Goal: Task Accomplishment & Management: Use online tool/utility

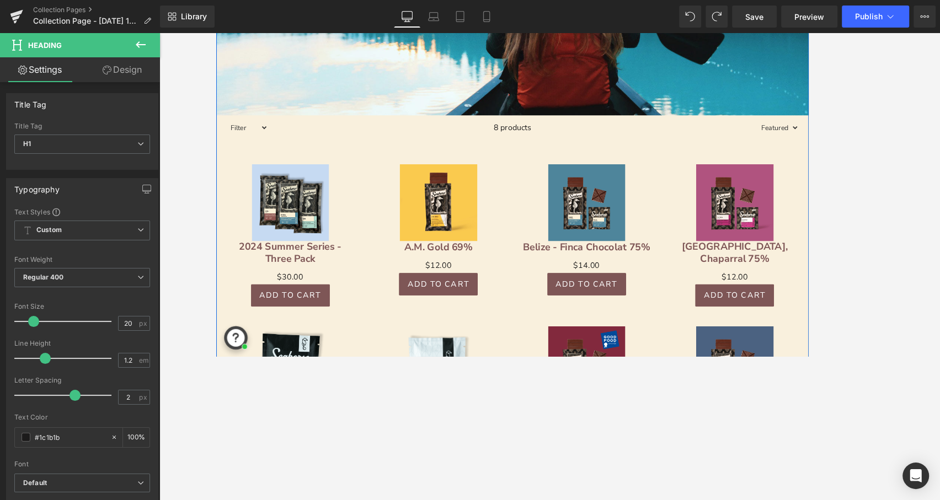
scroll to position [359, 0]
click at [553, 259] on div "Sale Off (P) Image [GEOGRAPHIC_DATA] - Finca Chocolat 75% (P) Title $0 $14.00 (…" at bounding box center [632, 256] width 167 height 170
click at [541, 161] on span "Product List" at bounding box center [549, 162] width 52 height 17
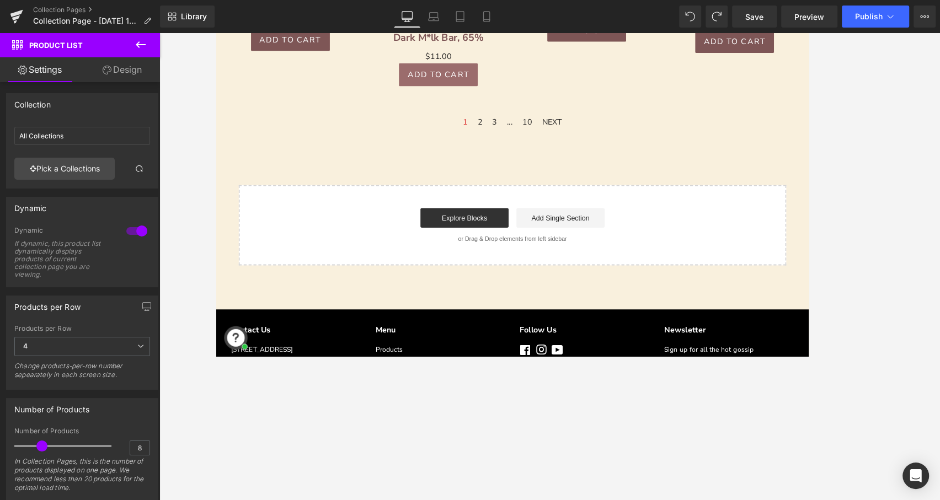
scroll to position [830, 0]
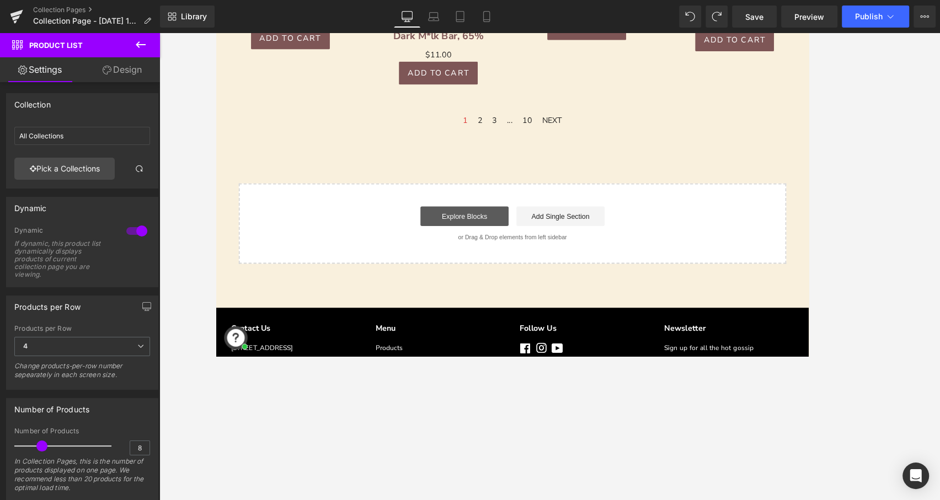
click at [497, 236] on link "Explore Blocks" at bounding box center [495, 240] width 99 height 22
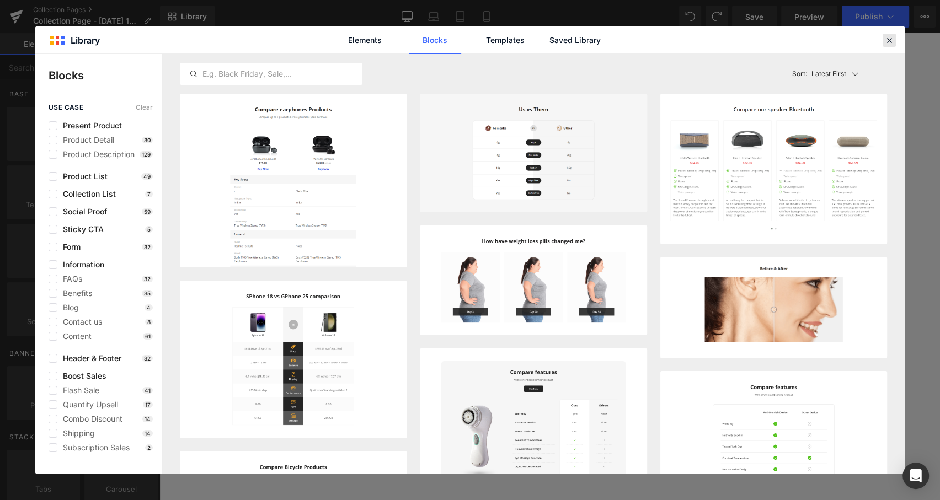
click at [889, 37] on icon at bounding box center [889, 40] width 10 height 10
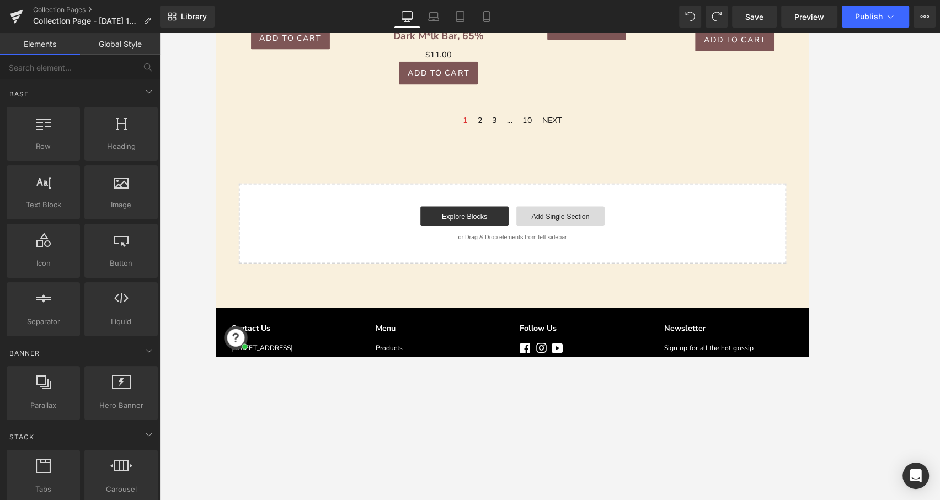
click at [592, 238] on link "Add Single Section" at bounding box center [603, 240] width 99 height 22
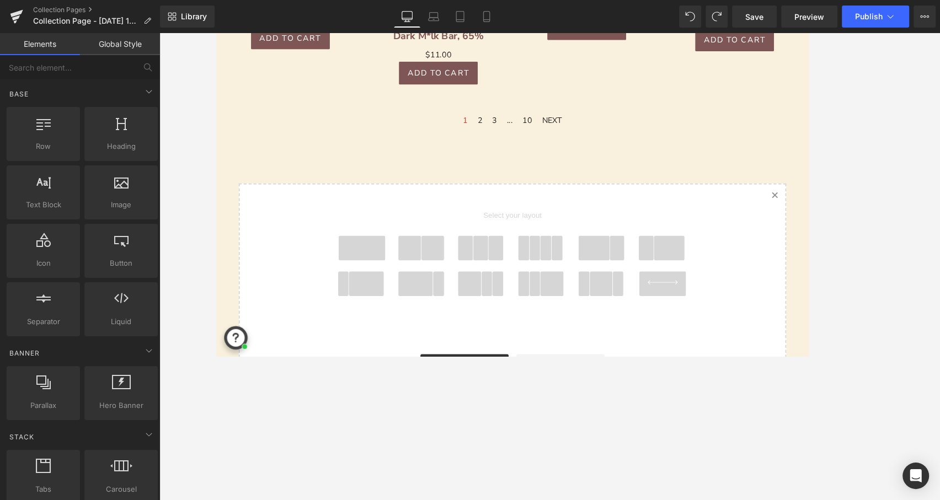
click at [385, 272] on span at bounding box center [379, 276] width 53 height 28
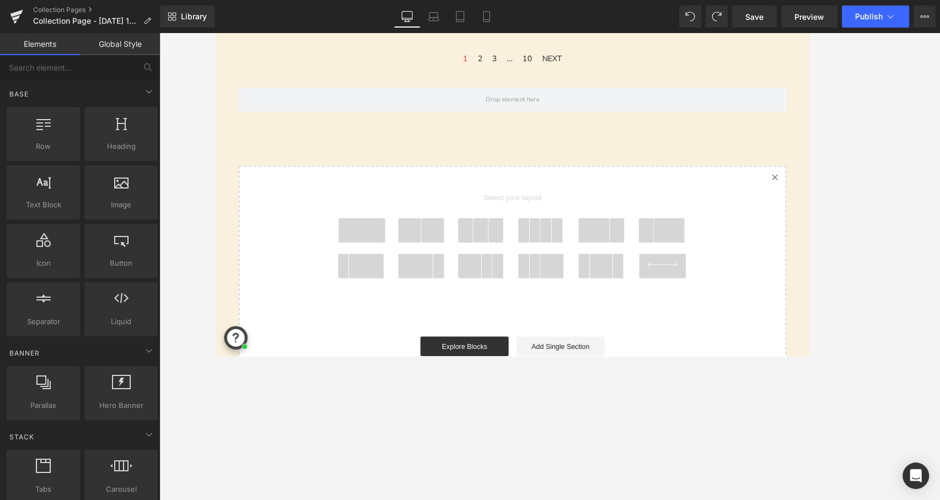
scroll to position [902, 0]
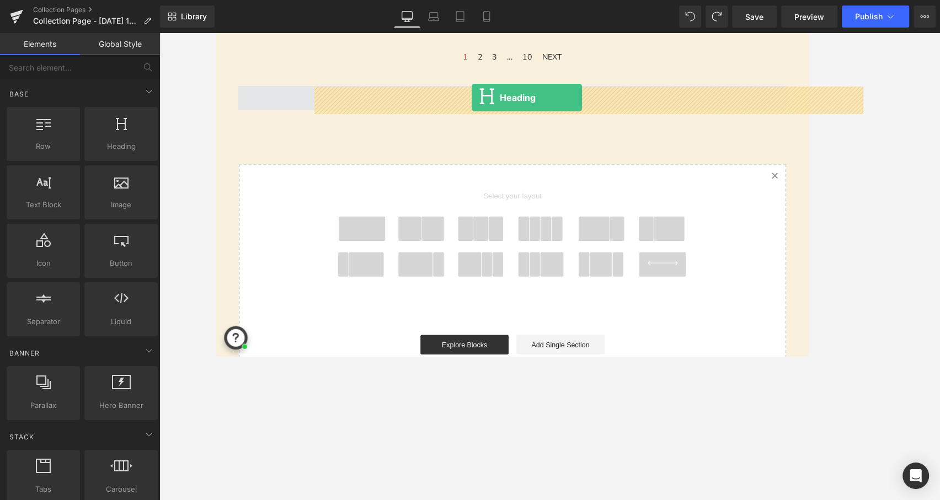
drag, startPoint x: 360, startPoint y: 176, endPoint x: 503, endPoint y: 106, distance: 159.8
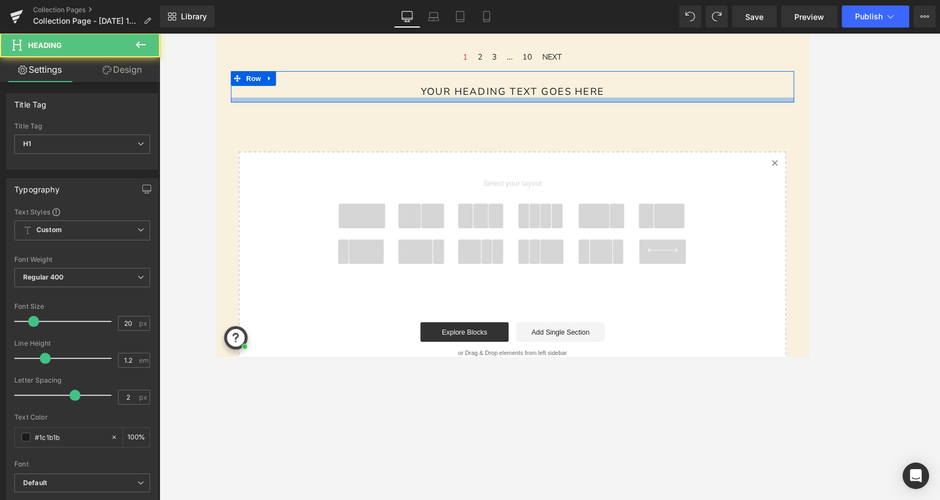
click at [508, 106] on div at bounding box center [549, 109] width 634 height 6
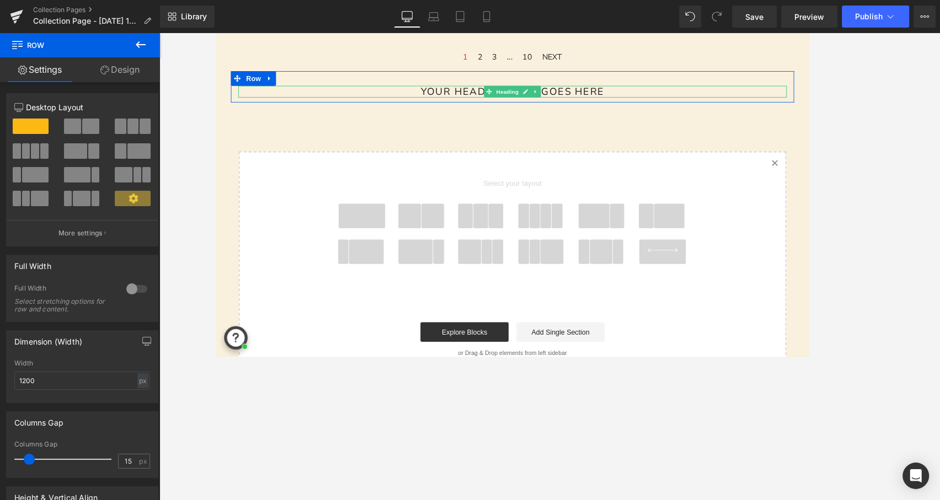
click at [508, 98] on h1 "Your heading text goes here" at bounding box center [549, 99] width 618 height 13
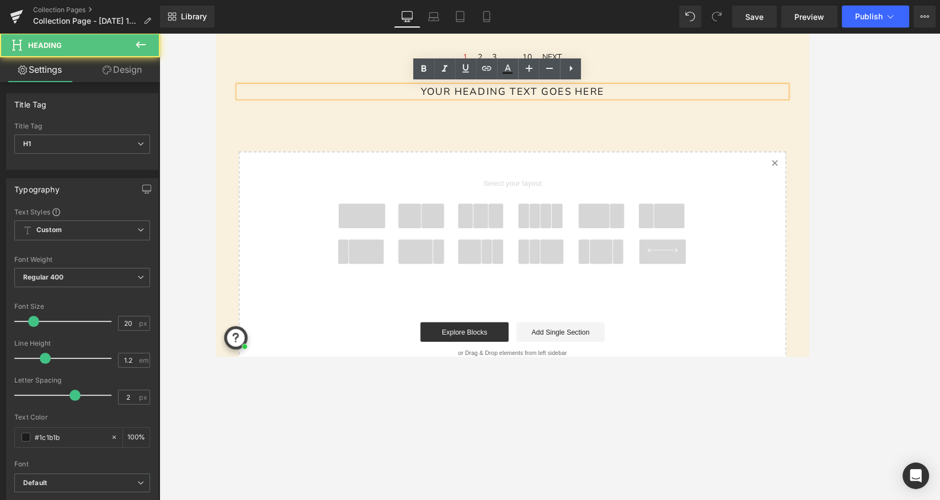
click at [508, 98] on h1 "Your heading text goes here" at bounding box center [549, 99] width 618 height 13
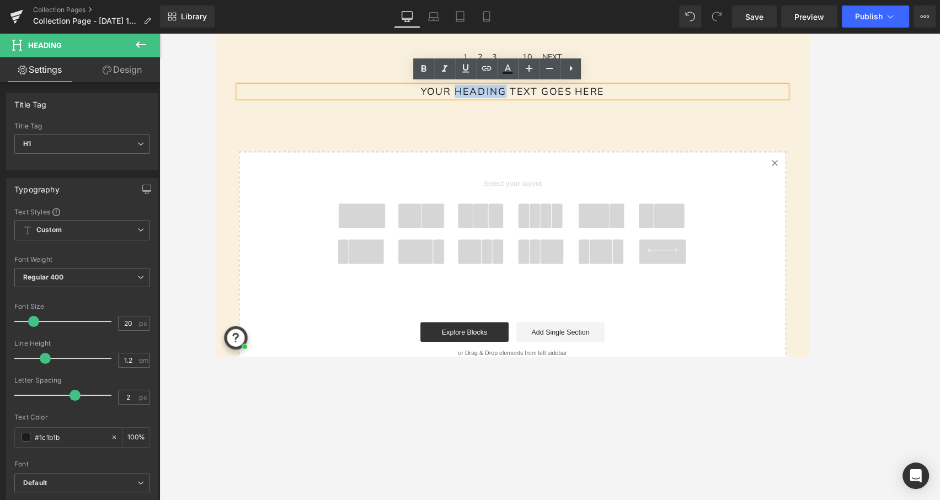
click at [508, 98] on h1 "Your heading text goes here" at bounding box center [549, 99] width 618 height 13
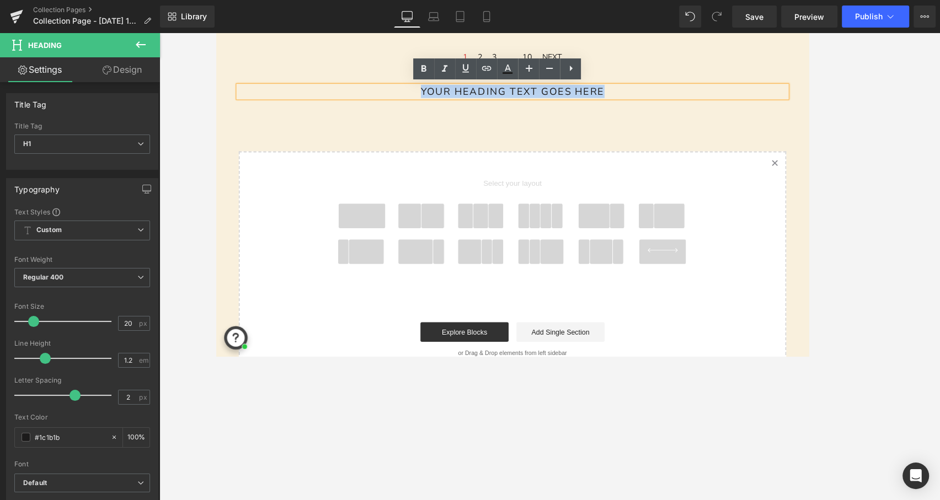
paste div
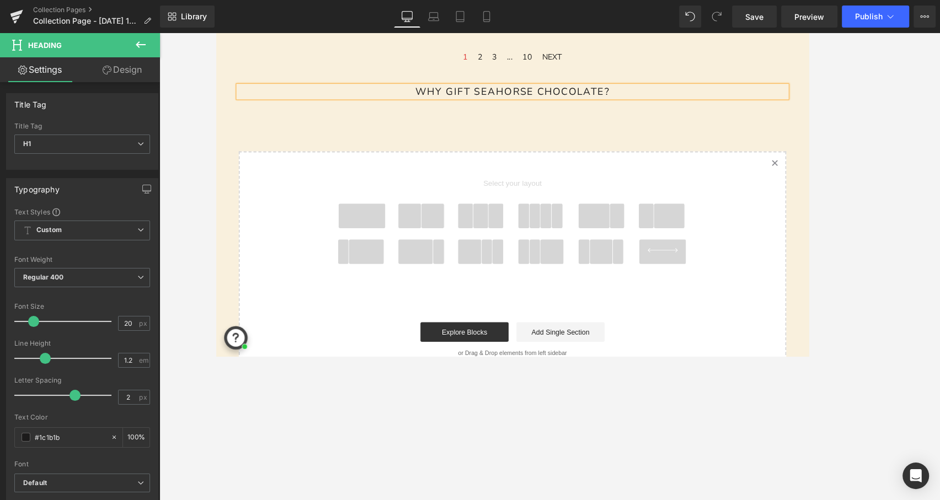
click at [398, 248] on span at bounding box center [379, 240] width 53 height 28
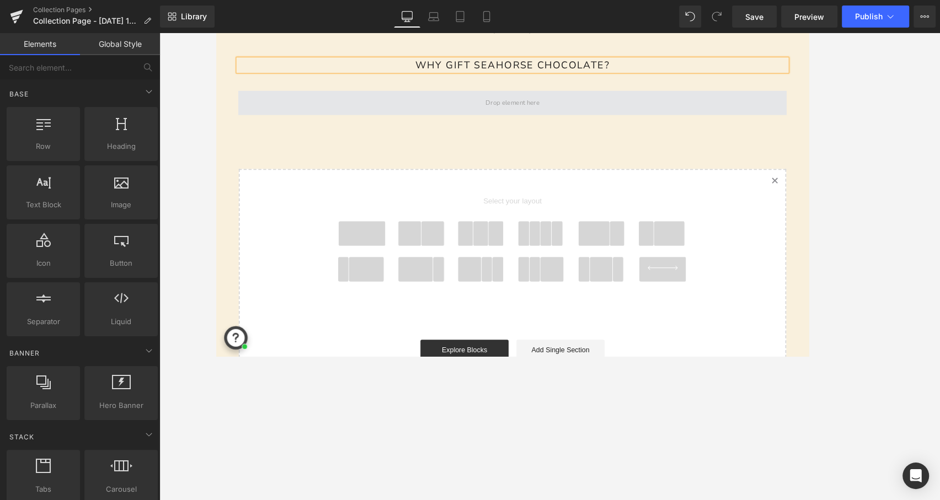
scroll to position [937, 0]
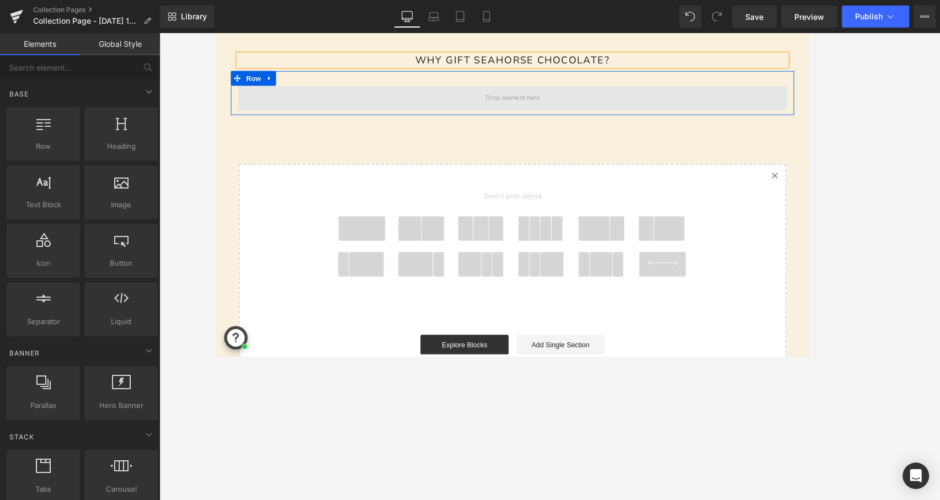
click at [558, 105] on span at bounding box center [549, 107] width 68 height 18
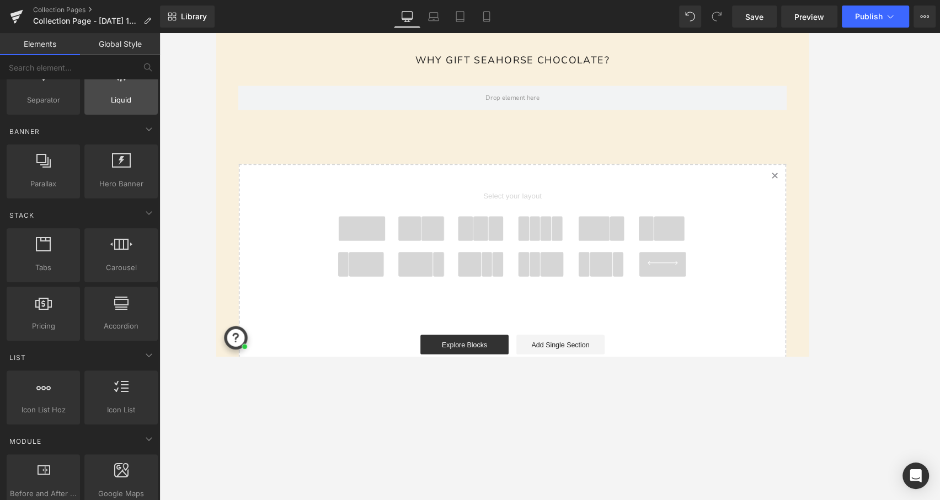
scroll to position [224, 0]
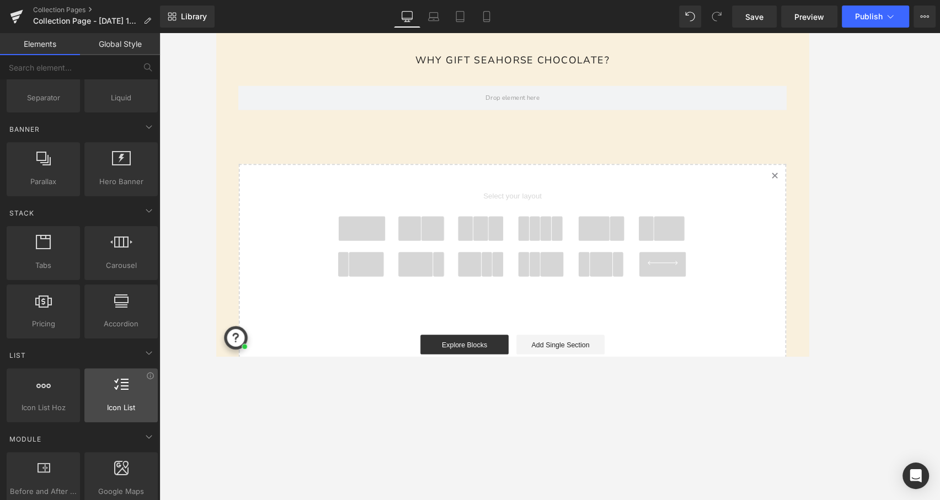
click at [124, 406] on span "Icon List" at bounding box center [121, 408] width 67 height 12
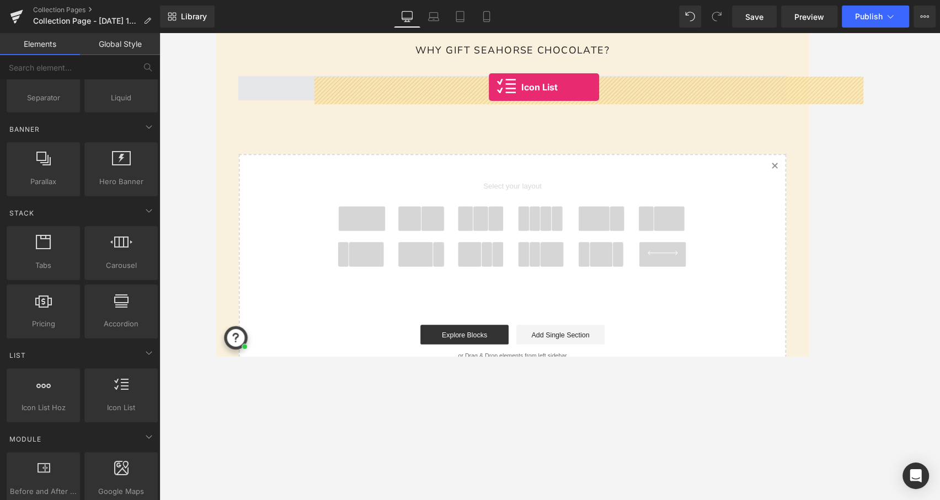
drag, startPoint x: 339, startPoint y: 422, endPoint x: 523, endPoint y: 94, distance: 376.2
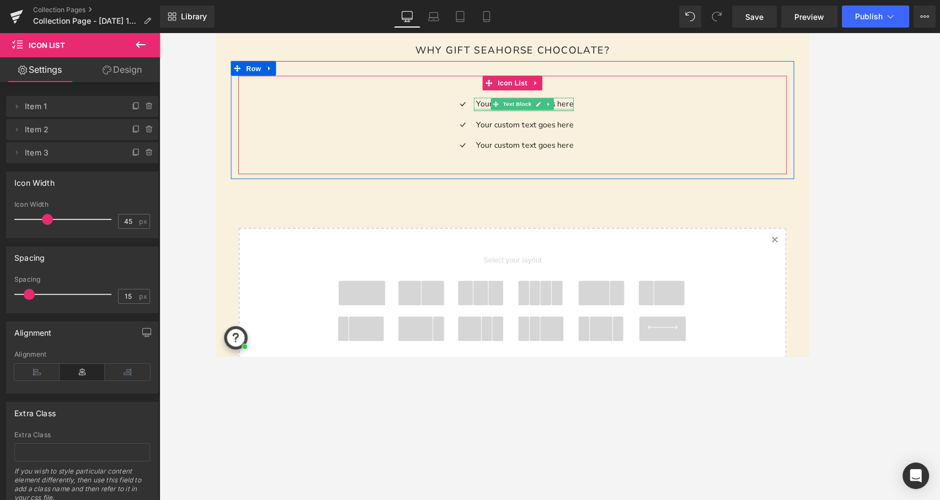
click at [613, 119] on div at bounding box center [562, 120] width 112 height 3
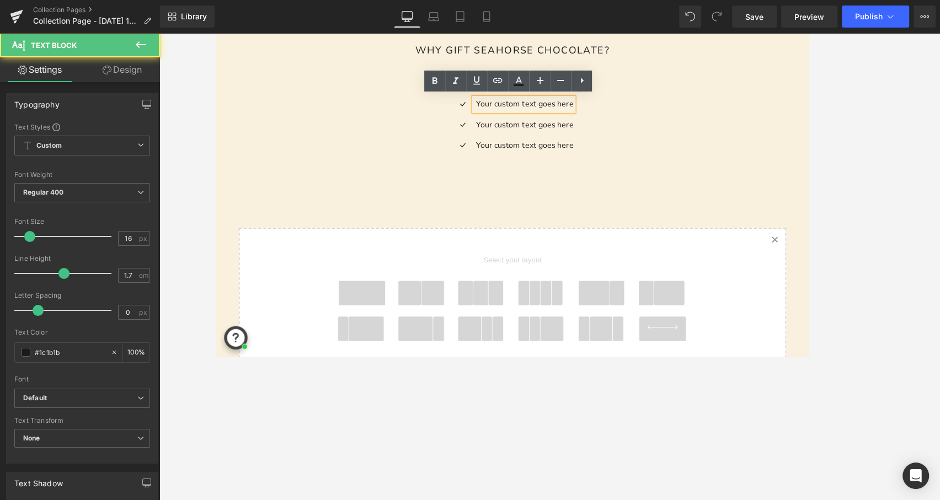
click at [611, 114] on p "Your custom text goes here" at bounding box center [563, 113] width 110 height 15
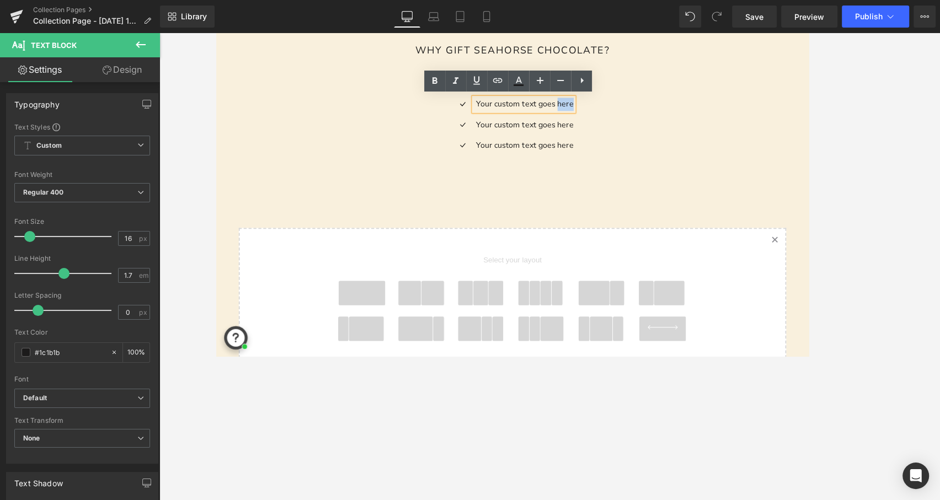
click at [611, 114] on p "Your custom text goes here" at bounding box center [563, 113] width 110 height 15
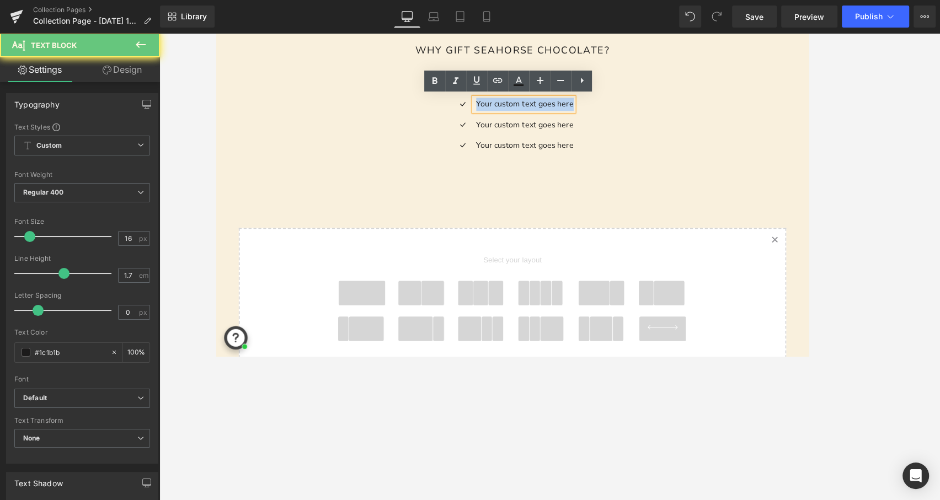
click at [611, 114] on p "Your custom text goes here" at bounding box center [563, 113] width 110 height 15
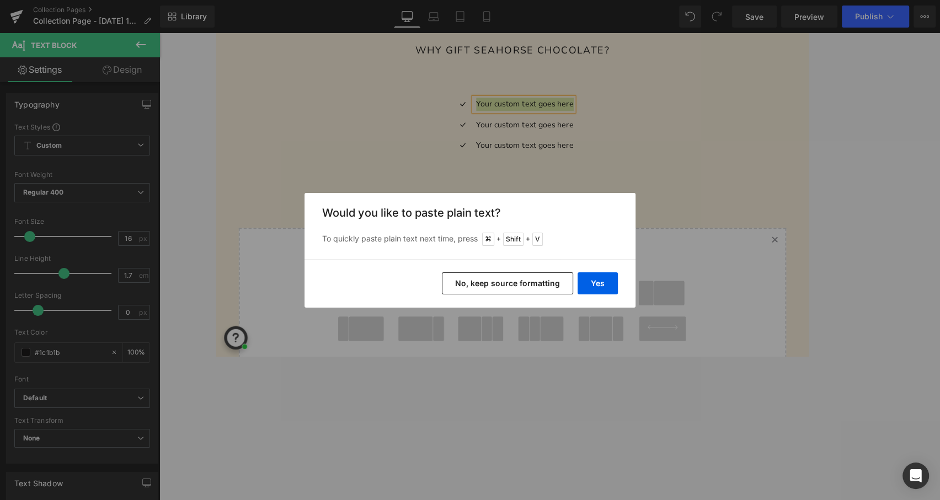
click at [529, 287] on button "No, keep source formatting" at bounding box center [507, 283] width 131 height 22
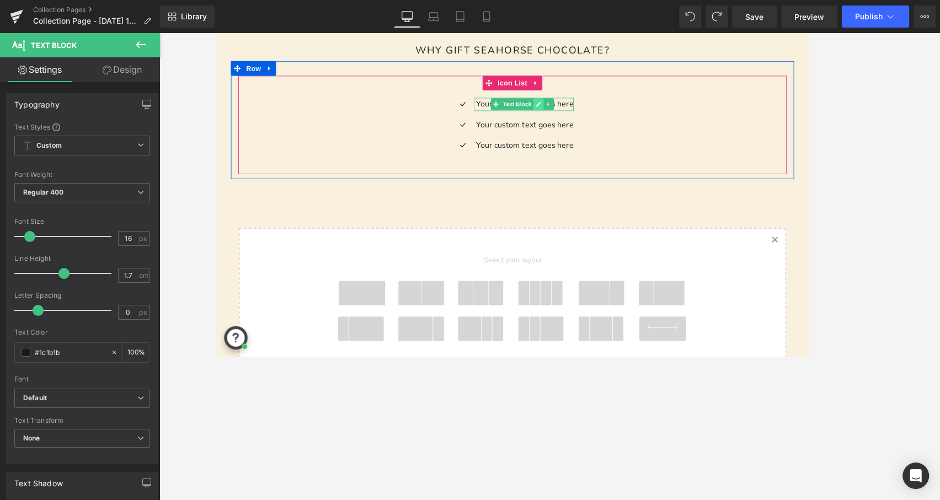
click at [578, 111] on icon at bounding box center [579, 113] width 6 height 7
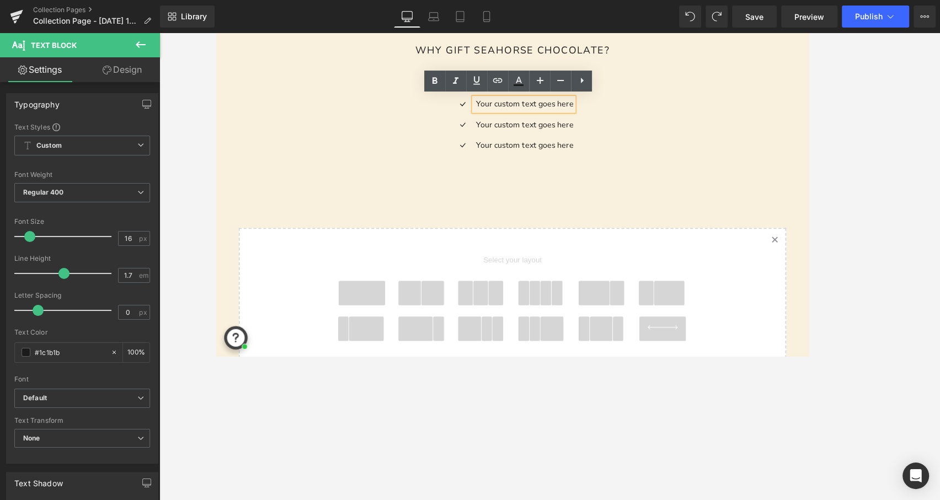
click at [583, 112] on p "Your custom text goes here" at bounding box center [563, 113] width 110 height 15
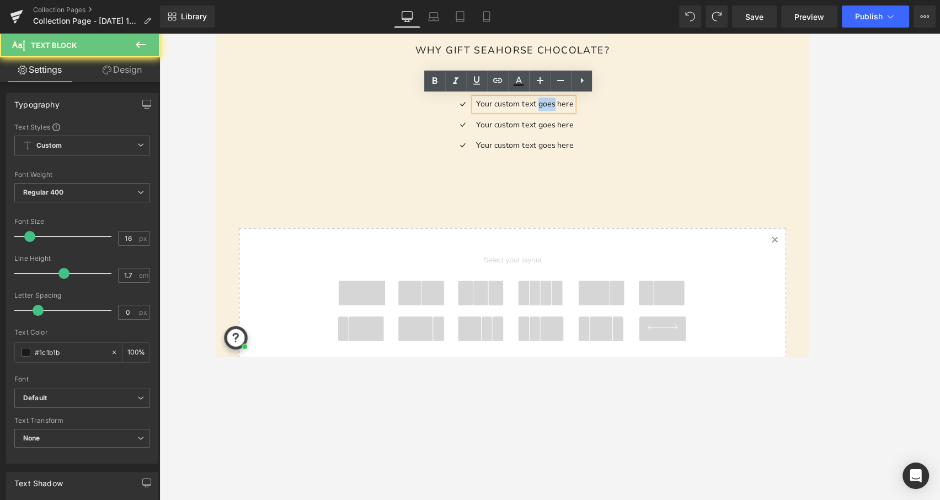
click at [584, 112] on p "Your custom text goes here" at bounding box center [563, 113] width 110 height 15
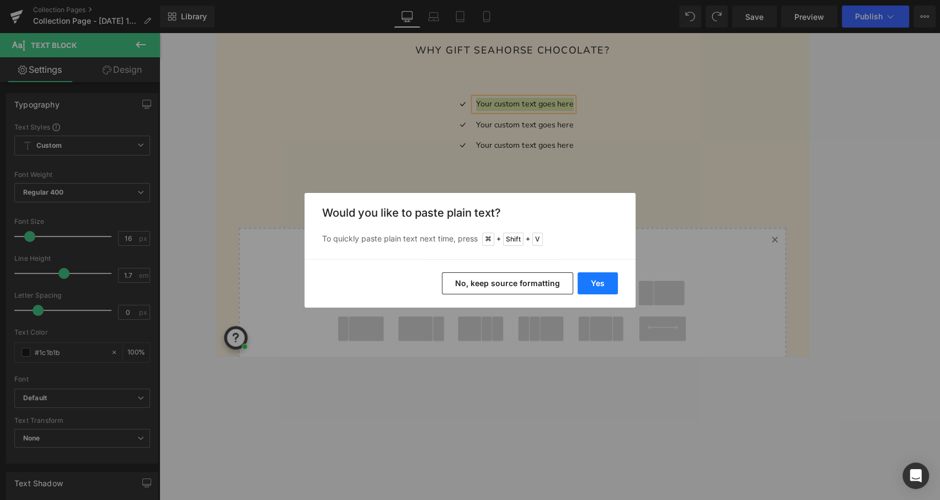
click at [592, 288] on button "Yes" at bounding box center [597, 283] width 40 height 22
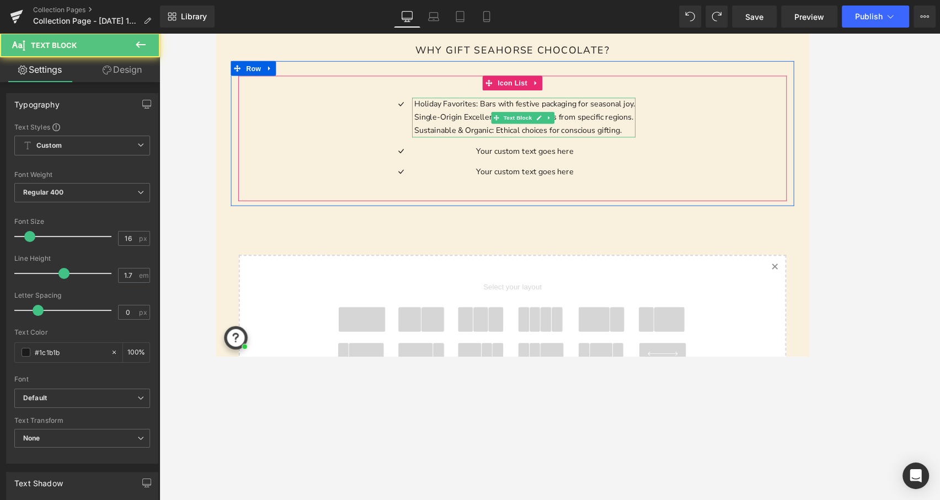
click at [442, 128] on p "Single-Origin Excellence: Unique flavors from specific regions." at bounding box center [563, 128] width 249 height 15
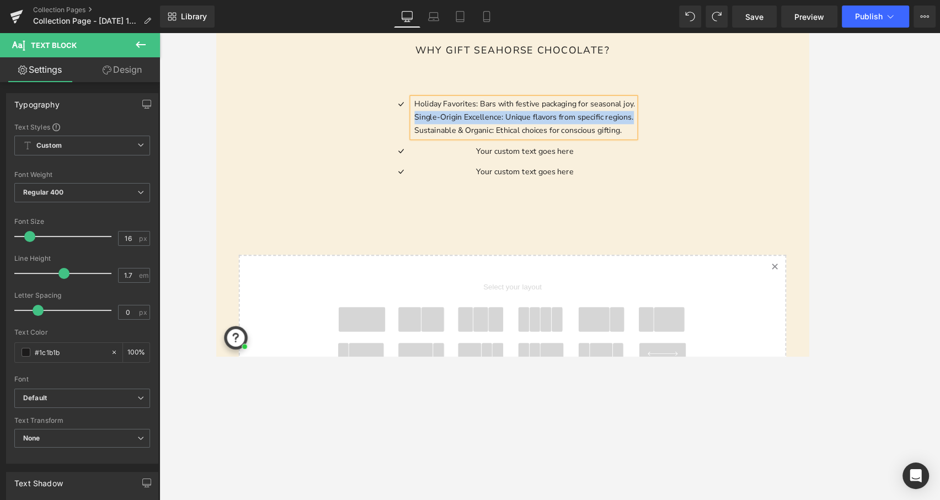
drag, startPoint x: 686, startPoint y: 128, endPoint x: 432, endPoint y: 122, distance: 254.3
click at [432, 123] on div "Holiday Favorites: Bars with festive packaging for seasonal joy. Single-Origin …" at bounding box center [549, 128] width 276 height 45
click at [555, 168] on span "Text Block" at bounding box center [555, 167] width 36 height 13
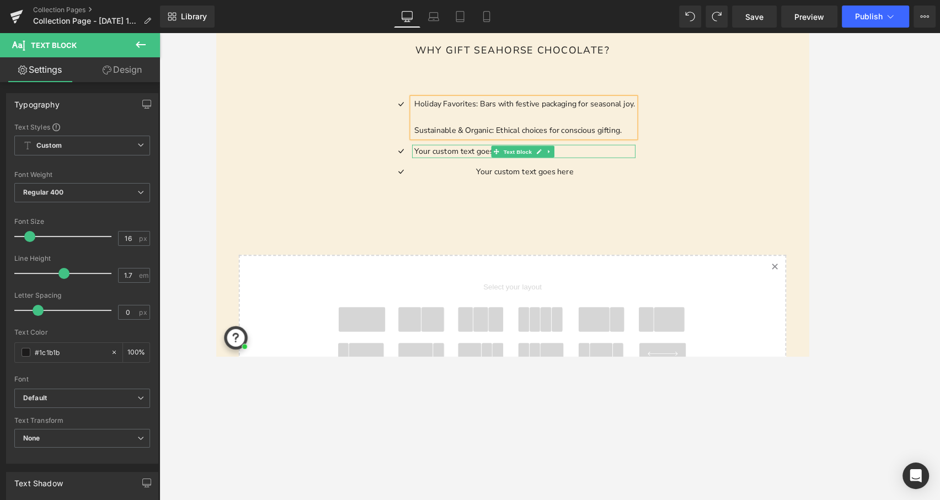
click at [621, 163] on p "Your custom text goes here" at bounding box center [563, 166] width 249 height 15
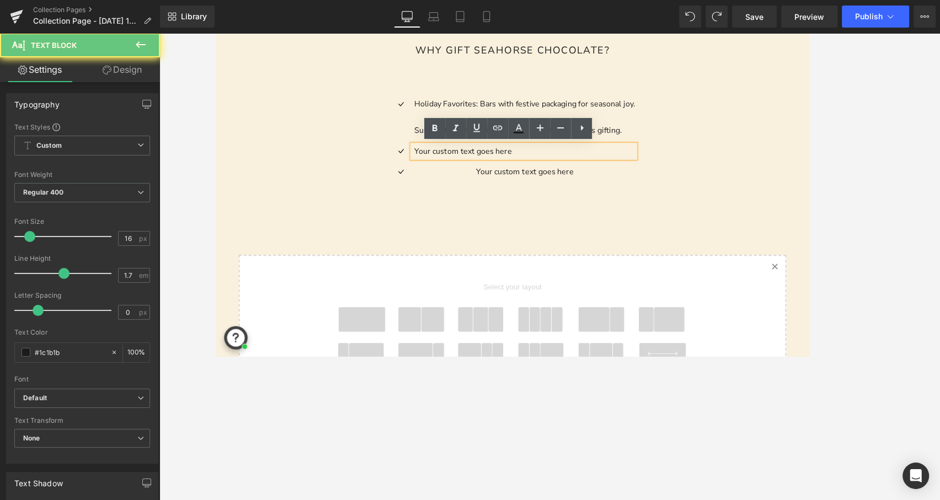
click at [621, 163] on p "Your custom text goes here" at bounding box center [563, 166] width 249 height 15
click at [621, 164] on p "Your custom text goes here" at bounding box center [563, 166] width 249 height 15
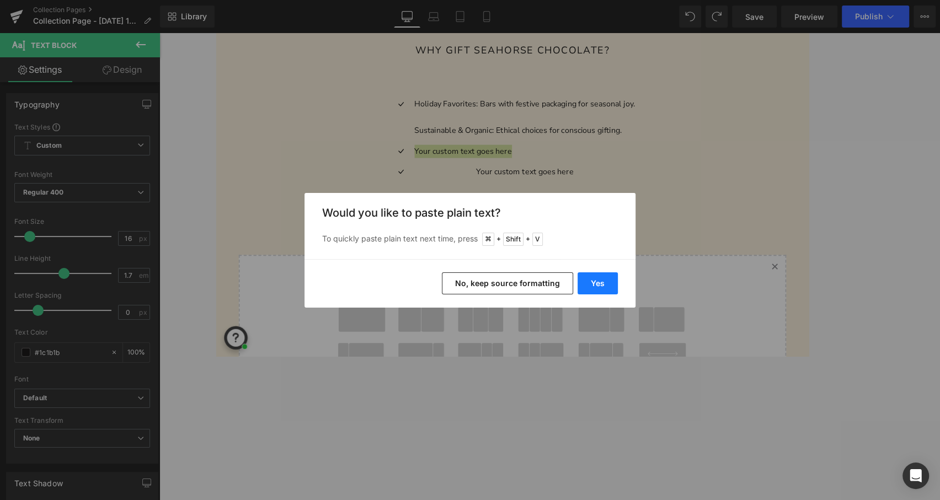
click at [588, 288] on button "Yes" at bounding box center [597, 283] width 40 height 22
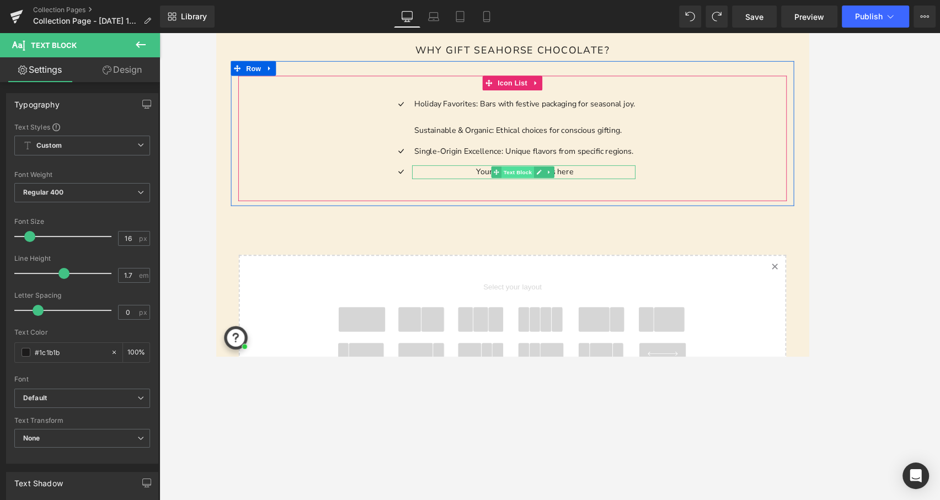
click at [555, 189] on span "Text Block" at bounding box center [555, 190] width 36 height 13
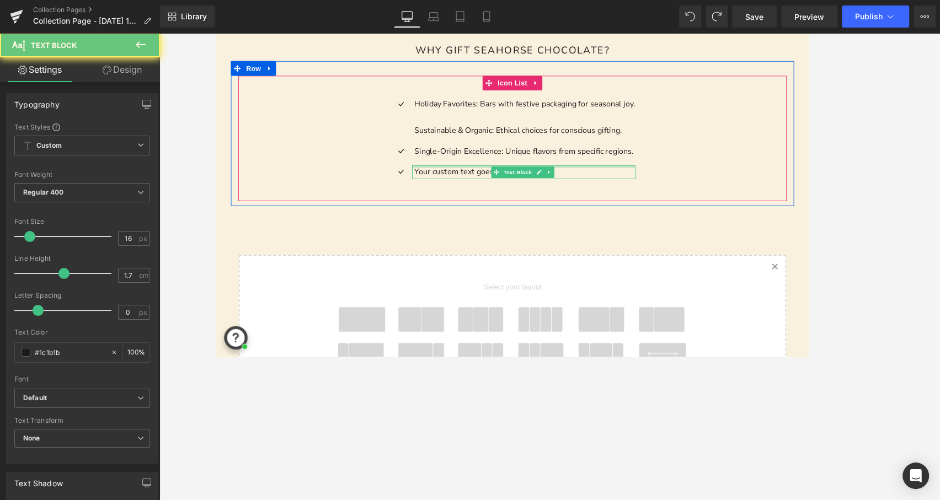
click at [624, 184] on p "Your custom text goes here" at bounding box center [563, 190] width 249 height 15
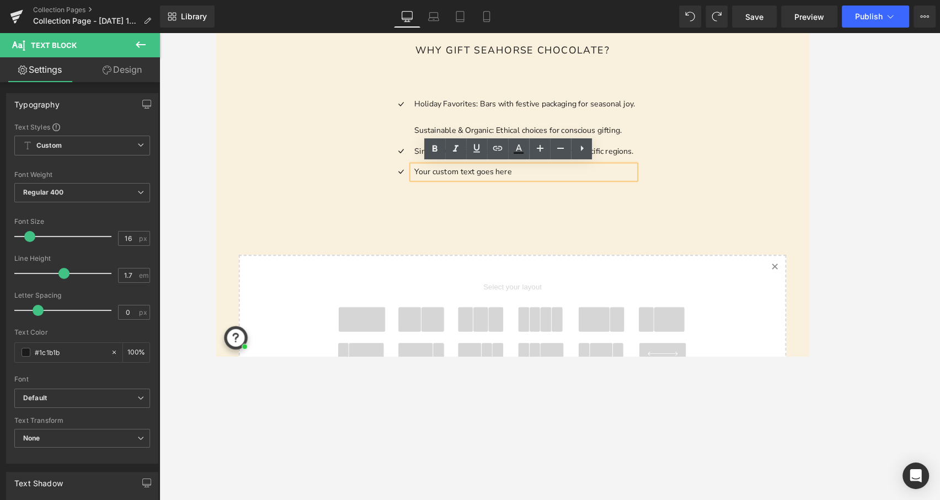
click at [624, 190] on p "Your custom text goes here" at bounding box center [563, 190] width 249 height 15
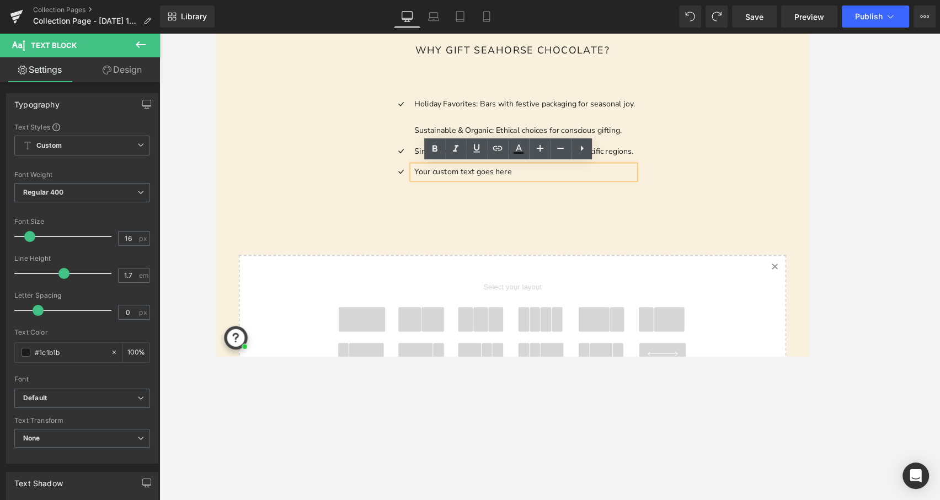
click at [624, 190] on p "Your custom text goes here" at bounding box center [563, 190] width 249 height 15
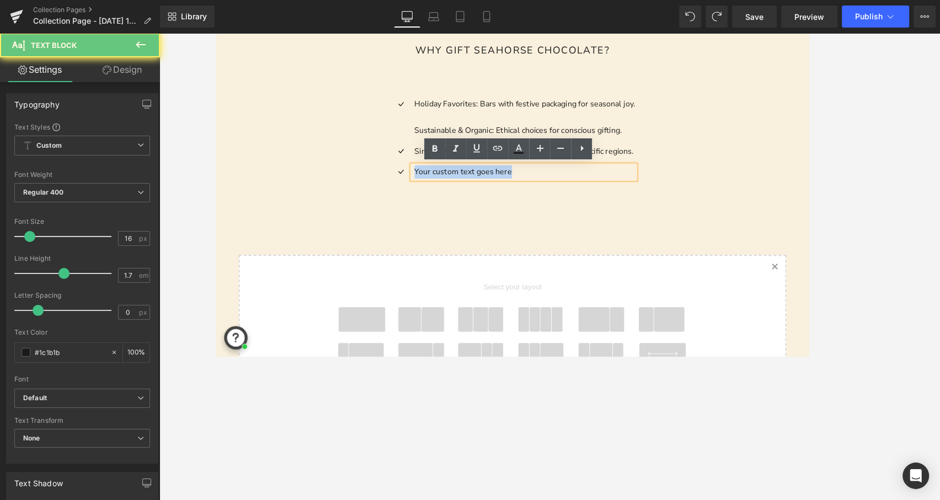
click at [624, 190] on p "Your custom text goes here" at bounding box center [563, 190] width 249 height 15
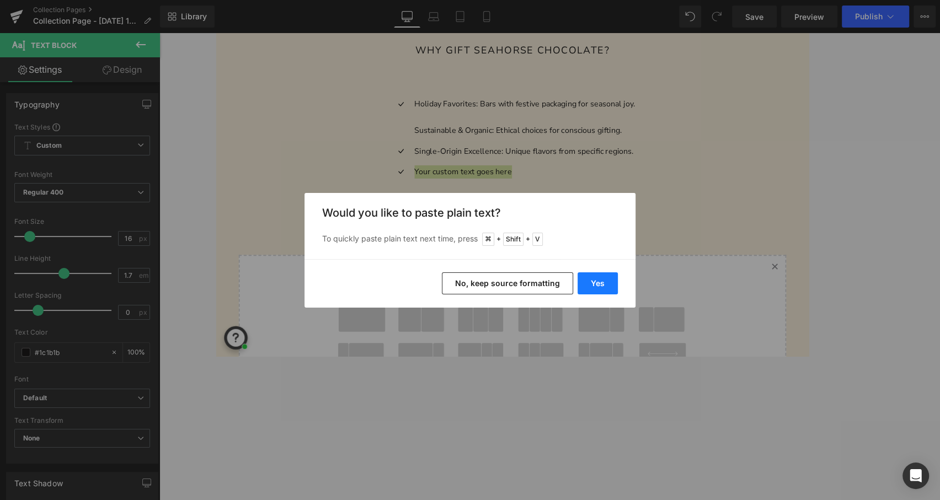
click at [591, 282] on button "Yes" at bounding box center [597, 283] width 40 height 22
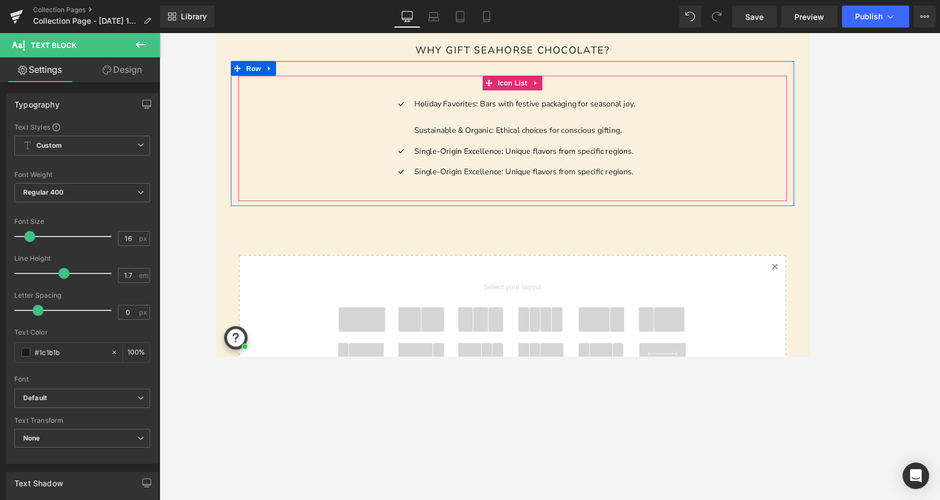
click at [464, 154] on ul "Icon Holiday Favorites: Bars with festive packaging for seasonal joy. Sustainab…" at bounding box center [549, 156] width 276 height 100
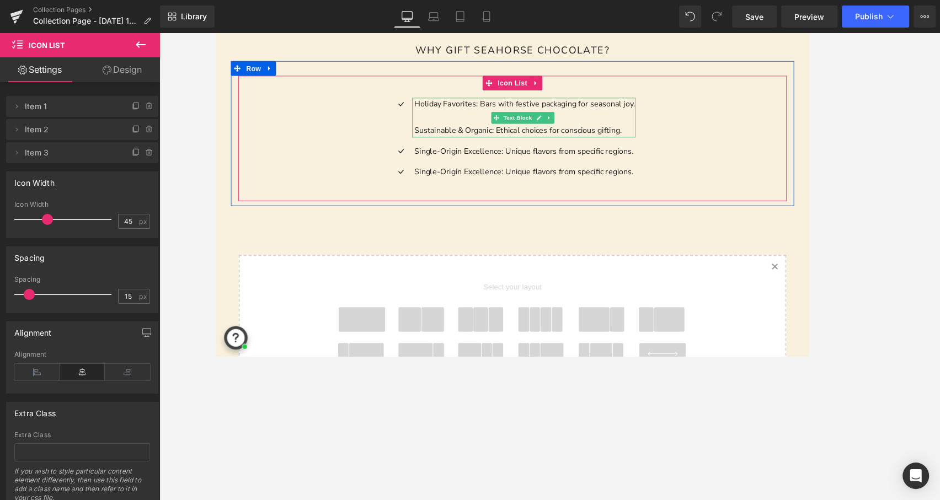
click at [496, 137] on p "Sustainable & Organic: Ethical choices for conscious gifting." at bounding box center [563, 143] width 249 height 15
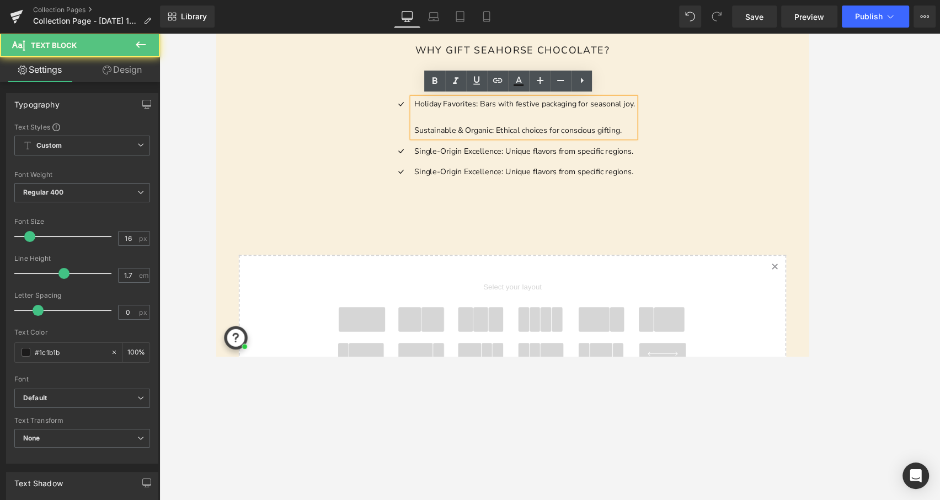
click at [508, 142] on p "Sustainable & Organic: Ethical choices for conscious gifting." at bounding box center [563, 143] width 249 height 15
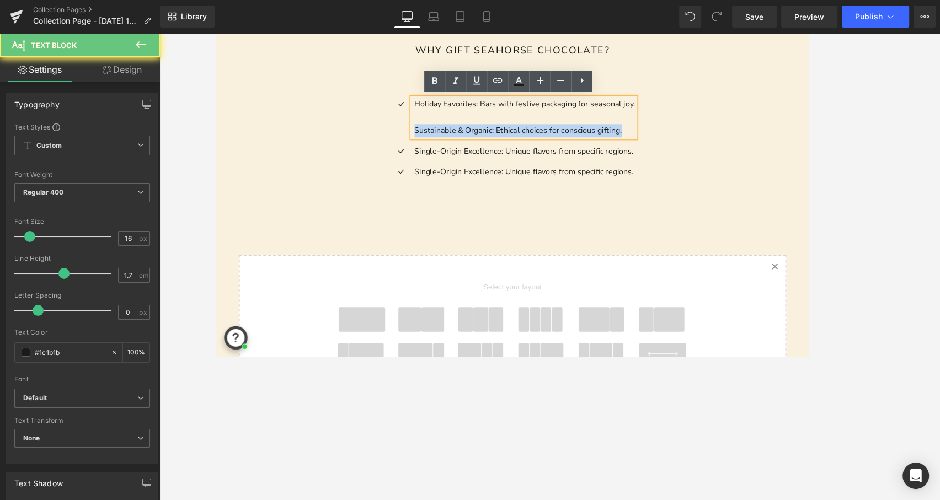
click at [508, 142] on p "Sustainable & Organic: Ethical choices for conscious gifting." at bounding box center [563, 143] width 249 height 15
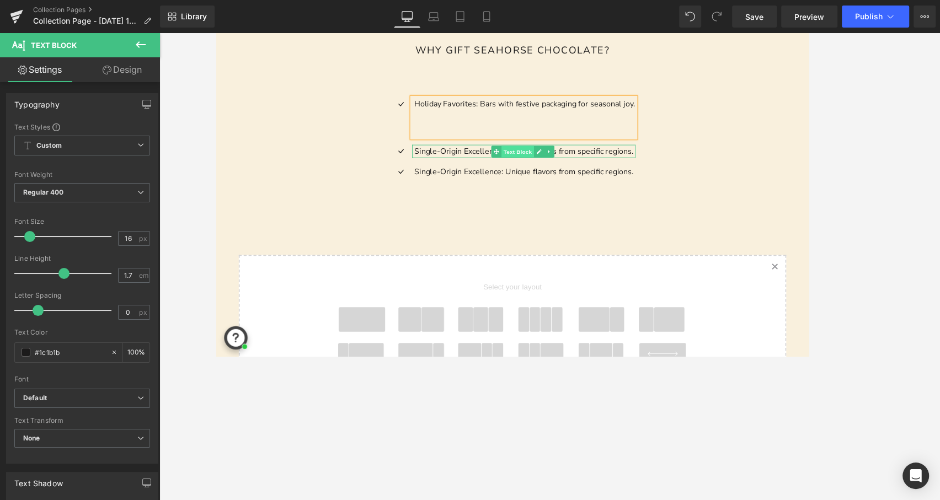
click at [539, 166] on span "Text Block" at bounding box center [555, 166] width 36 height 13
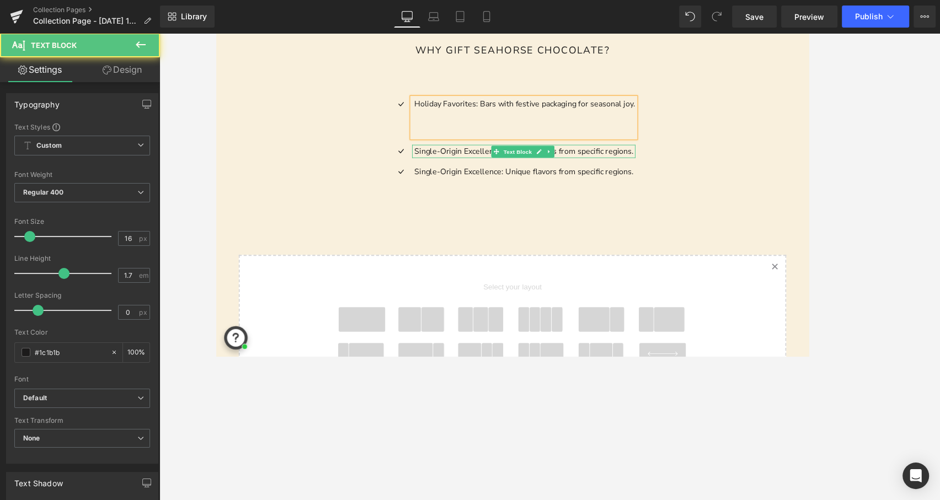
click at [508, 166] on p "Single-Origin Excellence: Unique flavors from specific regions." at bounding box center [563, 166] width 249 height 15
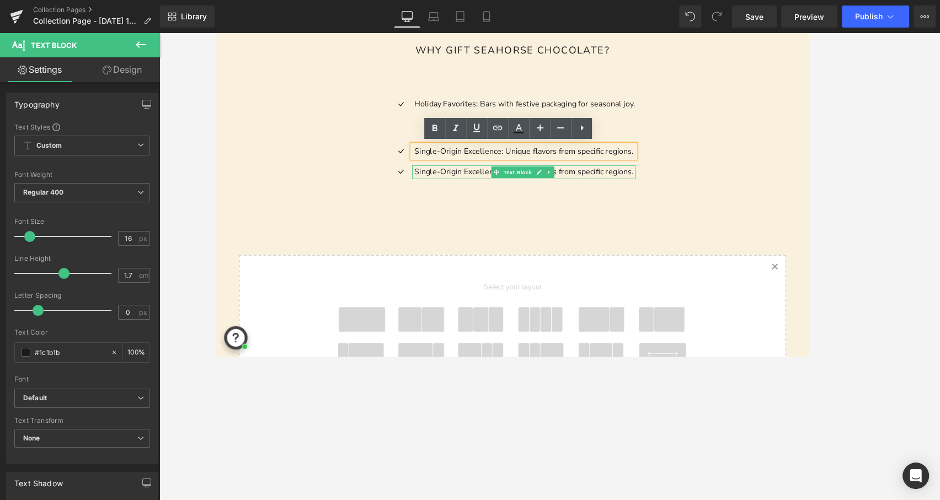
click at [508, 189] on p "Single-Origin Excellence: Unique flavors from specific regions." at bounding box center [563, 190] width 249 height 15
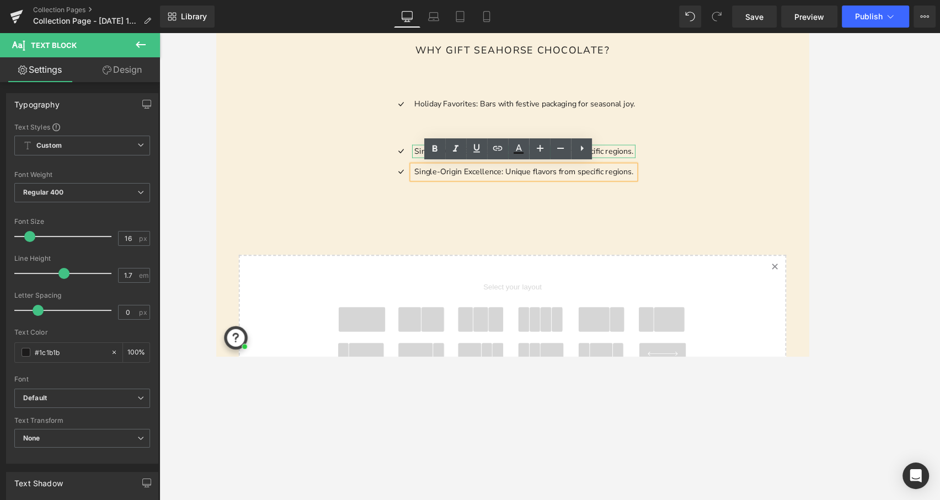
click at [659, 167] on p "Single-Origin Excellence: Unique flavors from specific regions." at bounding box center [563, 166] width 249 height 15
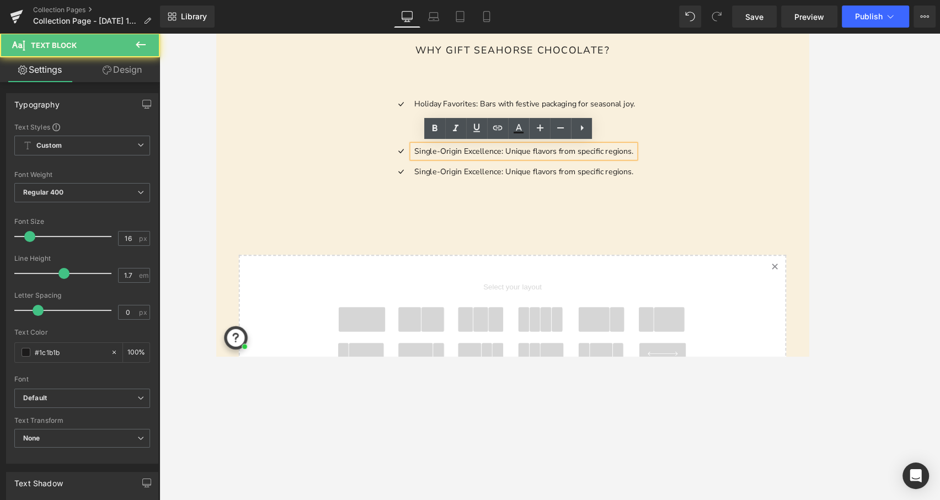
click at [659, 167] on p "Single-Origin Excellence: Unique flavors from specific regions." at bounding box center [563, 166] width 249 height 15
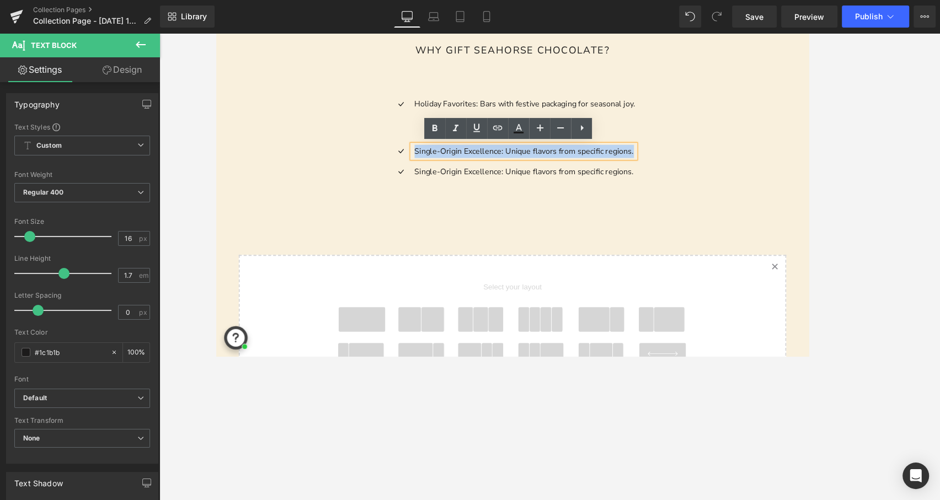
click at [659, 167] on p "Single-Origin Excellence: Unique flavors from specific regions." at bounding box center [563, 166] width 249 height 15
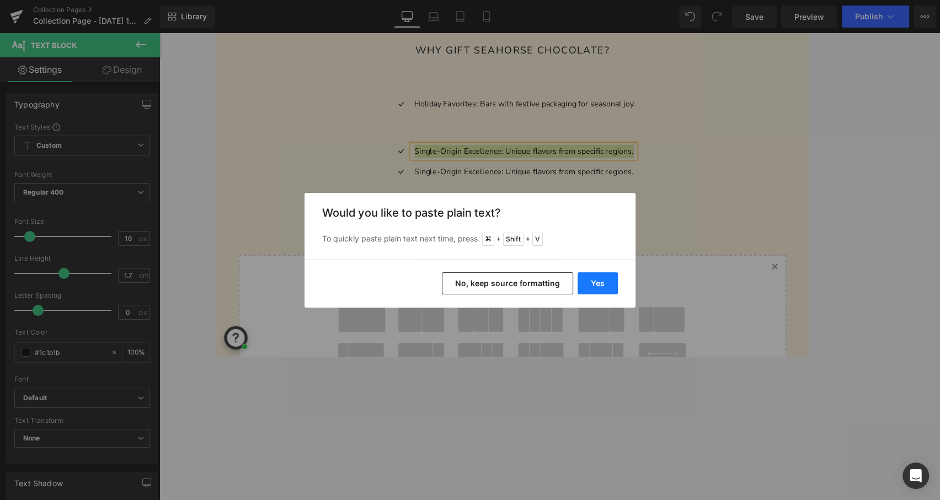
click at [600, 289] on button "Yes" at bounding box center [597, 283] width 40 height 22
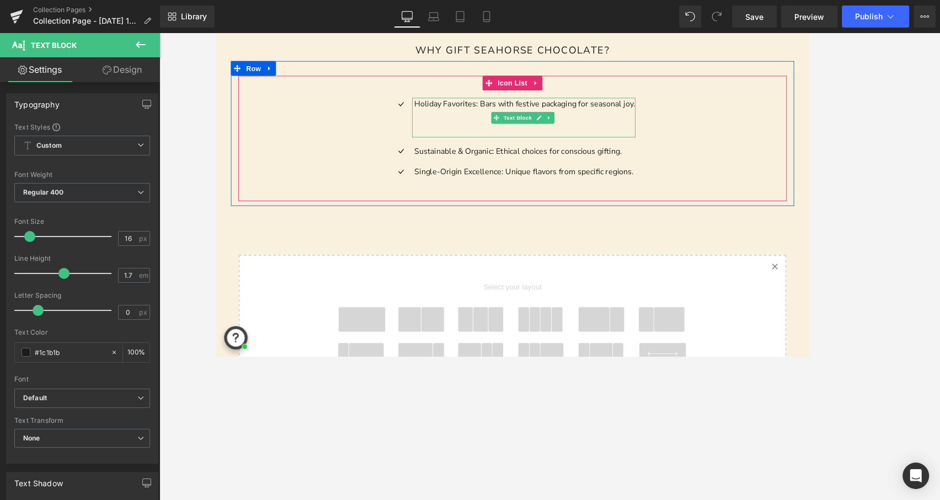
click at [620, 146] on p at bounding box center [563, 143] width 249 height 15
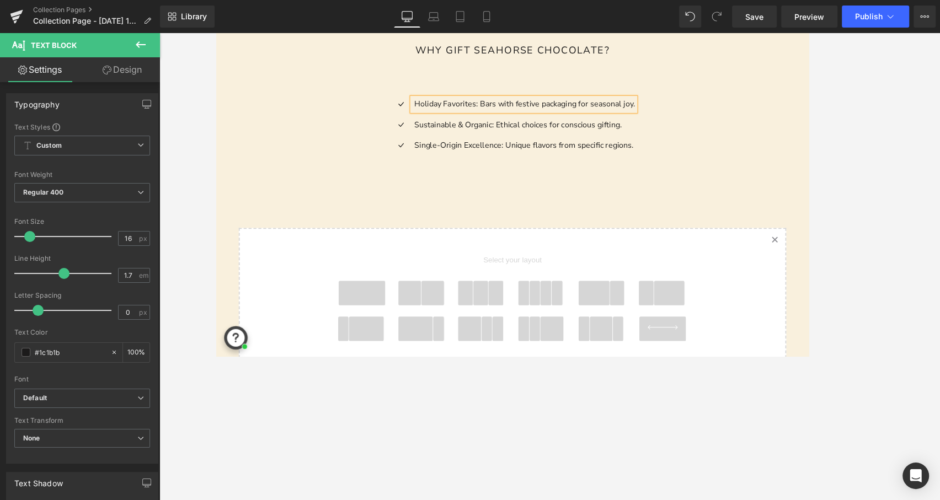
click at [865, 127] on div "Icon Holiday Favorites: Bars with festive packaging for seasonal joy. Text Bloc…" at bounding box center [549, 137] width 634 height 111
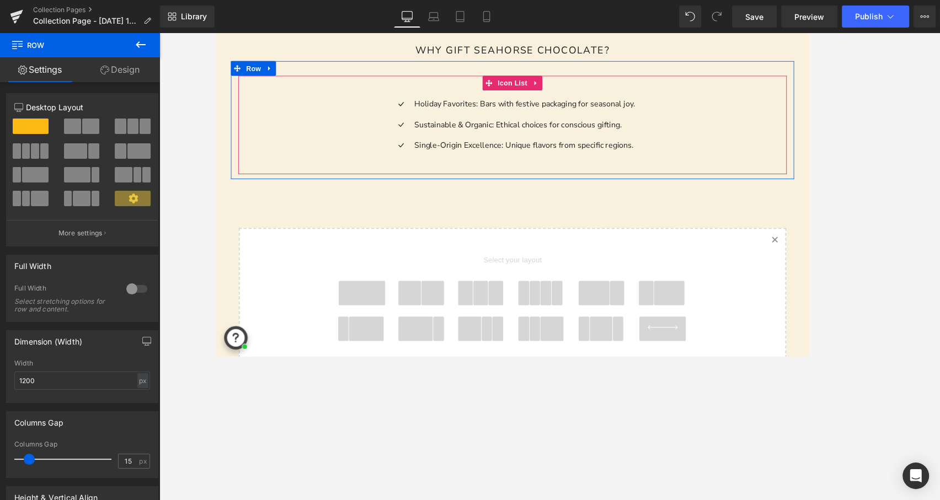
click at [804, 176] on div "Icon Holiday Favorites: Bars with festive packaging for seasonal joy. Text Bloc…" at bounding box center [549, 137] width 618 height 111
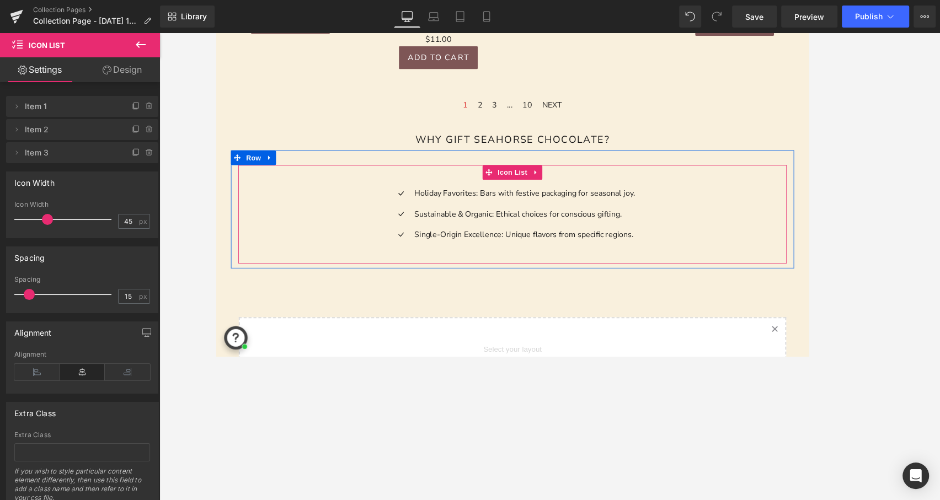
scroll to position [874, 0]
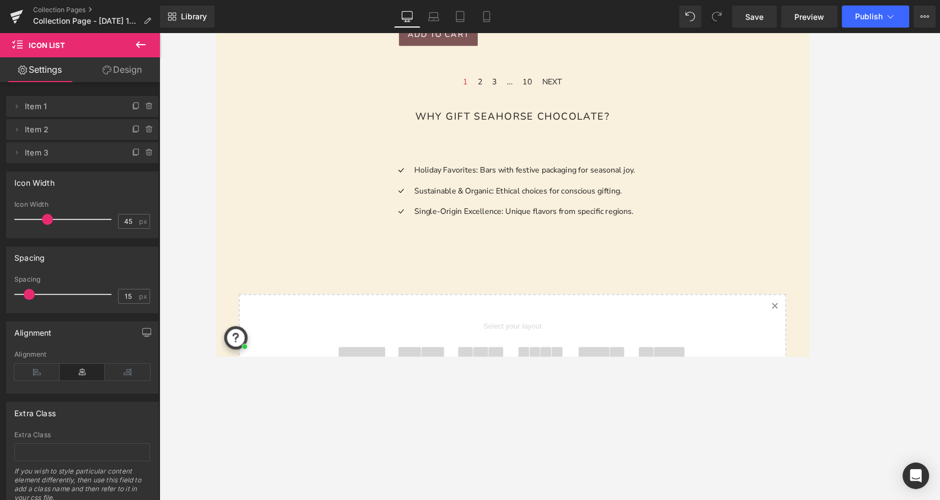
click at [486, 187] on p "Holiday Favorites: Bars with festive packaging for seasonal joy." at bounding box center [563, 188] width 249 height 15
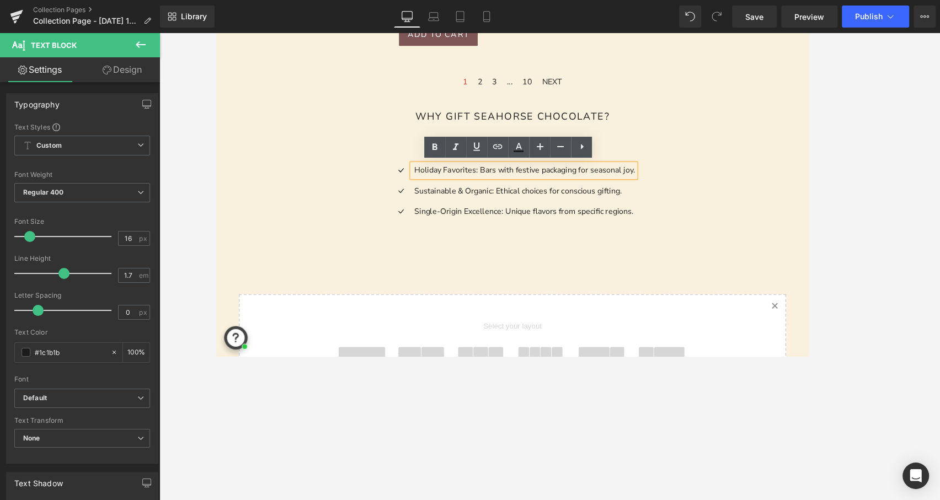
click at [786, 251] on div "Icon Holiday Favorites: Bars with festive packaging for seasonal joy. Text Bloc…" at bounding box center [549, 211] width 618 height 111
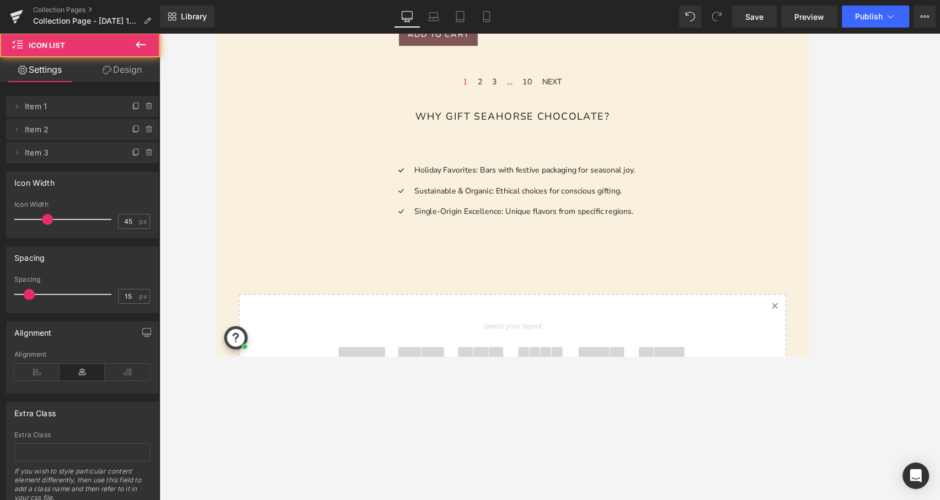
scroll to position [863, 0]
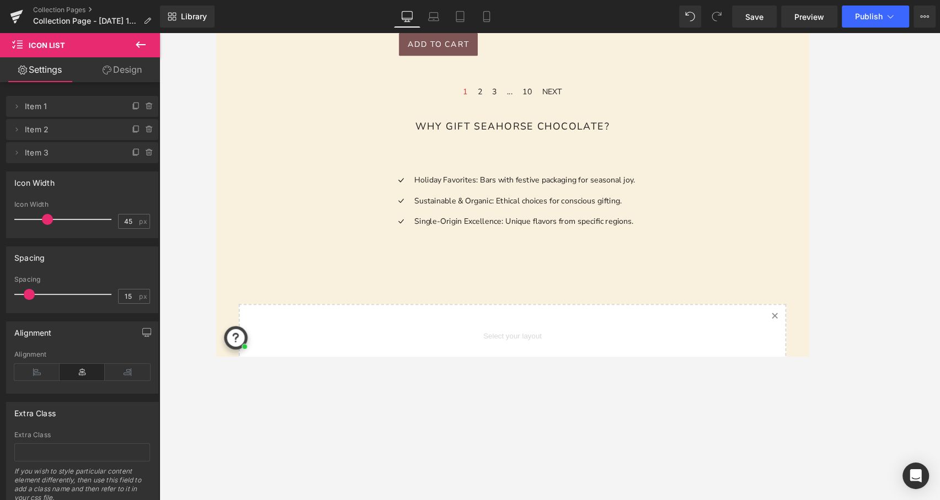
click at [216, 30] on div at bounding box center [216, 30] width 0 height 0
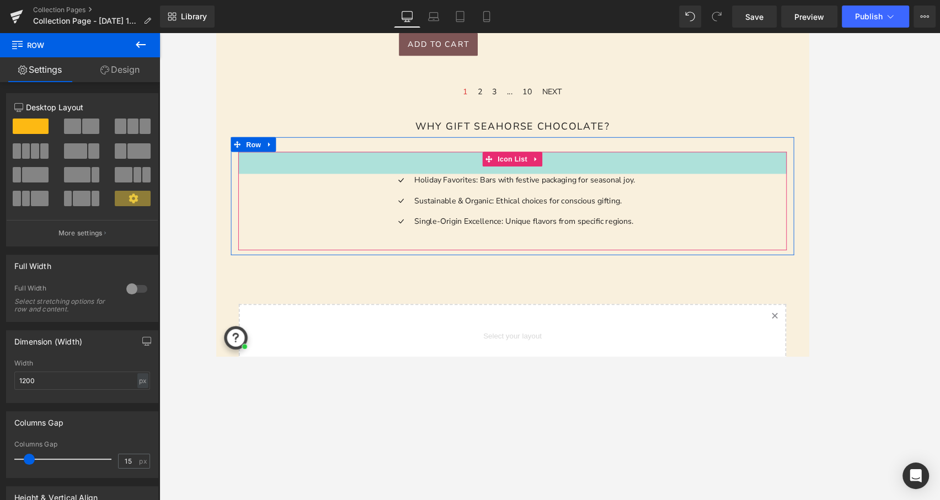
click at [583, 179] on div "45px" at bounding box center [549, 179] width 618 height 25
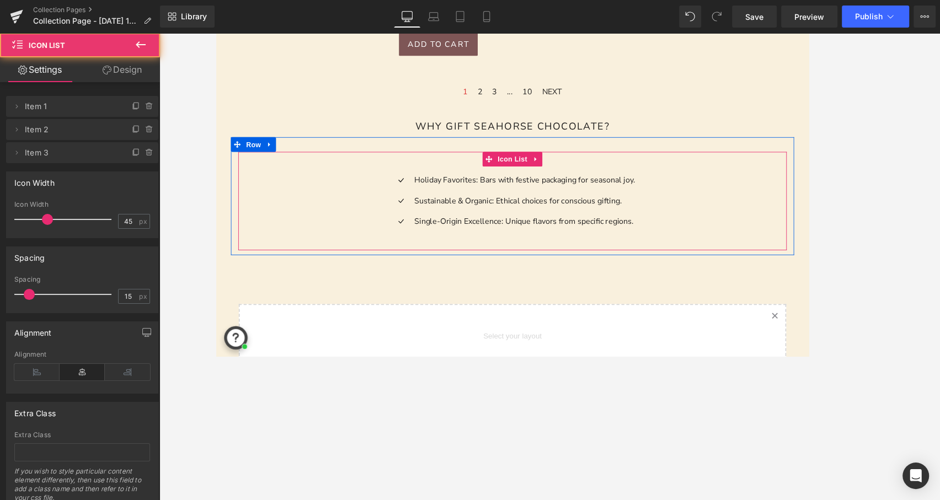
click at [620, 179] on div "45px" at bounding box center [549, 179] width 618 height 25
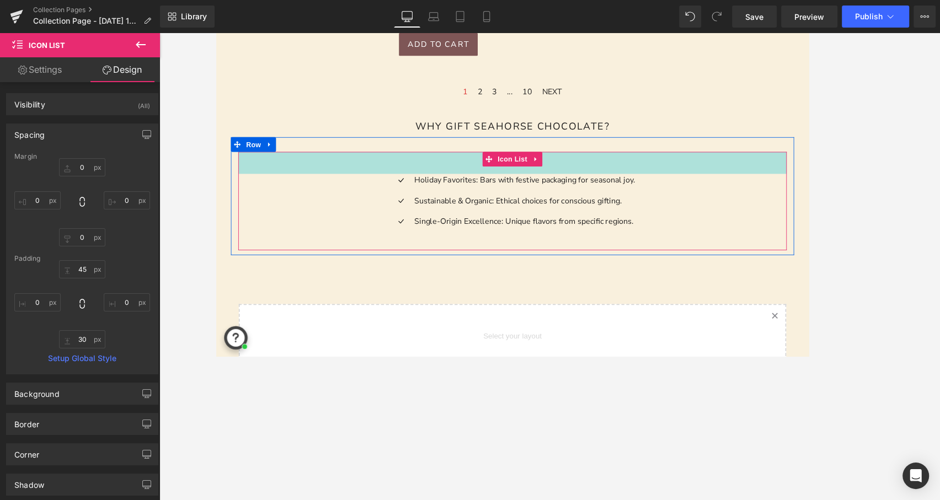
click at [620, 180] on div "45px" at bounding box center [549, 179] width 618 height 25
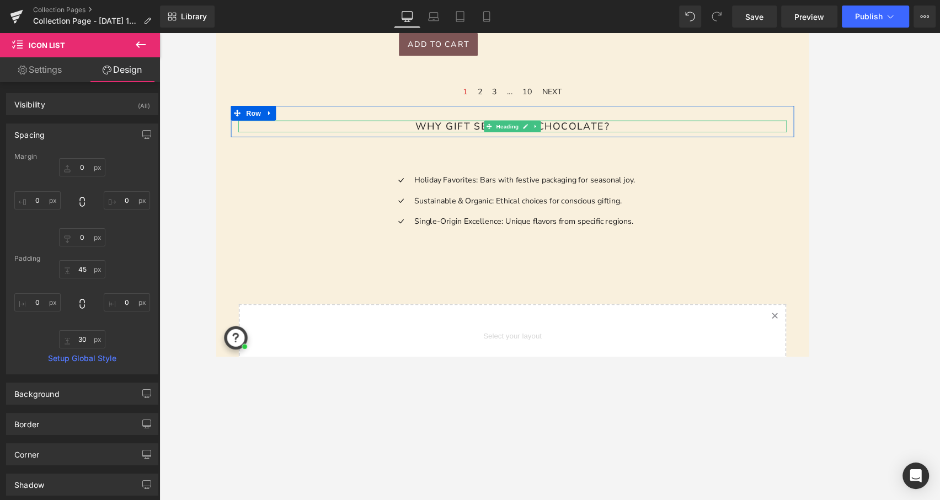
click at [605, 134] on h1 "Why Gift Seahorse Chocolate?" at bounding box center [549, 138] width 618 height 13
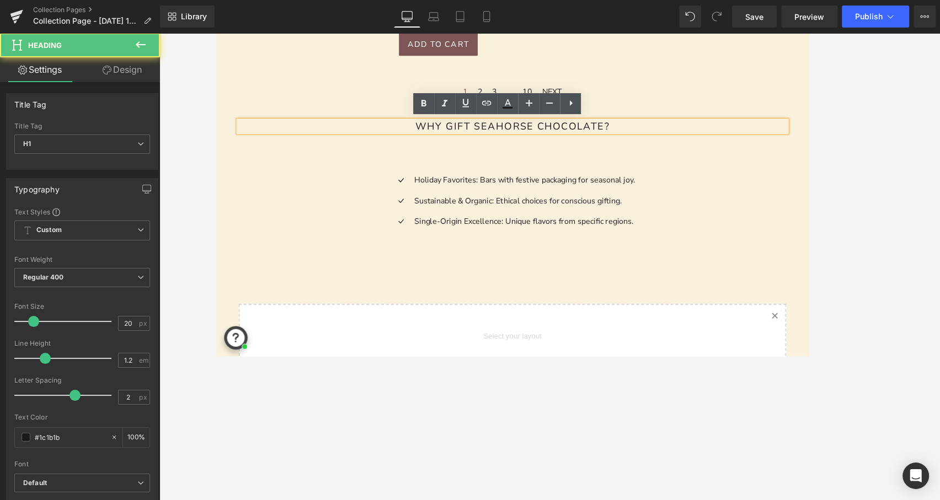
click at [706, 132] on h1 "Why Gift Seahorse Chocolate?" at bounding box center [549, 138] width 618 height 13
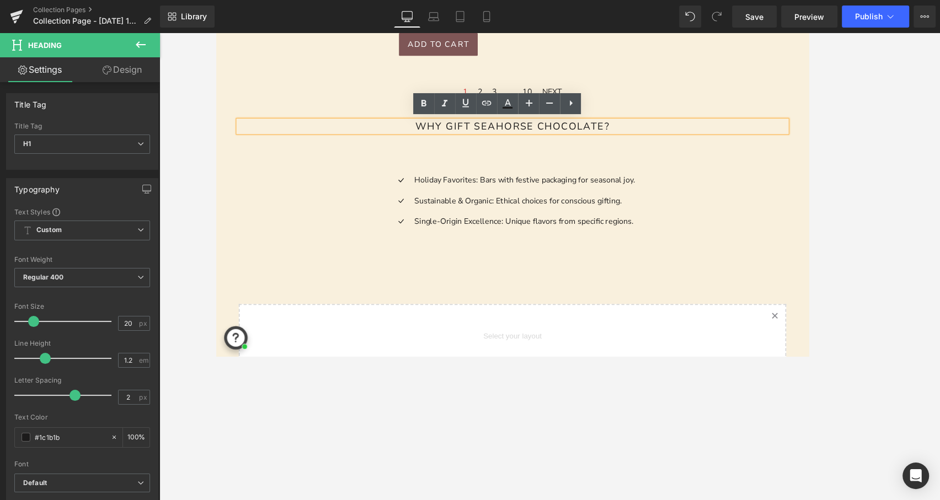
click at [707, 167] on div "Icon Holiday Favorites: Bars with festive packaging for seasonal joy. Text Bloc…" at bounding box center [549, 222] width 618 height 111
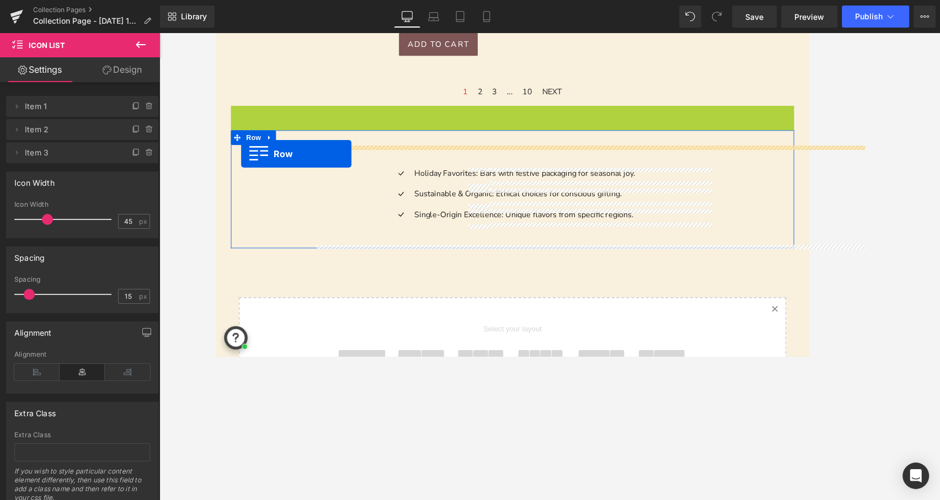
drag, startPoint x: 242, startPoint y: 119, endPoint x: 244, endPoint y: 170, distance: 50.8
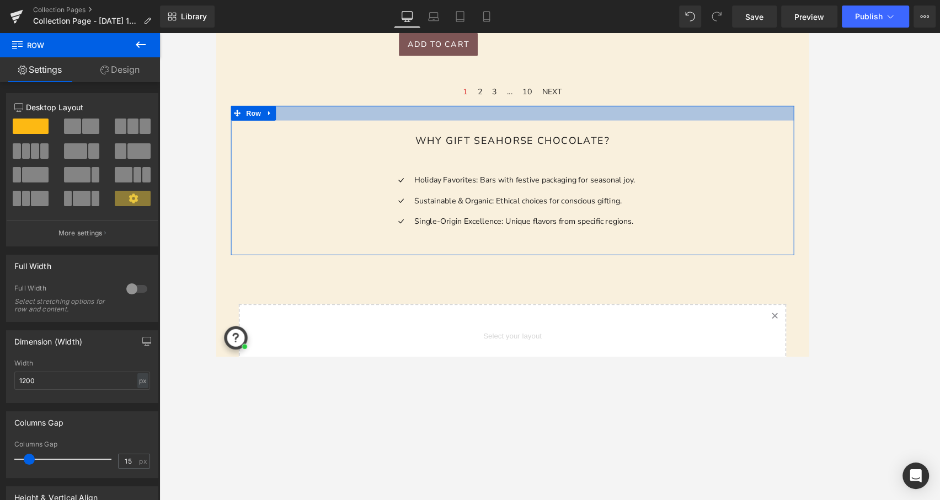
click at [399, 120] on div at bounding box center [549, 123] width 634 height 17
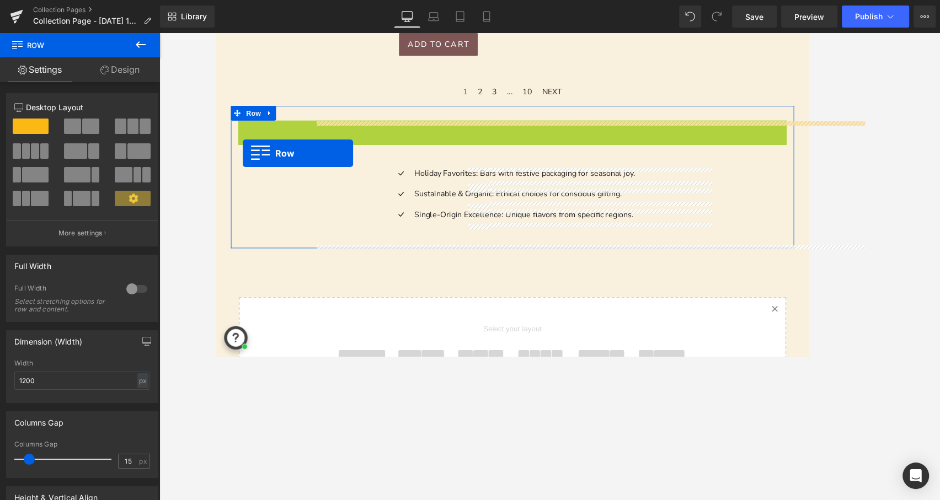
drag, startPoint x: 249, startPoint y: 138, endPoint x: 245, endPoint y: 170, distance: 31.6
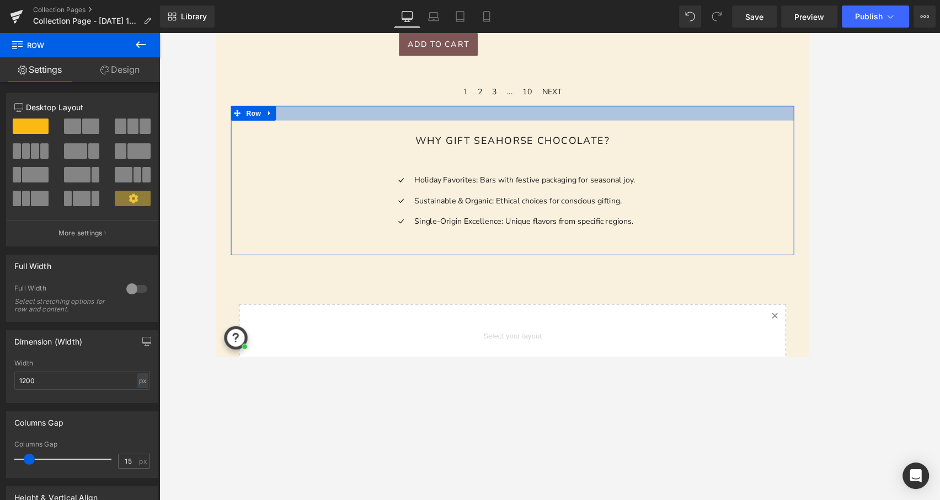
click at [411, 121] on div at bounding box center [549, 123] width 634 height 17
click at [414, 128] on div at bounding box center [549, 123] width 634 height 17
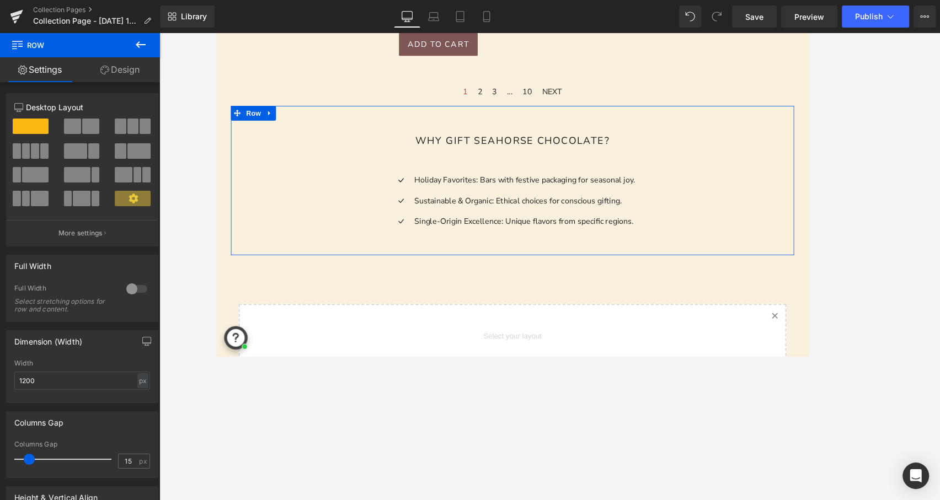
click at [413, 125] on div at bounding box center [549, 123] width 634 height 17
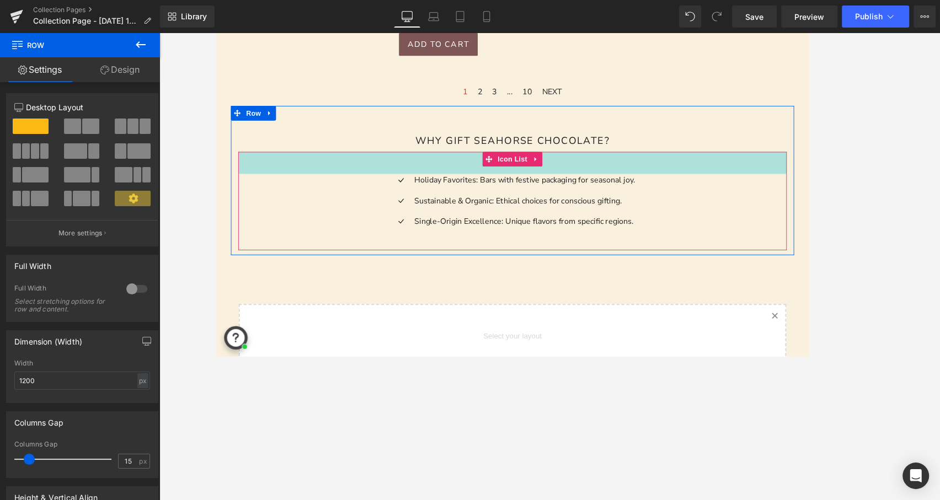
click at [401, 186] on div "45px" at bounding box center [549, 179] width 618 height 25
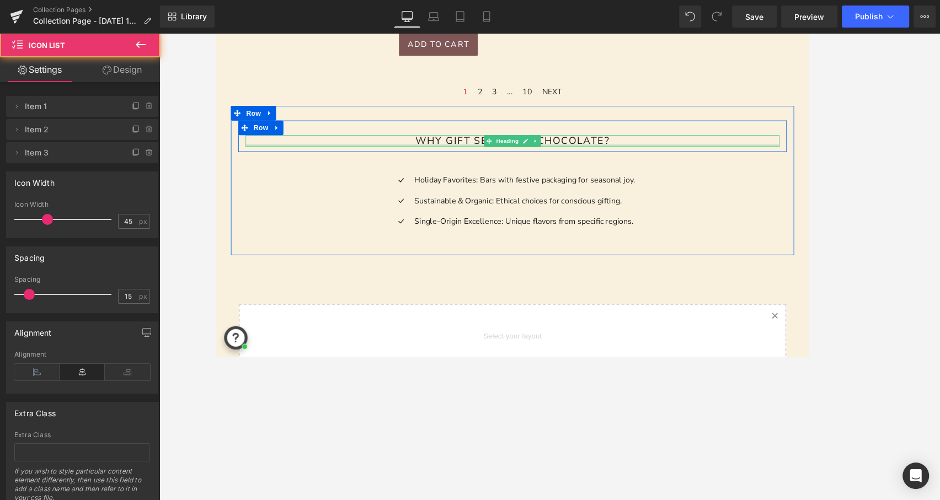
click at [389, 159] on div at bounding box center [549, 160] width 601 height 3
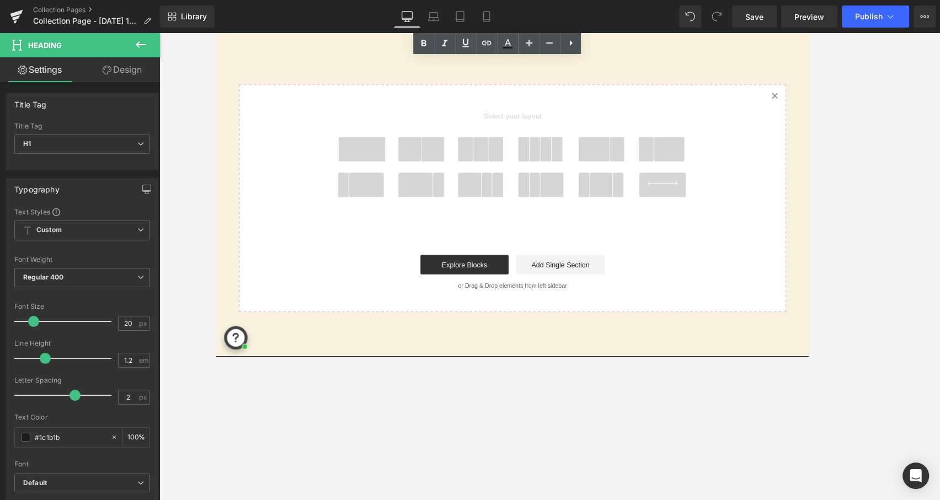
scroll to position [1146, 0]
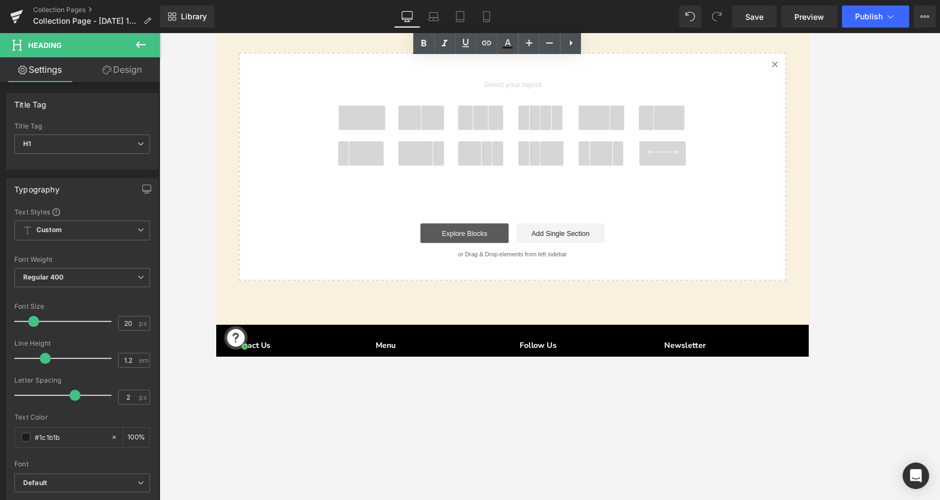
click at [482, 255] on link "Explore Blocks" at bounding box center [495, 259] width 99 height 22
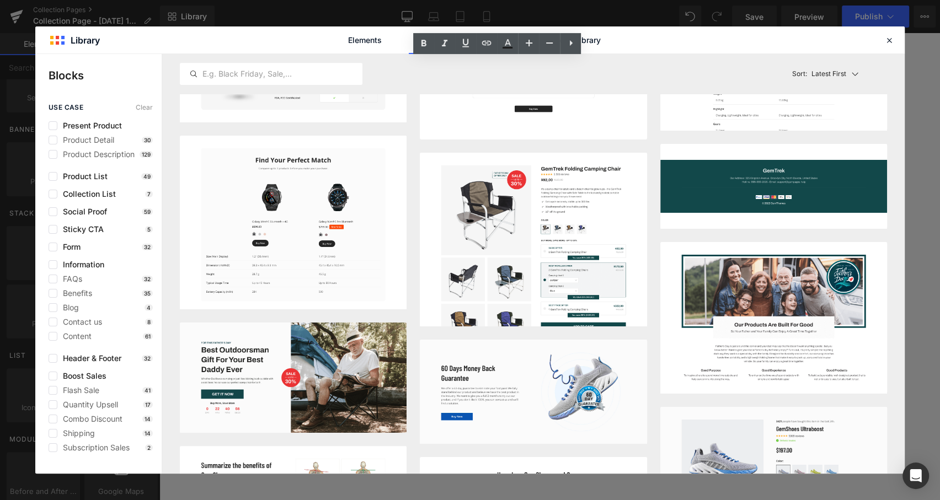
scroll to position [0, 0]
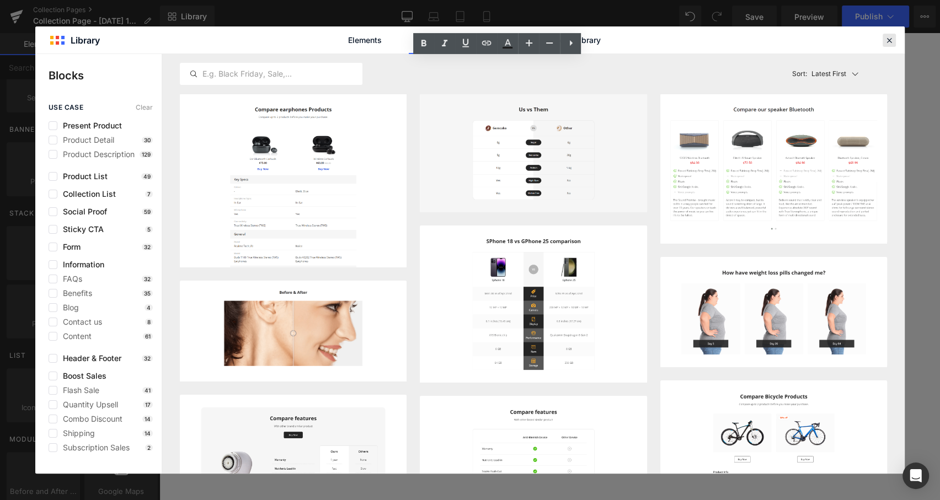
click at [885, 39] on icon at bounding box center [889, 40] width 10 height 10
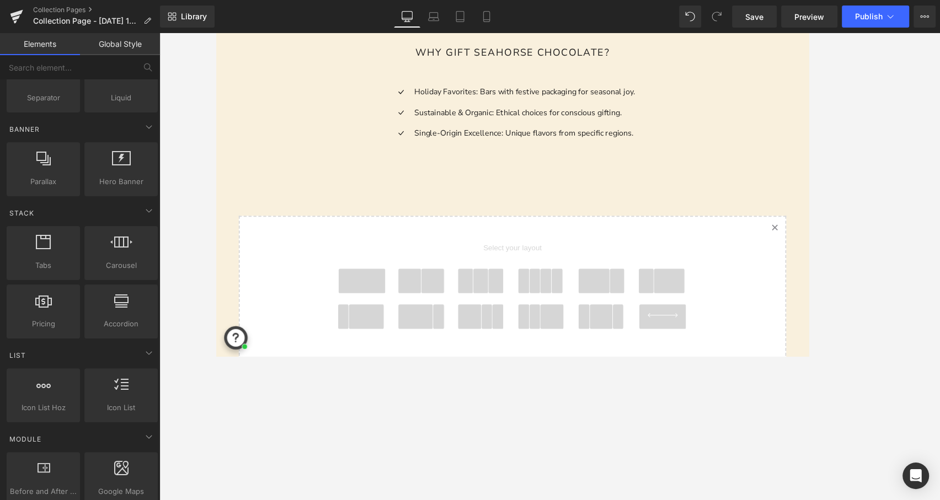
scroll to position [953, 0]
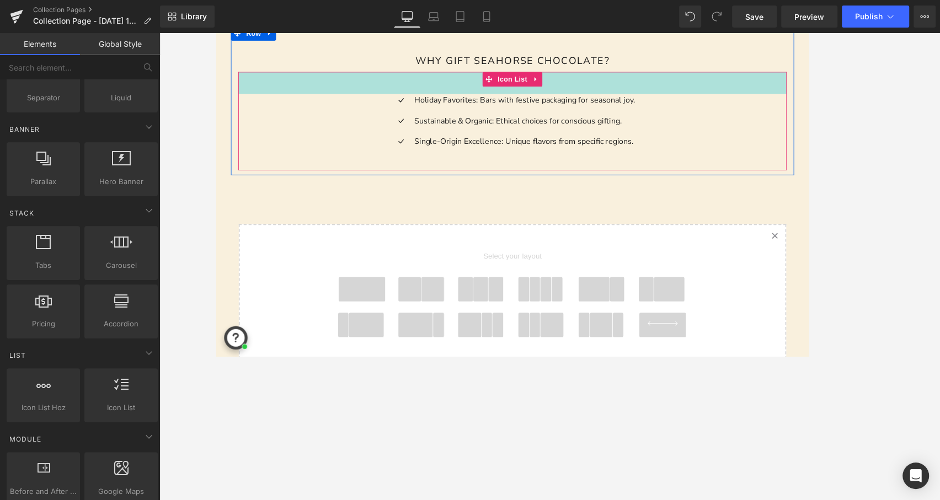
click at [394, 99] on div "45px" at bounding box center [549, 89] width 618 height 25
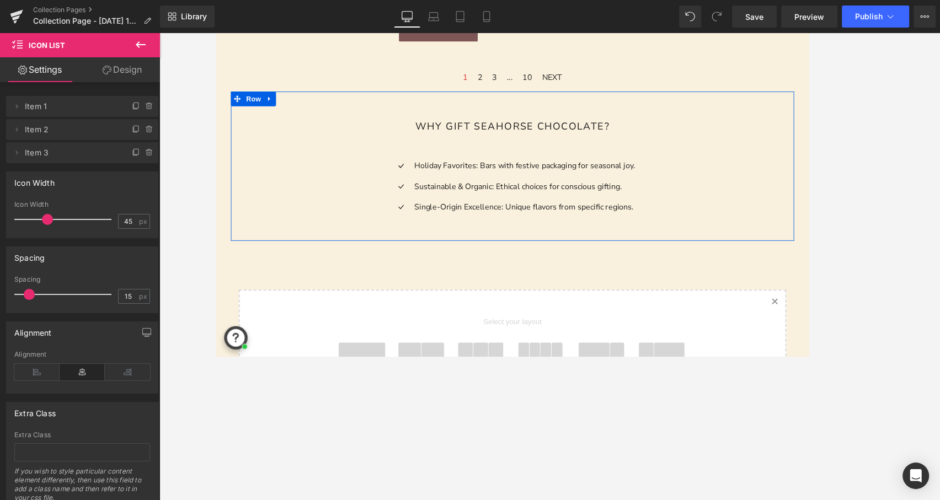
scroll to position [879, 0]
click at [280, 104] on icon at bounding box center [276, 107] width 8 height 8
click at [293, 107] on icon at bounding box center [290, 108] width 8 height 8
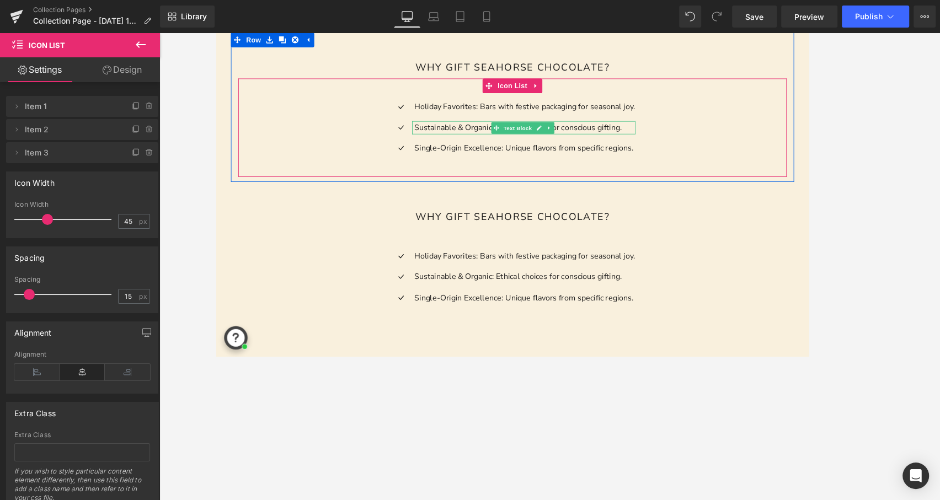
scroll to position [962, 0]
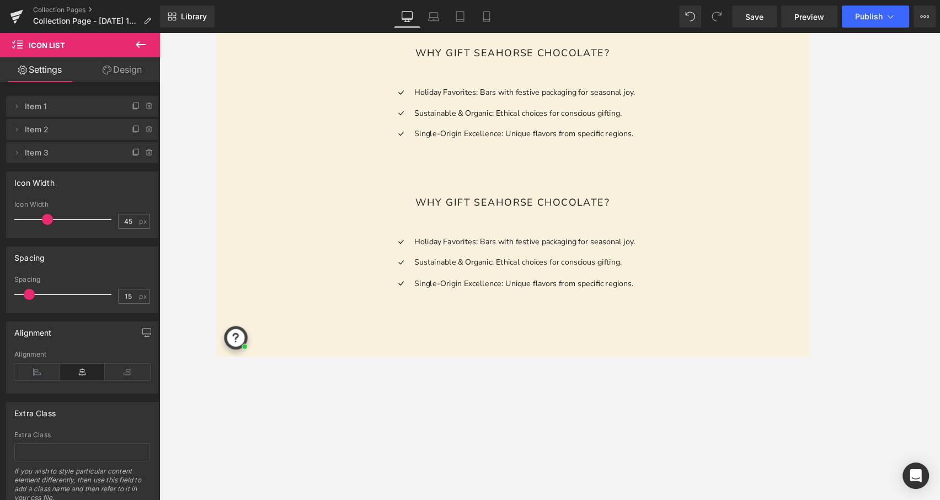
click at [534, 222] on div "Why Gift Seahorse Chocolate? Heading" at bounding box center [549, 224] width 601 height 13
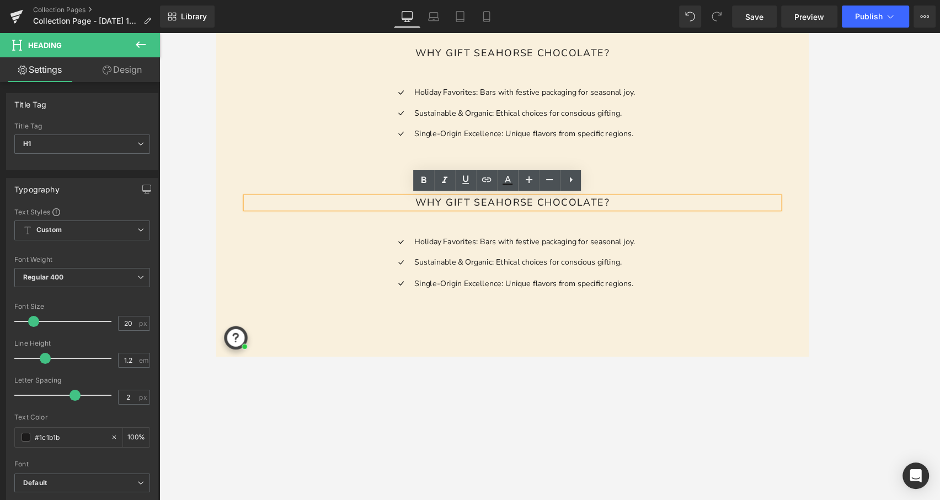
click at [549, 226] on h1 "Why Gift Seahorse Chocolate?" at bounding box center [549, 224] width 601 height 13
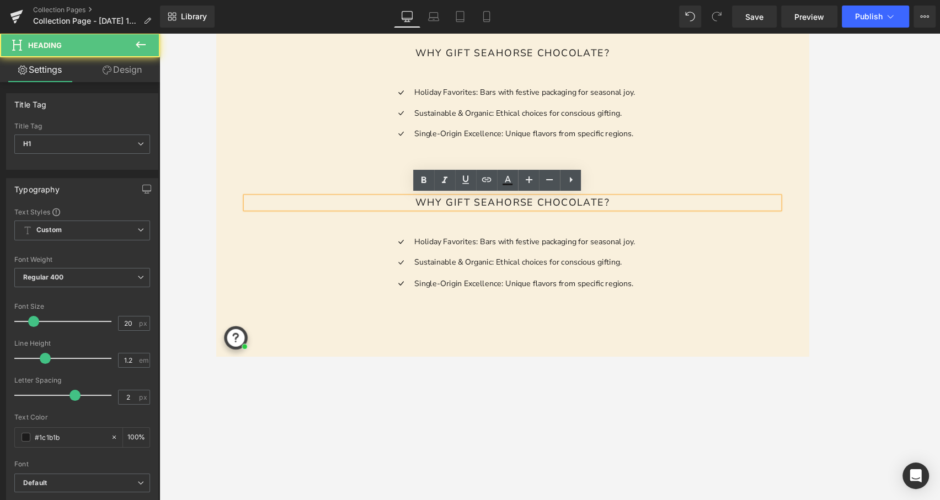
click at [549, 226] on h1 "Why Gift Seahorse Chocolate?" at bounding box center [549, 224] width 601 height 13
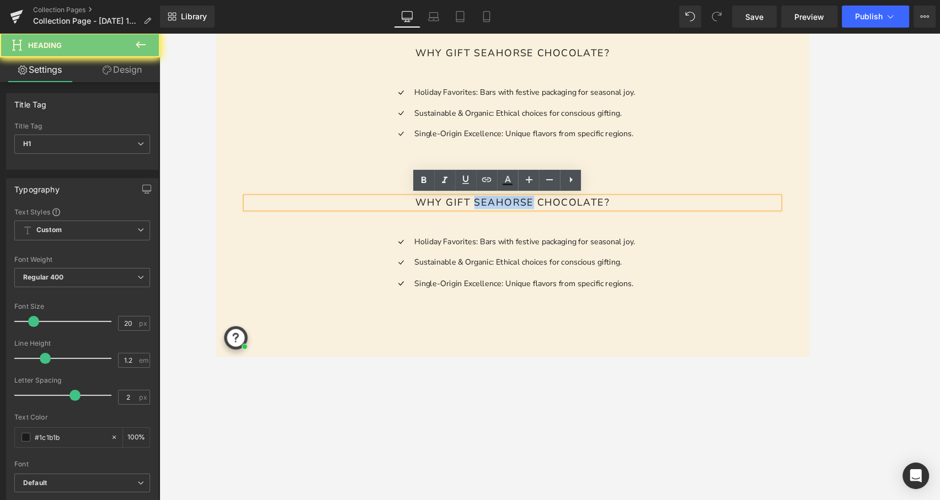
click at [549, 226] on h1 "Why Gift Seahorse Chocolate?" at bounding box center [549, 224] width 601 height 13
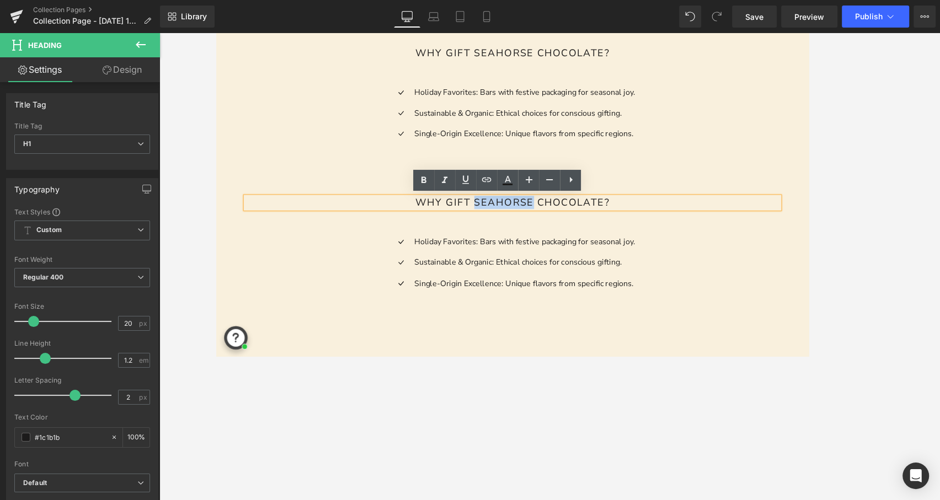
click at [539, 218] on h1 "Why Gift Seahorse Chocolate?" at bounding box center [549, 224] width 601 height 13
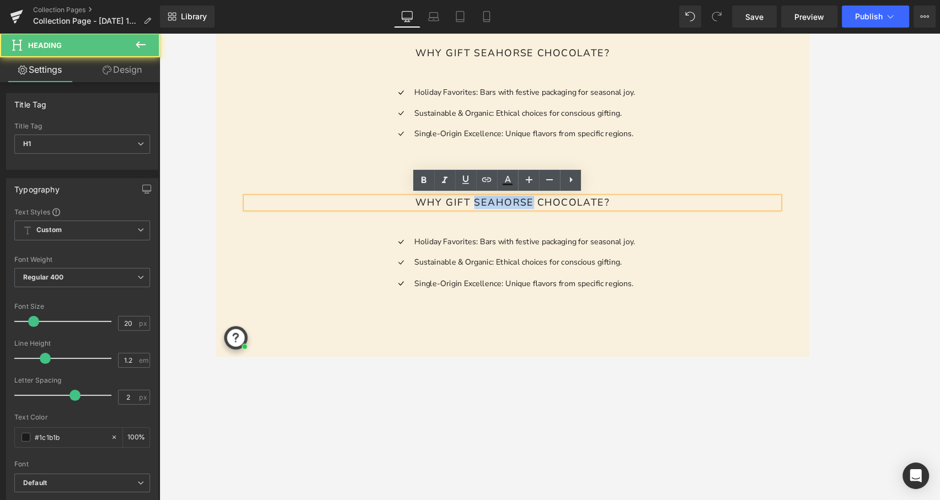
click at [539, 218] on h1 "Why Gift Seahorse Chocolate?" at bounding box center [549, 224] width 601 height 13
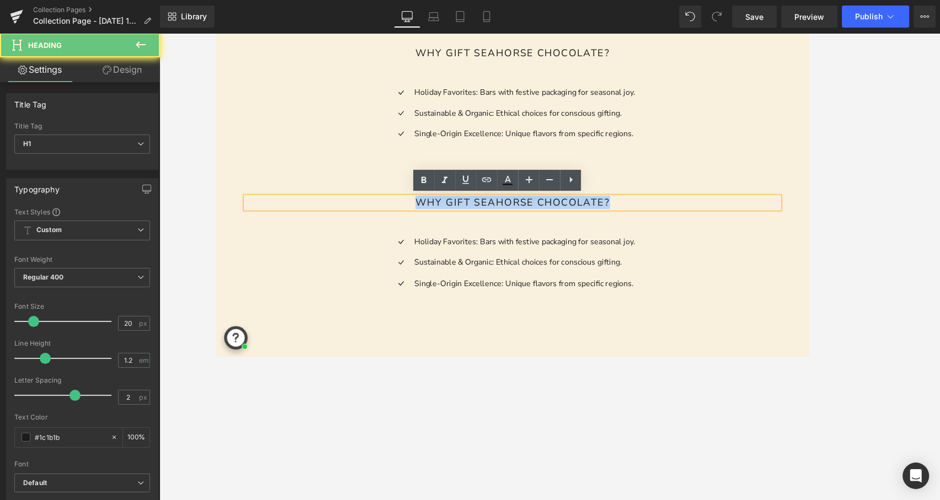
click at [539, 218] on h1 "Why Gift Seahorse Chocolate?" at bounding box center [549, 224] width 601 height 13
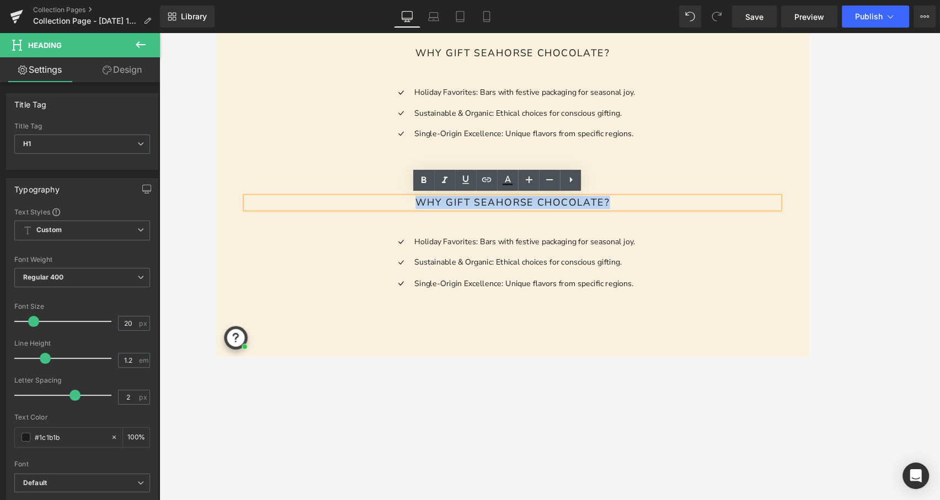
paste div
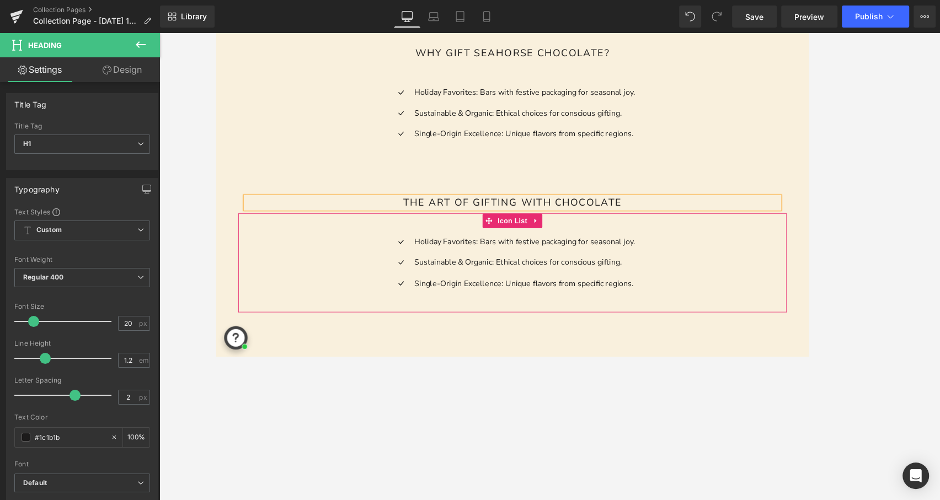
click at [351, 269] on div "Icon Holiday Favorites: Bars with festive packaging for seasonal joy. Text Bloc…" at bounding box center [549, 296] width 618 height 70
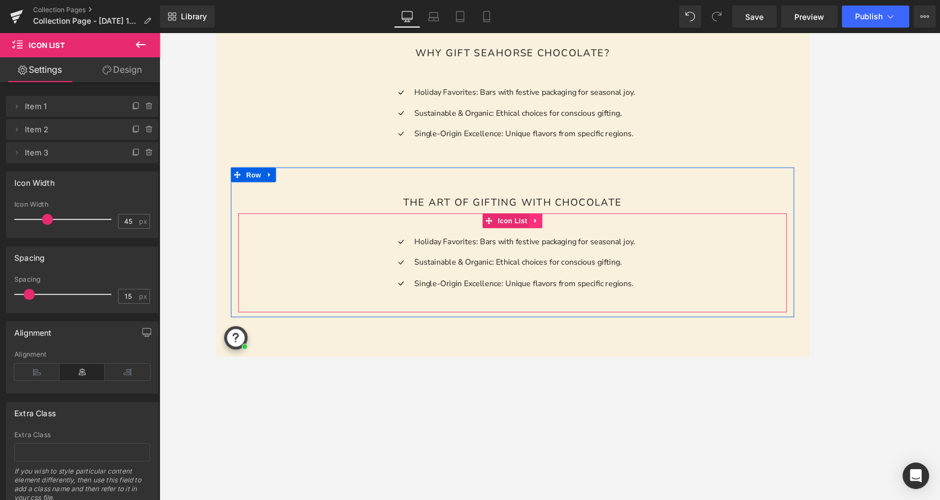
click at [577, 243] on icon at bounding box center [576, 245] width 8 height 8
click at [582, 245] on icon at bounding box center [583, 245] width 8 height 8
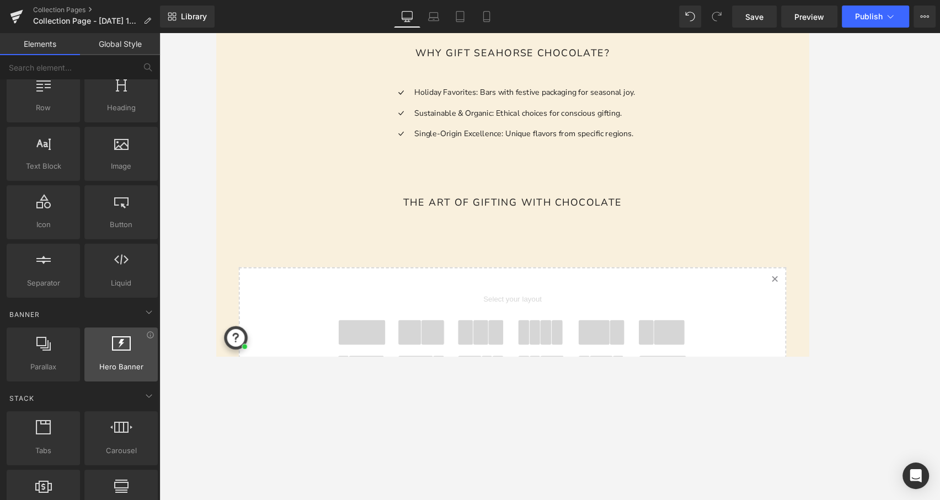
scroll to position [0, 0]
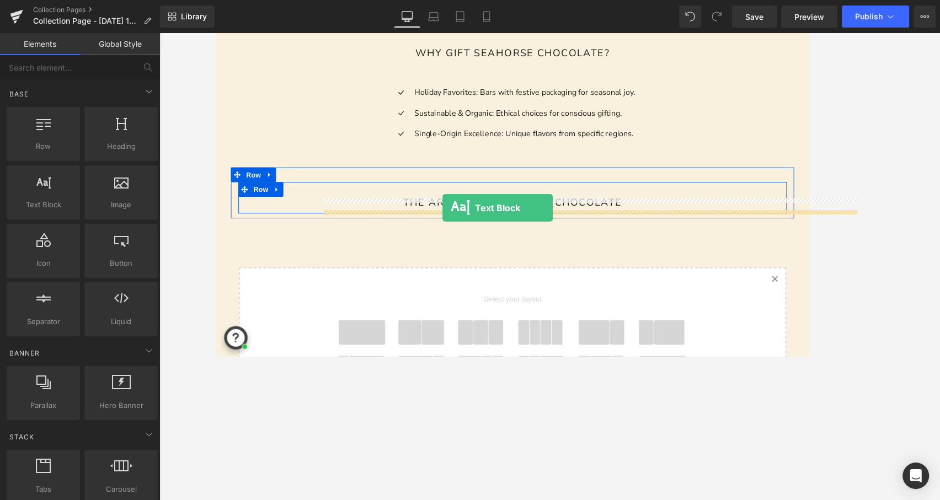
drag, startPoint x: 277, startPoint y: 227, endPoint x: 471, endPoint y: 230, distance: 194.1
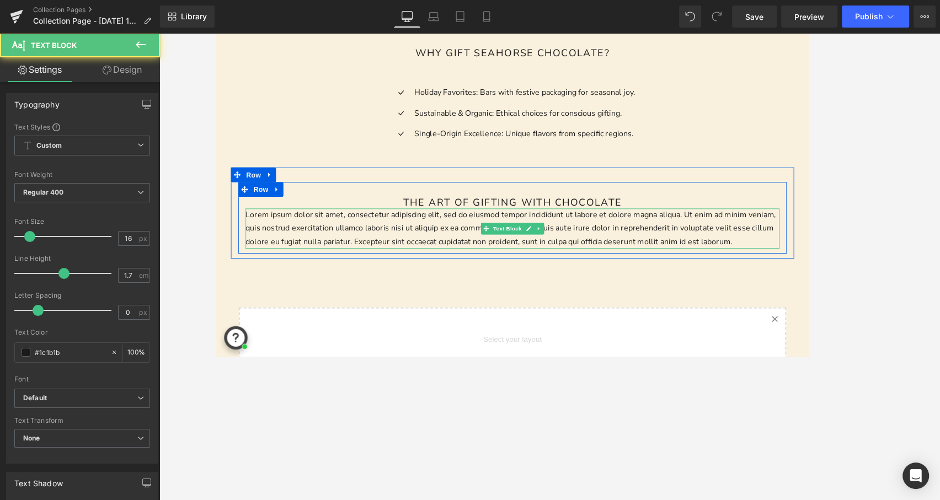
click at [471, 255] on p "Lorem ipsum dolor sit amet, consectetur adipiscing elit, sed do eiusmod tempor …" at bounding box center [549, 253] width 601 height 45
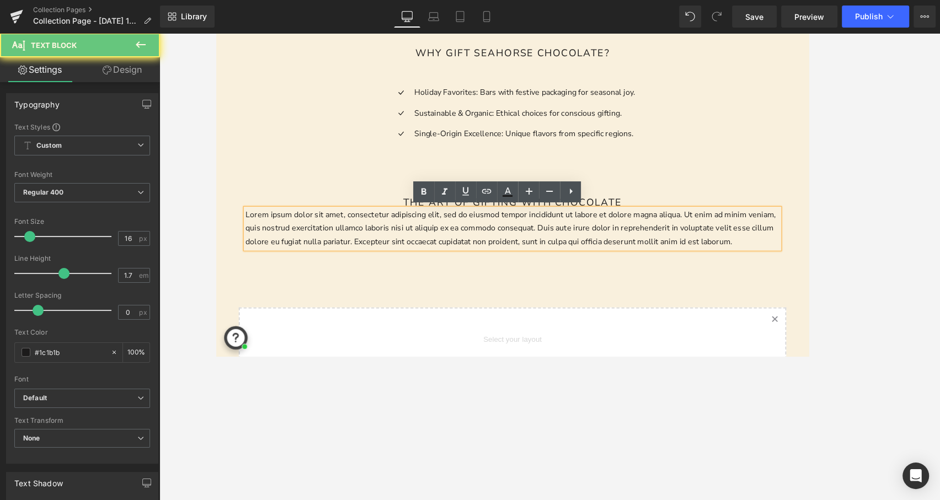
click at [471, 255] on p "Lorem ipsum dolor sit amet, consectetur adipiscing elit, sed do eiusmod tempor …" at bounding box center [549, 253] width 601 height 45
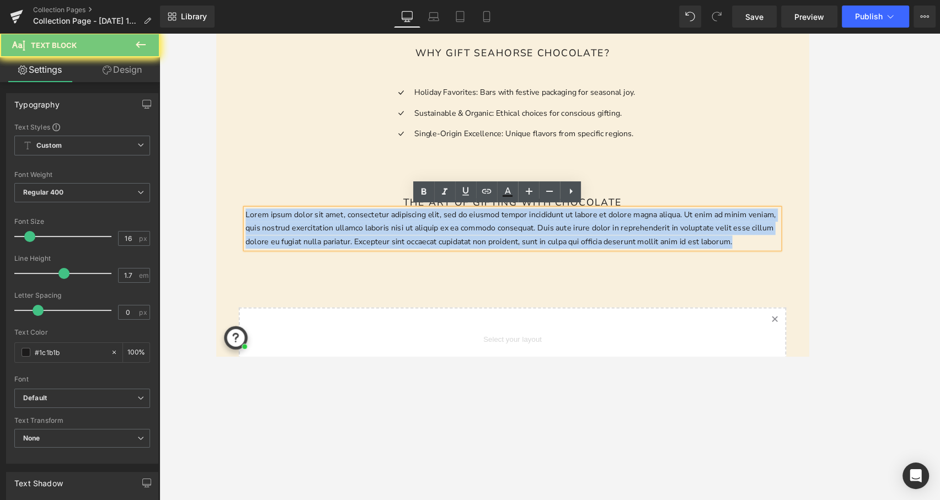
click at [471, 255] on p "Lorem ipsum dolor sit amet, consectetur adipiscing elit, sed do eiusmod tempor …" at bounding box center [549, 253] width 601 height 45
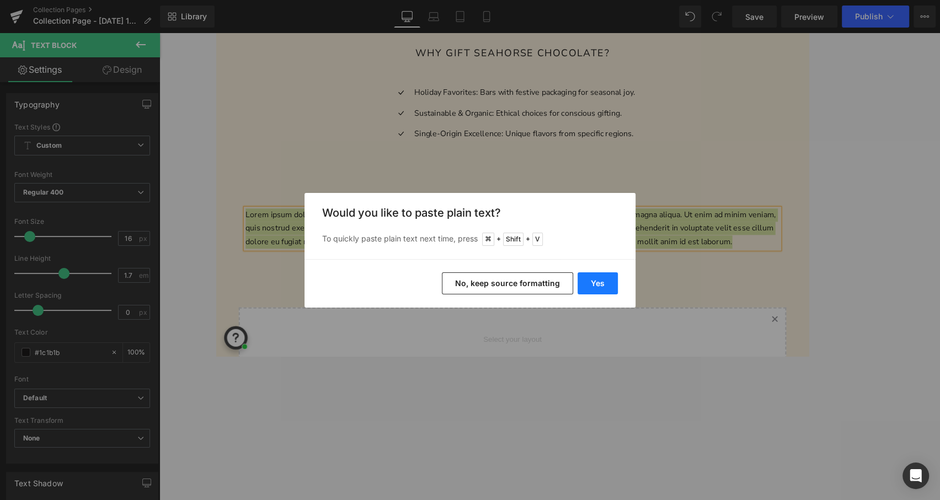
click at [593, 279] on button "Yes" at bounding box center [597, 283] width 40 height 22
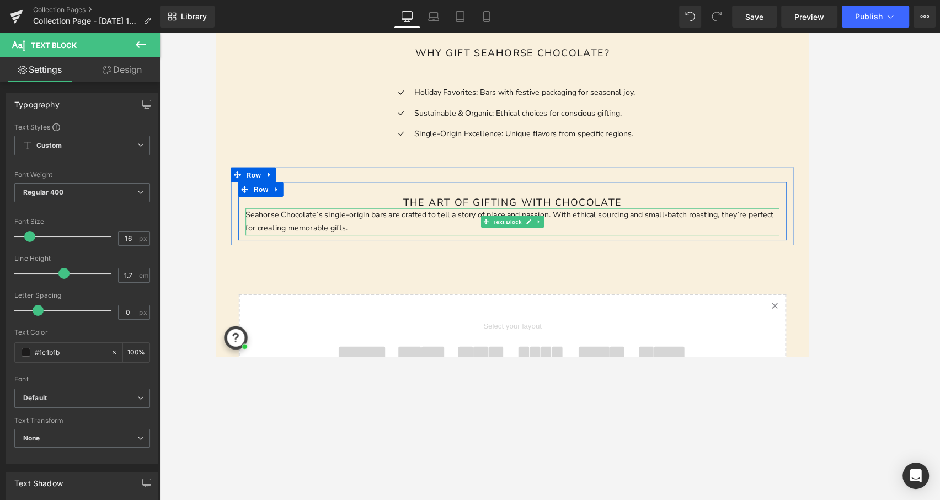
click at [416, 249] on p "Seahorse Chocolate’s single-origin bars are crafted to tell a story of place an…" at bounding box center [549, 246] width 601 height 30
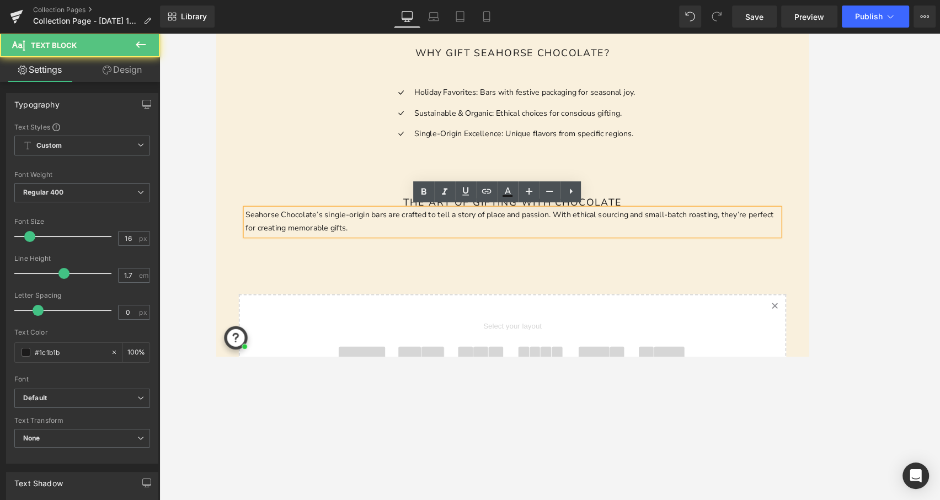
click at [395, 249] on p "Seahorse Chocolate’s single-origin bars are crafted to tell a story of place an…" at bounding box center [549, 246] width 601 height 30
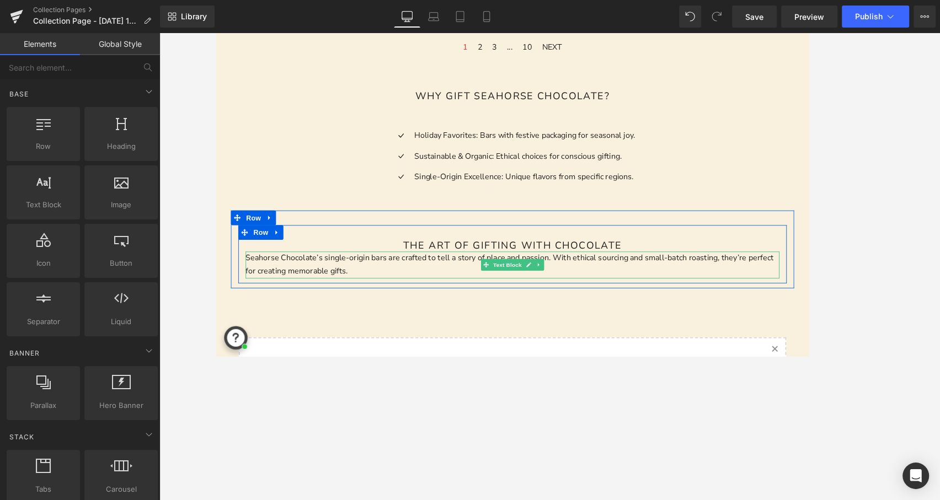
scroll to position [915, 0]
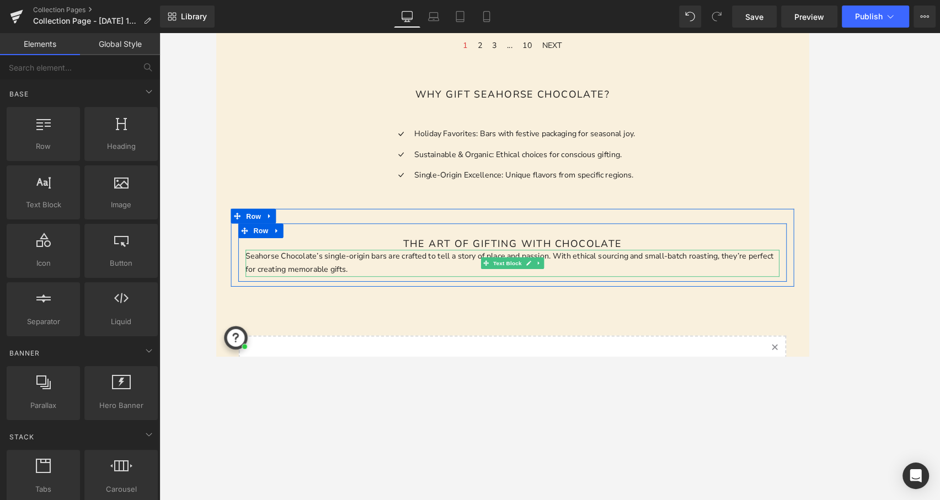
click at [479, 283] on p "Seahorse Chocolate’s single-origin bars are crafted to tell a story of place an…" at bounding box center [549, 292] width 601 height 30
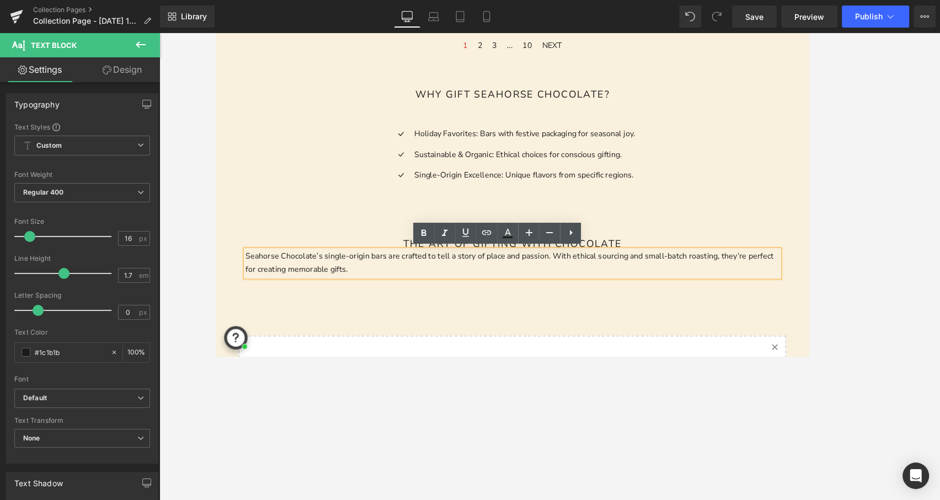
click at [743, 235] on div "The Art of Gifting with Chocolate Heading Seahorse Chocolate’s single-origin ba…" at bounding box center [549, 274] width 634 height 87
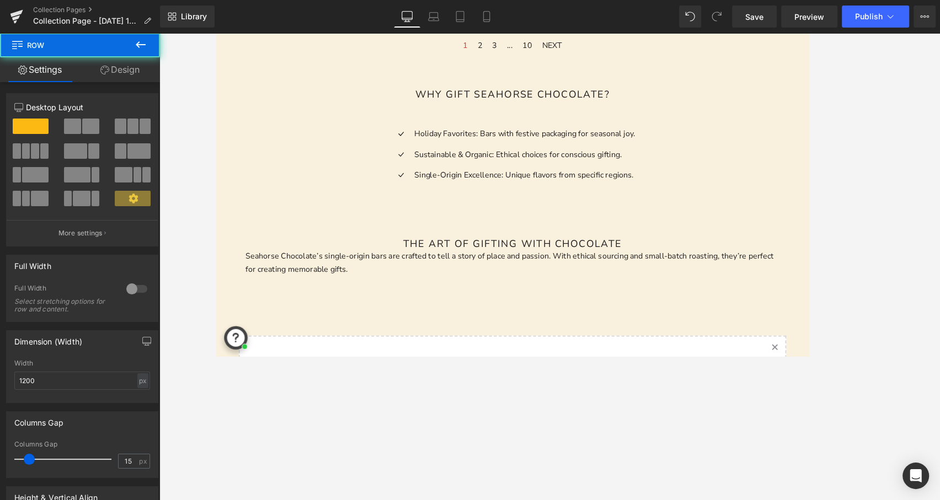
click at [718, 282] on p "Seahorse Chocolate’s single-origin bars are crafted to tell a story of place an…" at bounding box center [549, 292] width 601 height 30
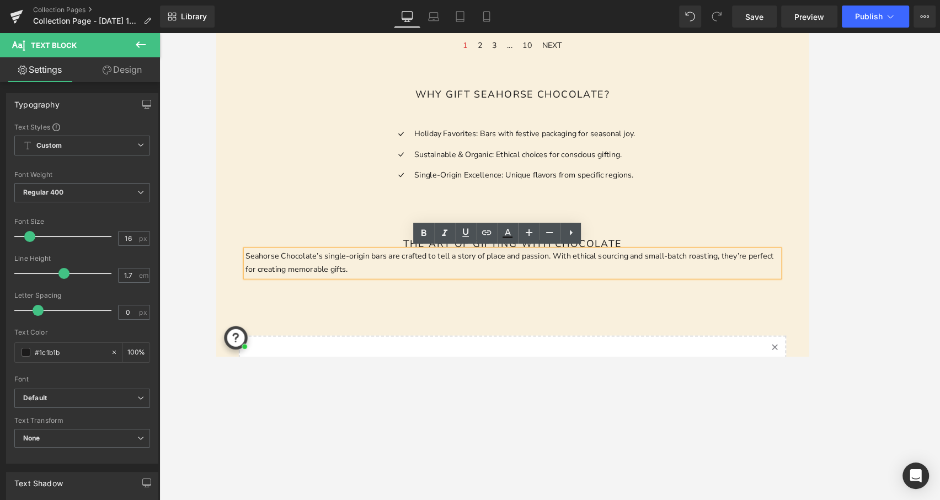
click at [354, 289] on p "Seahorse Chocolate’s single-origin bars are crafted to tell a story of place an…" at bounding box center [549, 292] width 601 height 30
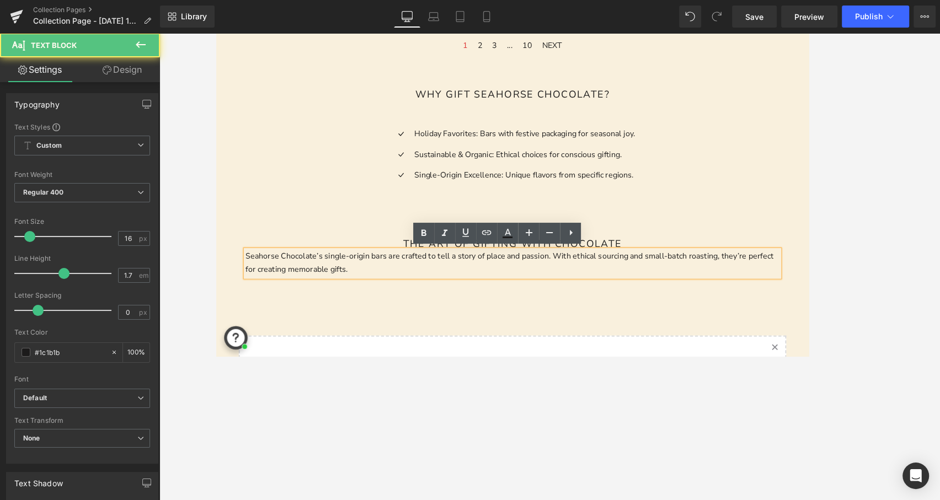
click at [271, 289] on p "Seahorse Chocolate’s single-origin bars are crafted to tell a story of place an…" at bounding box center [549, 292] width 601 height 30
click at [271, 272] on h1 "The Art of Gifting with Chocolate" at bounding box center [549, 270] width 601 height 13
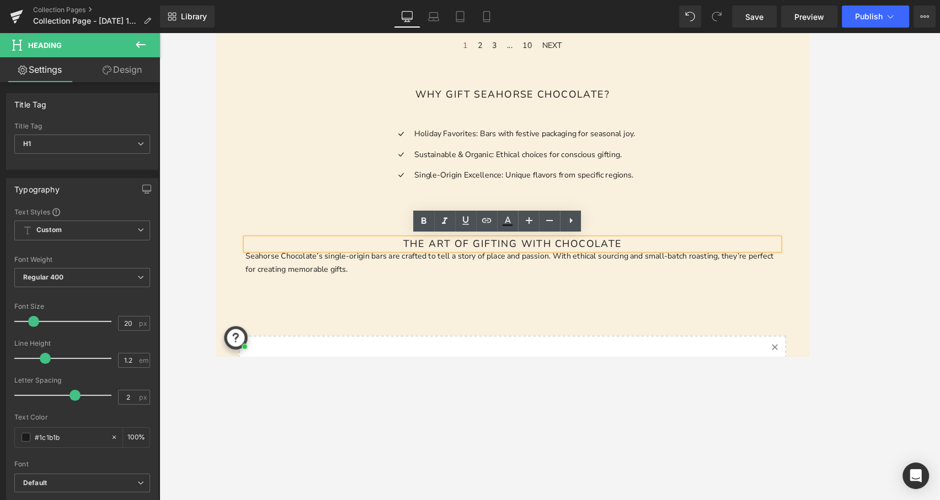
click at [321, 290] on p "Seahorse Chocolate’s single-origin bars are crafted to tell a story of place an…" at bounding box center [549, 292] width 601 height 30
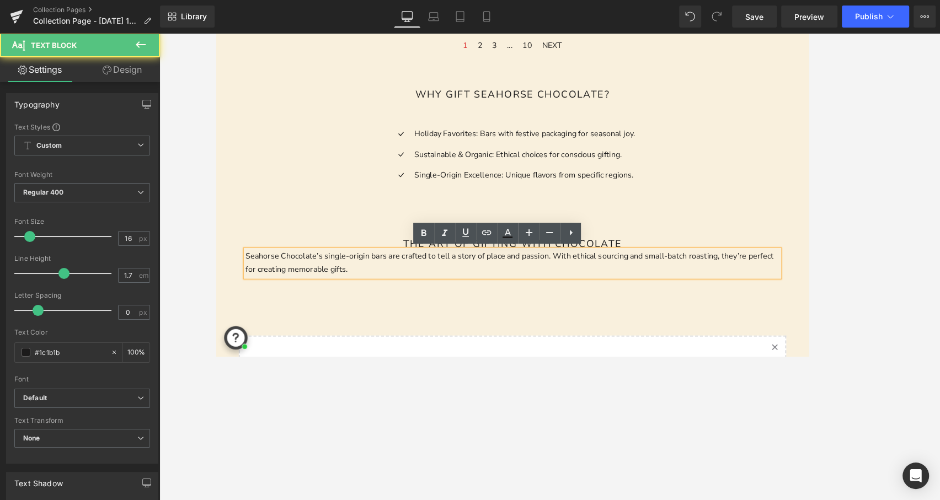
click at [667, 303] on p "Seahorse Chocolate’s single-origin bars are crafted to tell a story of place an…" at bounding box center [549, 292] width 601 height 30
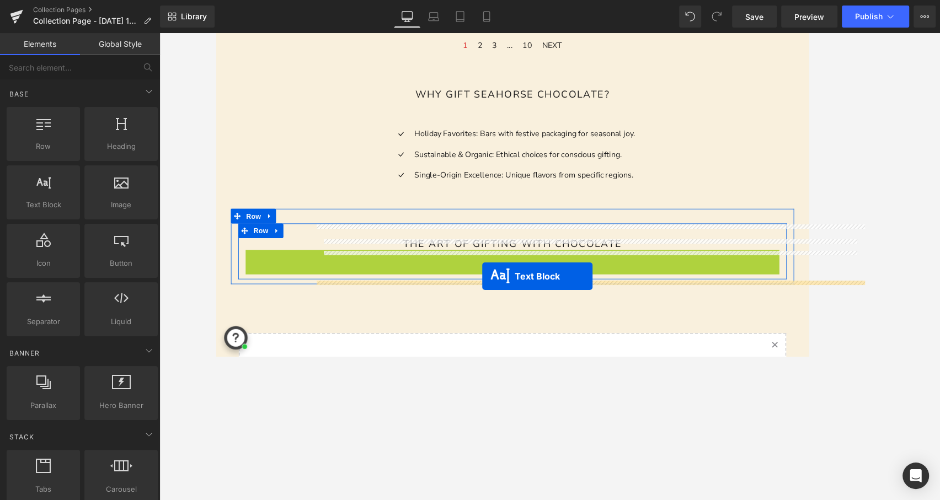
drag, startPoint x: 517, startPoint y: 289, endPoint x: 516, endPoint y: 308, distance: 18.8
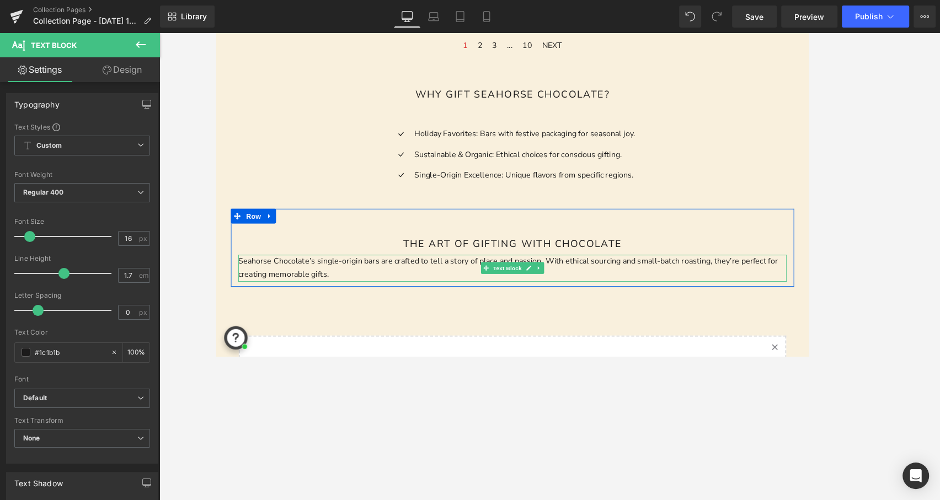
click at [422, 293] on p "Seahorse Chocolate’s single-origin bars are crafted to tell a story of place an…" at bounding box center [549, 298] width 618 height 30
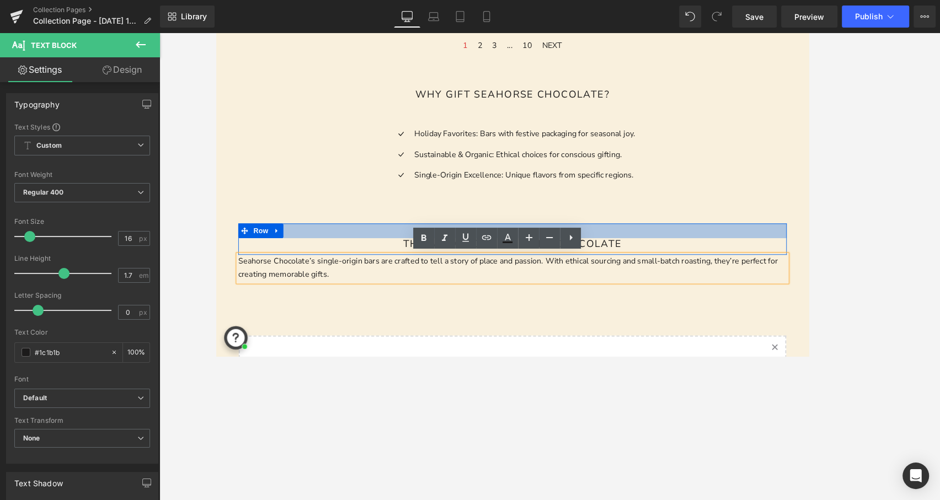
click at [424, 265] on h1 "The Art of Gifting with Chocolate" at bounding box center [549, 270] width 601 height 13
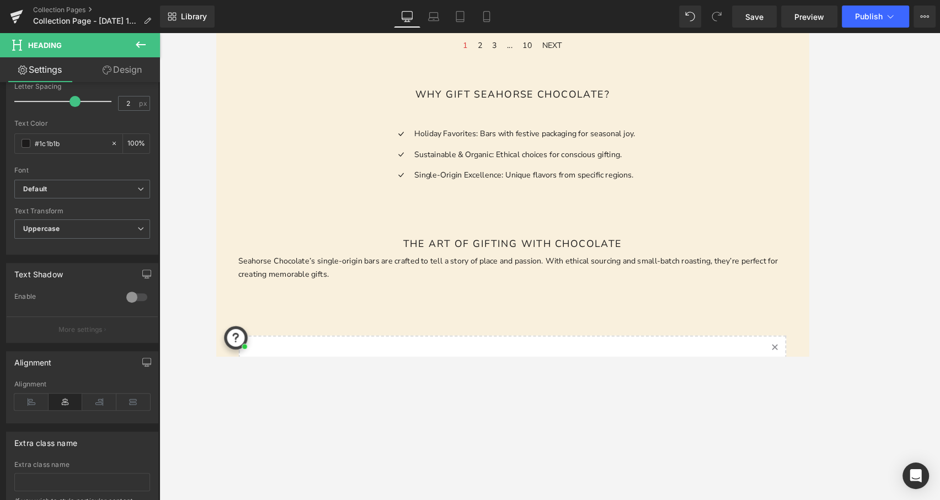
scroll to position [293, 0]
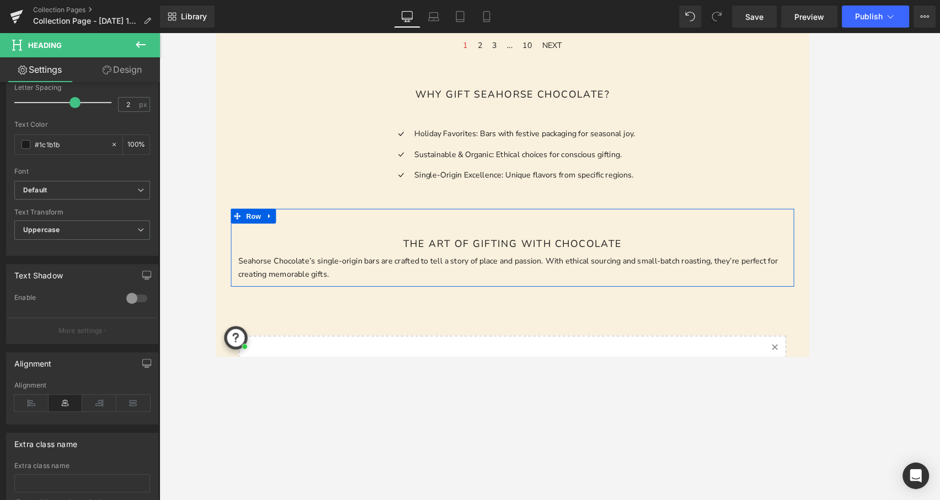
click at [338, 234] on div "The Art of Gifting with Chocolate Heading Row Seahorse Chocolate’s single-origi…" at bounding box center [549, 274] width 634 height 87
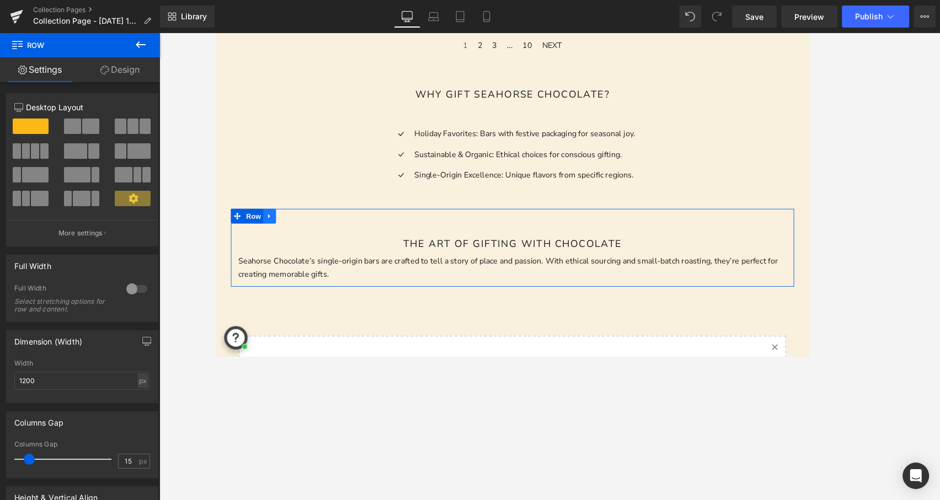
click at [276, 236] on icon at bounding box center [276, 239] width 8 height 8
click at [291, 239] on icon at bounding box center [290, 239] width 8 height 8
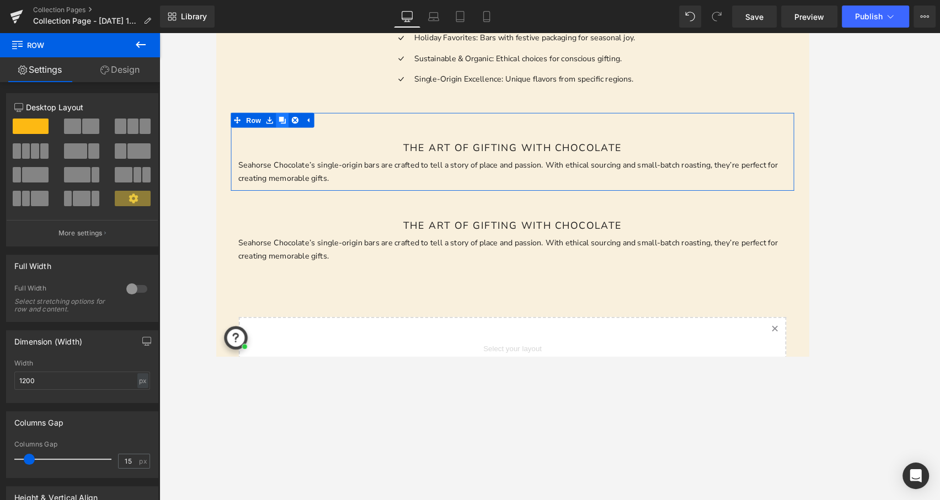
scroll to position [1023, 0]
click at [289, 128] on icon at bounding box center [290, 131] width 8 height 8
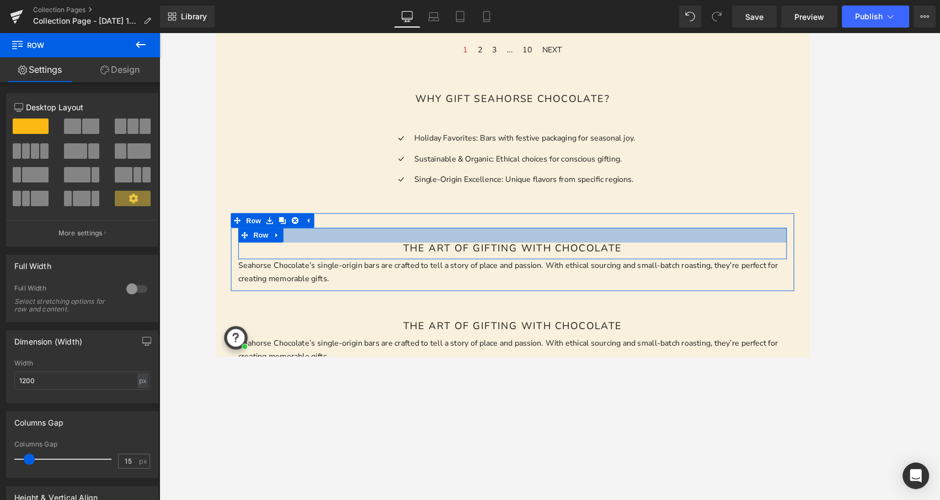
scroll to position [911, 0]
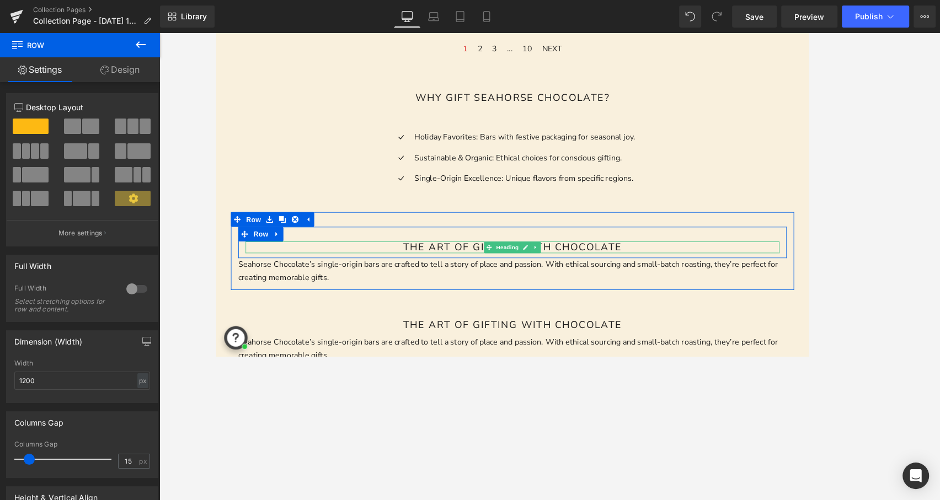
click at [616, 274] on h1 "The Art of Gifting with Chocolate" at bounding box center [549, 274] width 601 height 13
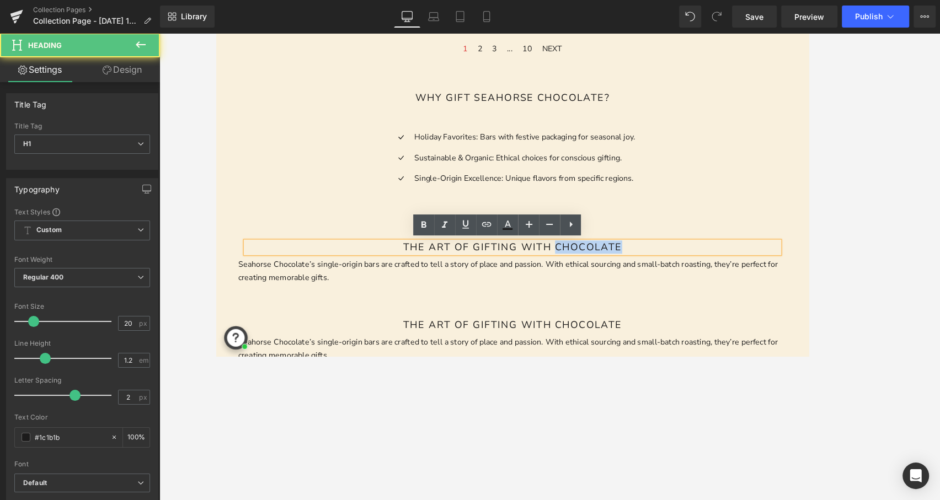
click at [616, 274] on h1 "The Art of Gifting with Chocolate" at bounding box center [549, 274] width 601 height 13
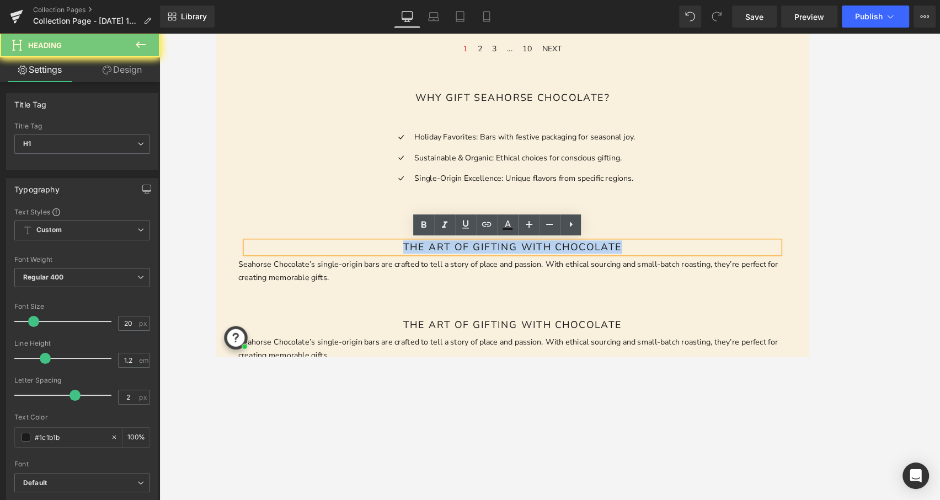
click at [616, 274] on h1 "The Art of Gifting with Chocolate" at bounding box center [549, 274] width 601 height 13
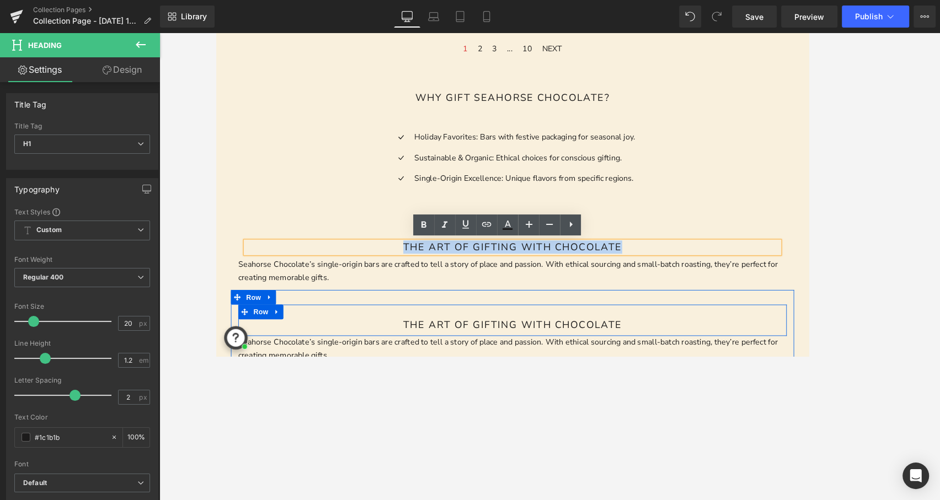
click at [507, 362] on h1 "The Art of Gifting with Chocolate" at bounding box center [549, 362] width 601 height 13
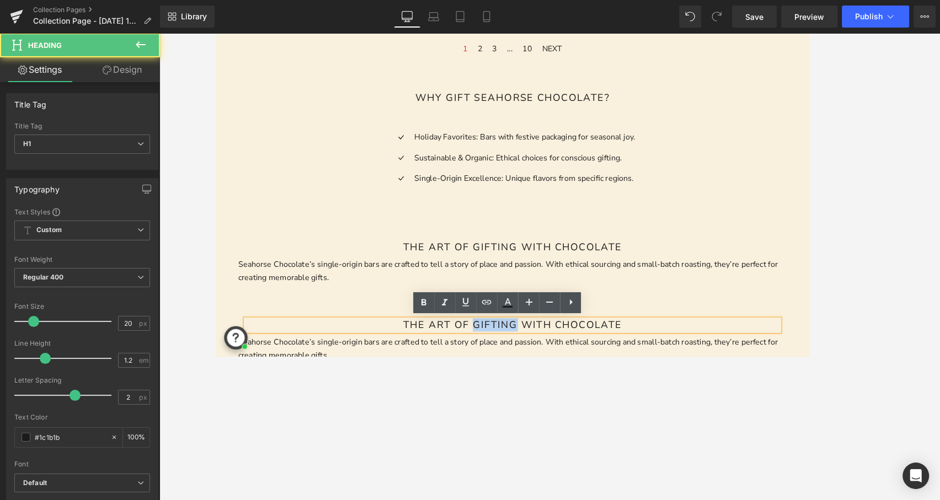
click at [507, 362] on h1 "The Art of Gifting with Chocolate" at bounding box center [549, 362] width 601 height 13
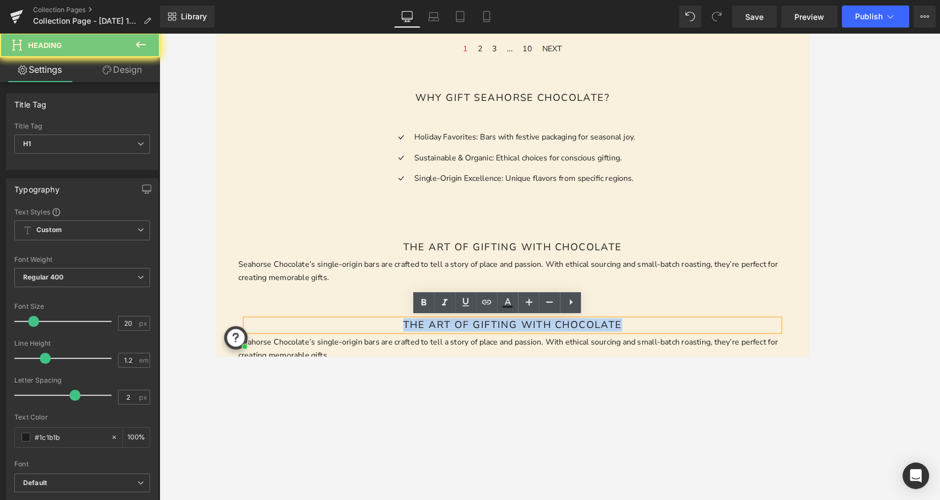
click at [507, 362] on h1 "The Art of Gifting with Chocolate" at bounding box center [549, 362] width 601 height 13
paste div
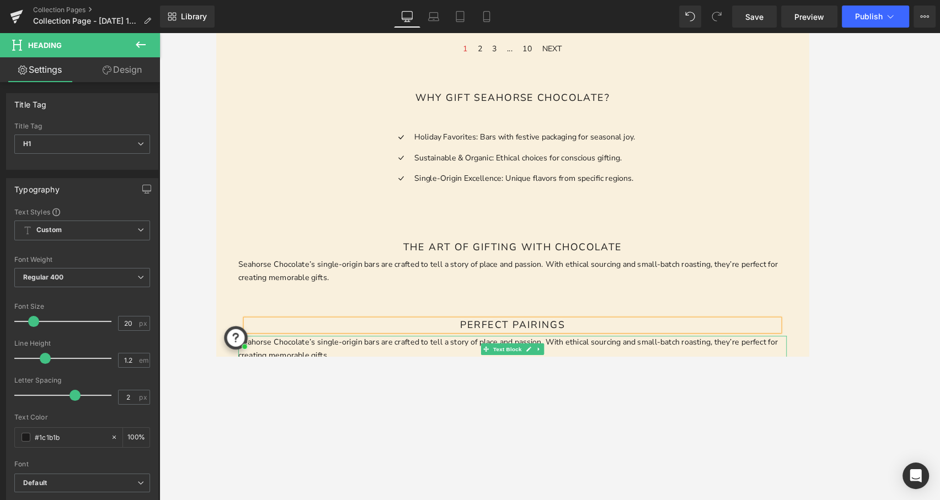
click at [505, 378] on p "Seahorse Chocolate’s single-origin bars are crafted to tell a story of place an…" at bounding box center [549, 389] width 618 height 30
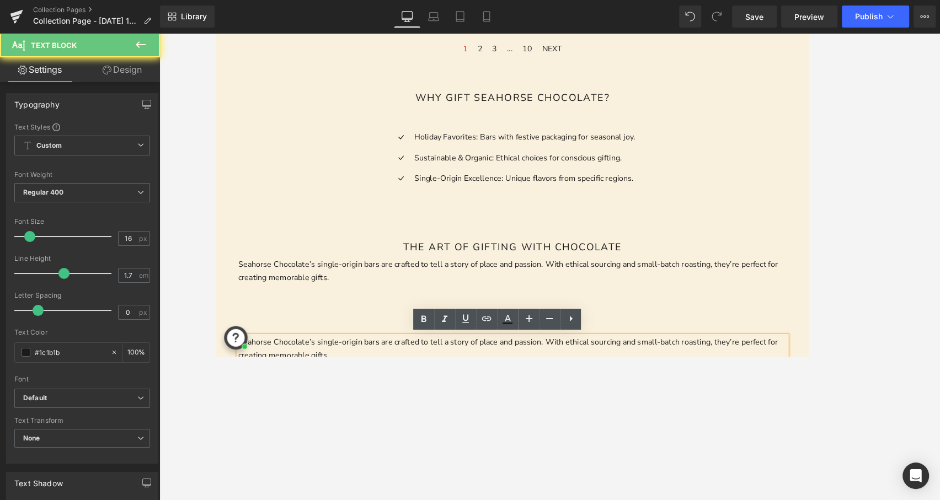
click at [487, 385] on p "Seahorse Chocolate’s single-origin bars are crafted to tell a story of place an…" at bounding box center [549, 389] width 618 height 30
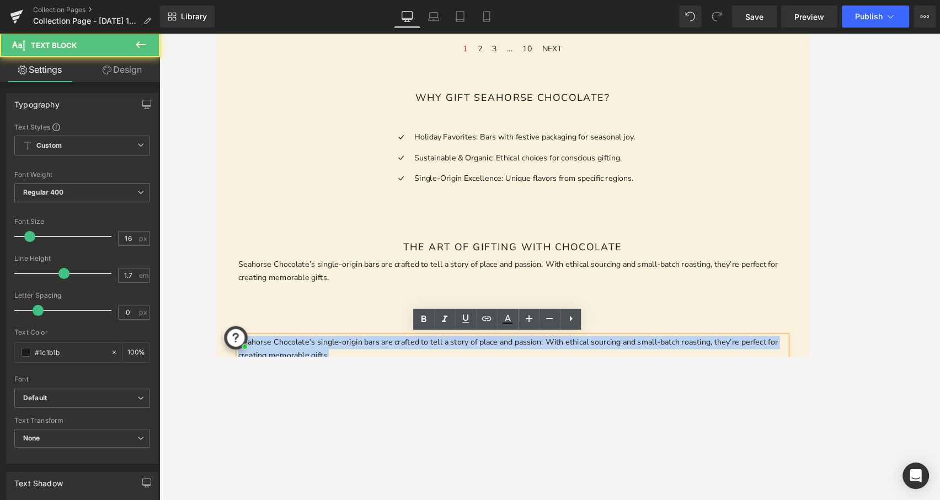
click at [487, 385] on p "Seahorse Chocolate’s single-origin bars are crafted to tell a story of place an…" at bounding box center [549, 389] width 618 height 30
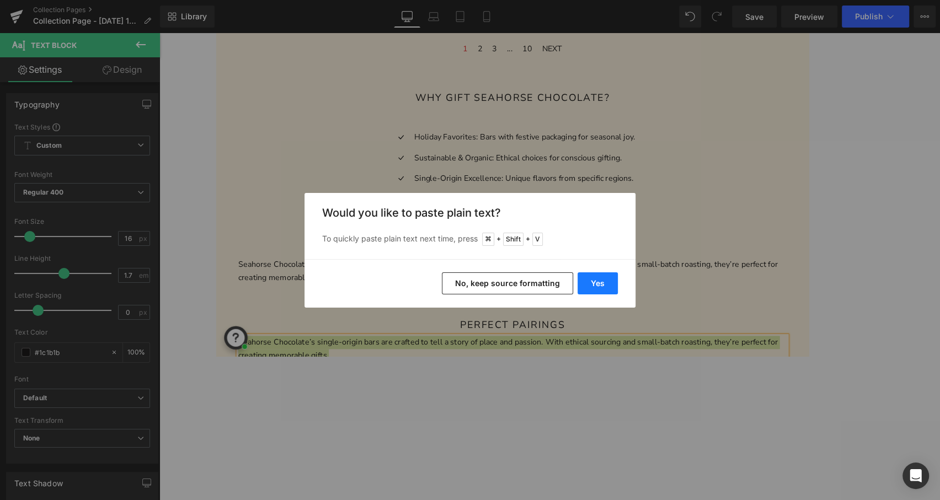
drag, startPoint x: 604, startPoint y: 280, endPoint x: 437, endPoint y: 281, distance: 166.5
click at [604, 280] on button "Yes" at bounding box center [597, 283] width 40 height 22
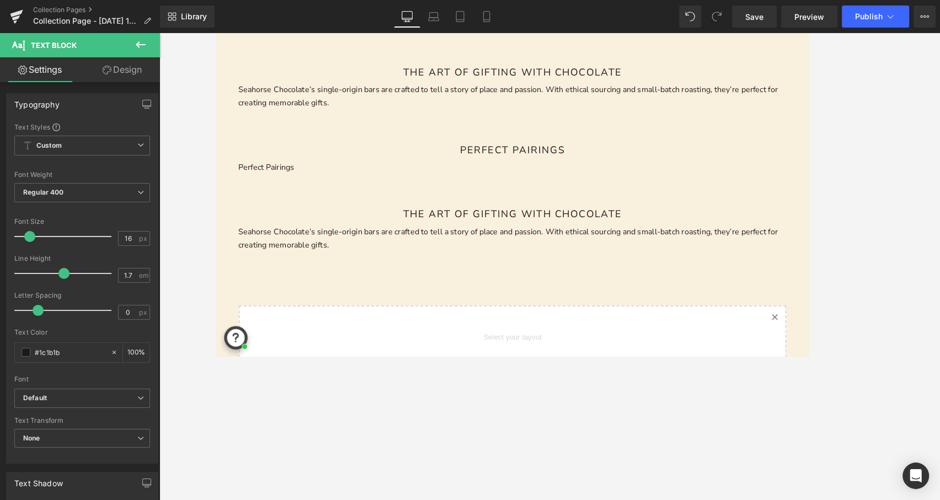
scroll to position [1109, 0]
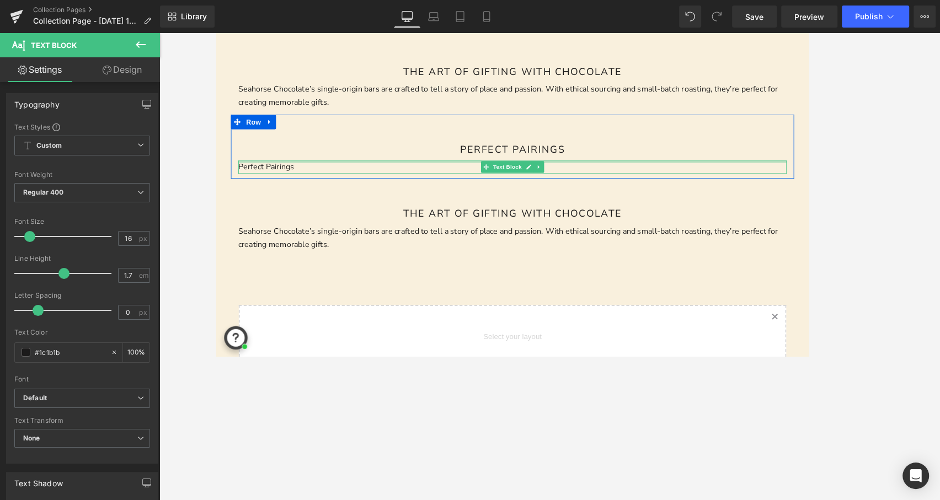
click at [280, 177] on div at bounding box center [549, 178] width 618 height 3
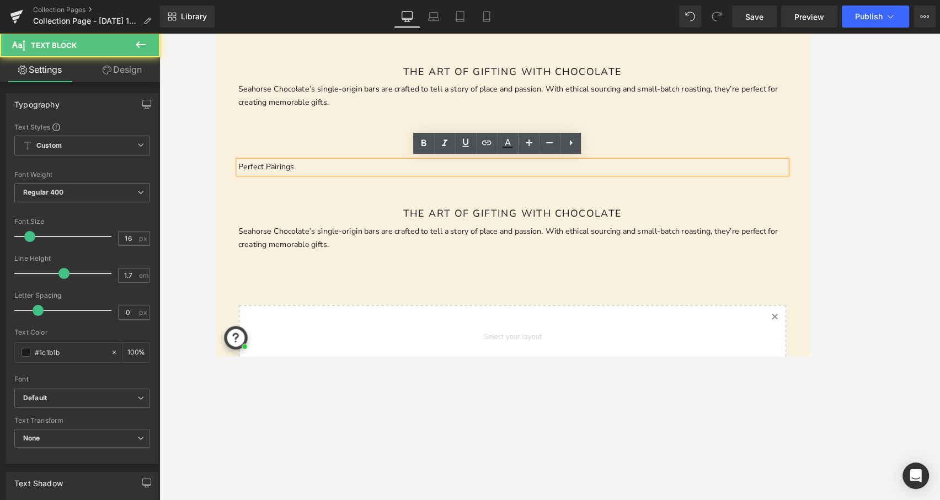
click at [283, 190] on div "Perfect Pairings" at bounding box center [549, 184] width 618 height 15
click at [281, 182] on p "Perfect Pairings" at bounding box center [549, 184] width 618 height 15
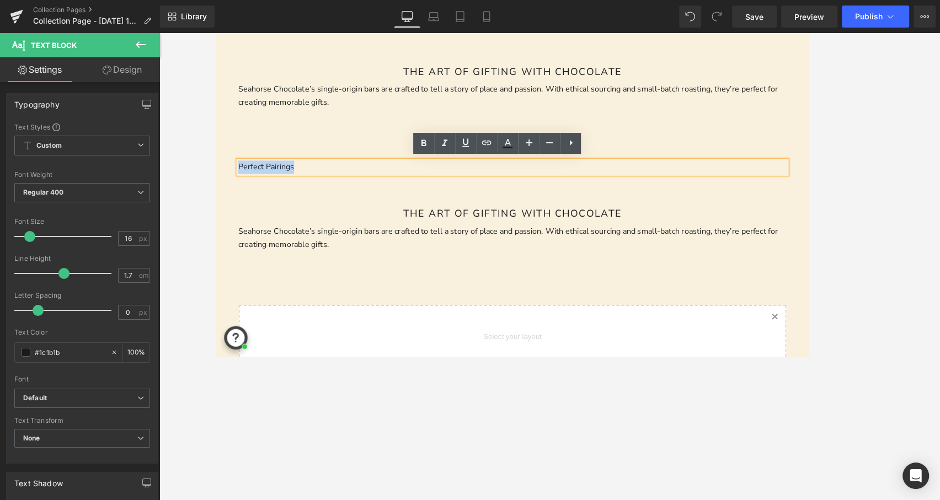
click at [281, 182] on p "Perfect Pairings" at bounding box center [549, 184] width 618 height 15
click at [285, 183] on p "Perfect Pairings" at bounding box center [549, 184] width 618 height 15
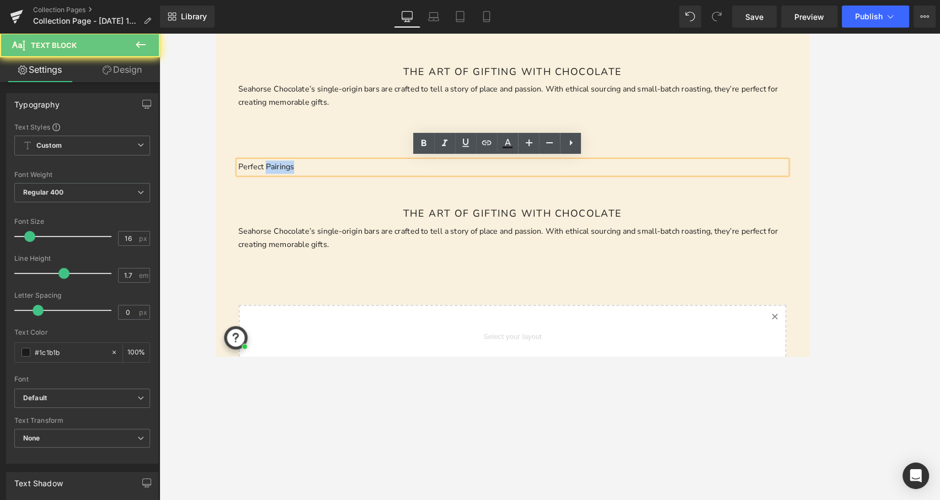
click at [285, 183] on p "Perfect Pairings" at bounding box center [549, 184] width 618 height 15
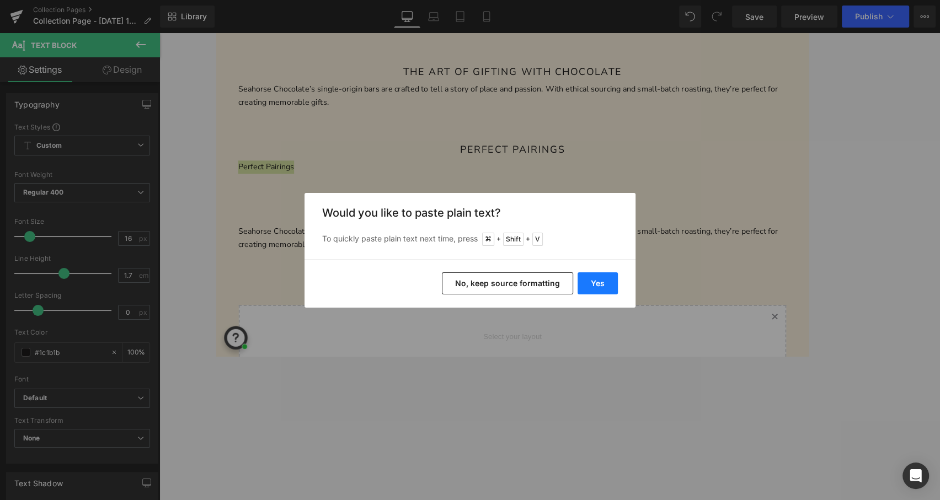
click at [589, 278] on button "Yes" at bounding box center [597, 283] width 40 height 22
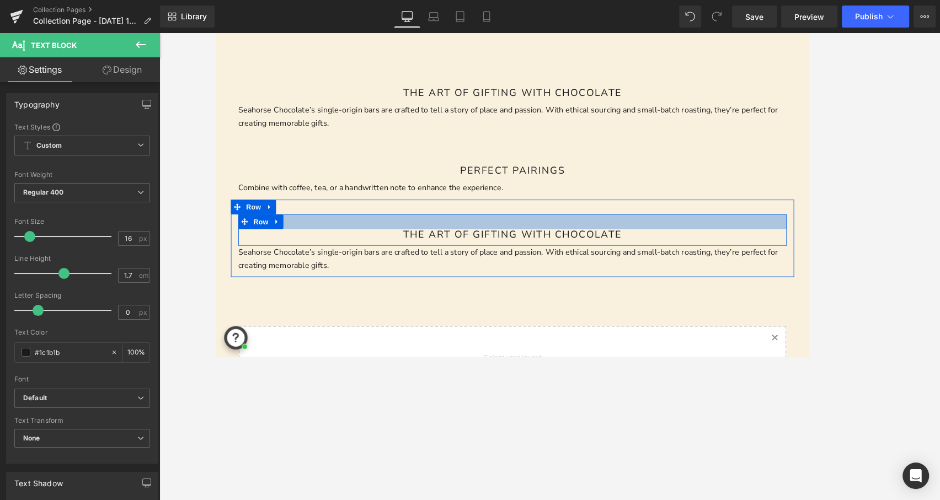
scroll to position [1080, 0]
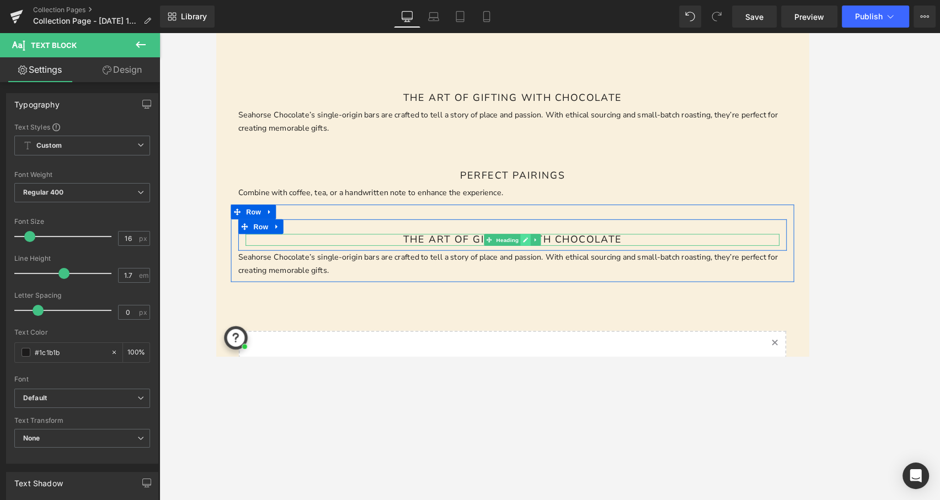
click at [559, 266] on link at bounding box center [565, 266] width 12 height 13
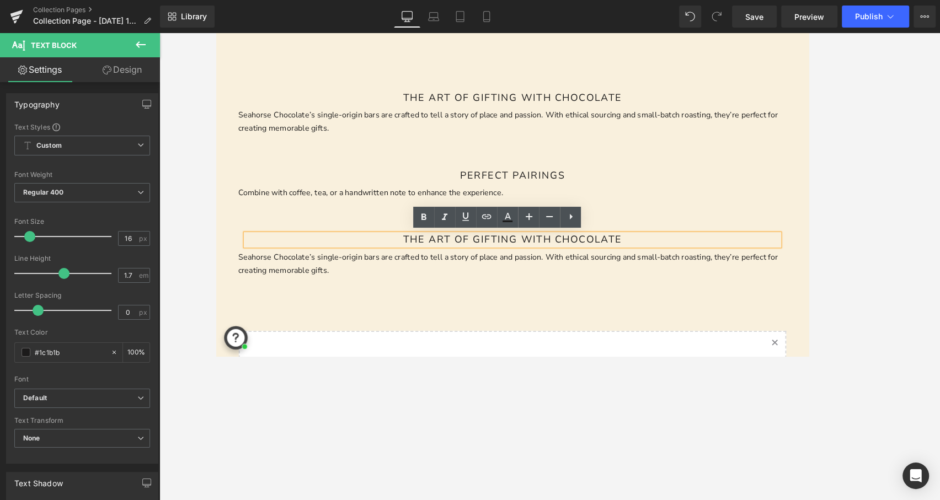
click at [617, 263] on h1 "The Art of Gifting with Chocolate" at bounding box center [549, 266] width 601 height 13
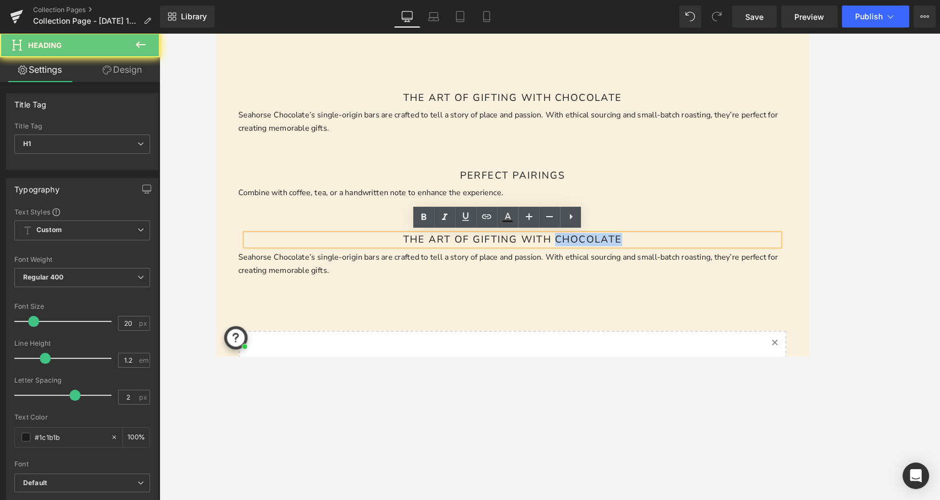
click at [617, 263] on h1 "The Art of Gifting with Chocolate" at bounding box center [549, 266] width 601 height 13
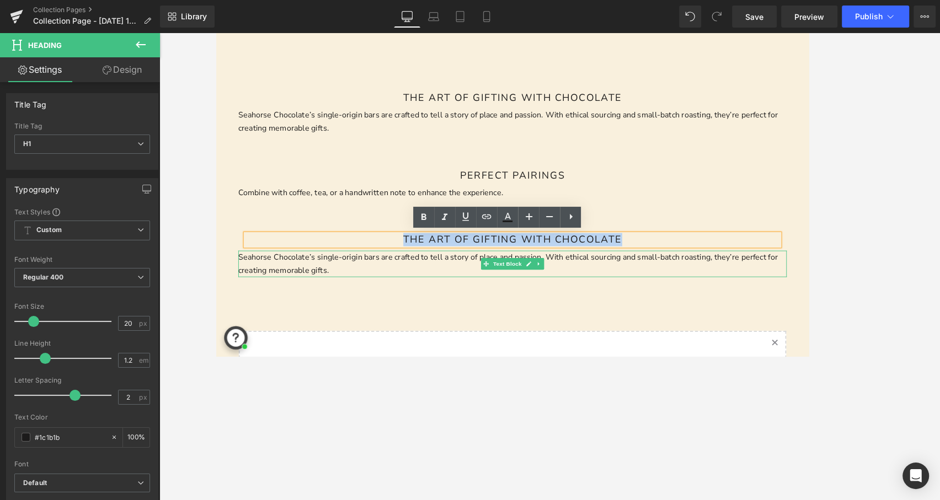
paste div
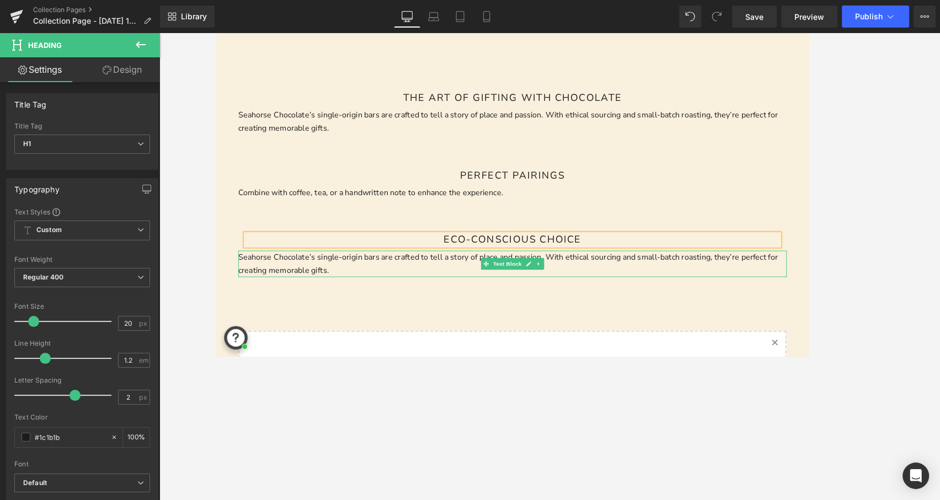
click at [650, 288] on p "Seahorse Chocolate’s single-origin bars are crafted to tell a story of place an…" at bounding box center [549, 293] width 618 height 30
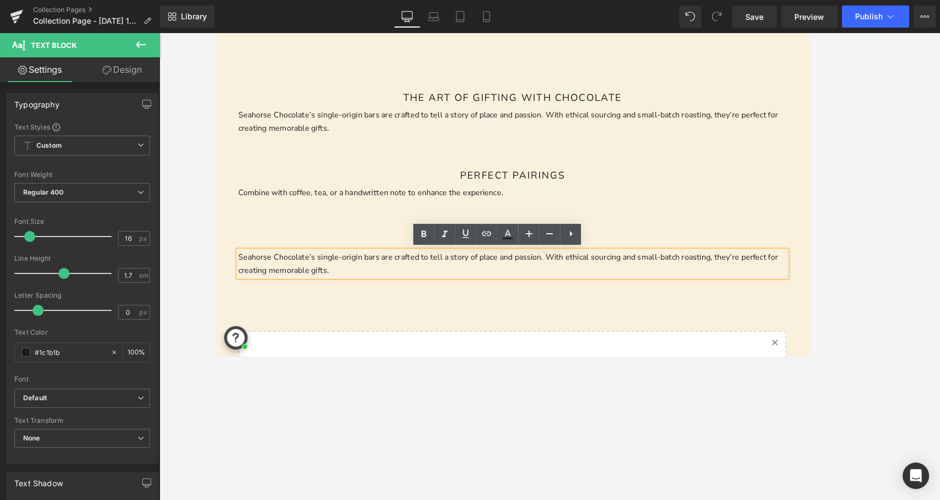
click at [364, 290] on p "Seahorse Chocolate’s single-origin bars are crafted to tell a story of place an…" at bounding box center [549, 293] width 618 height 30
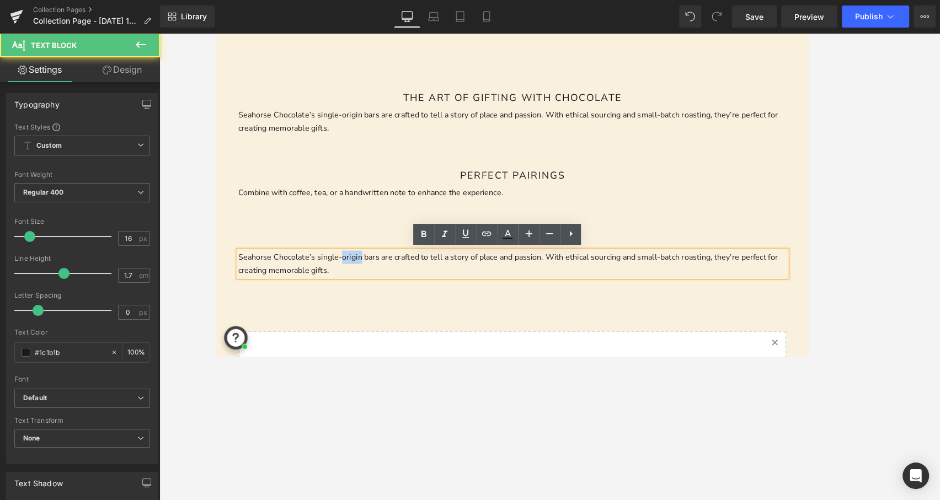
click at [364, 290] on p "Seahorse Chocolate’s single-origin bars are crafted to tell a story of place an…" at bounding box center [549, 293] width 618 height 30
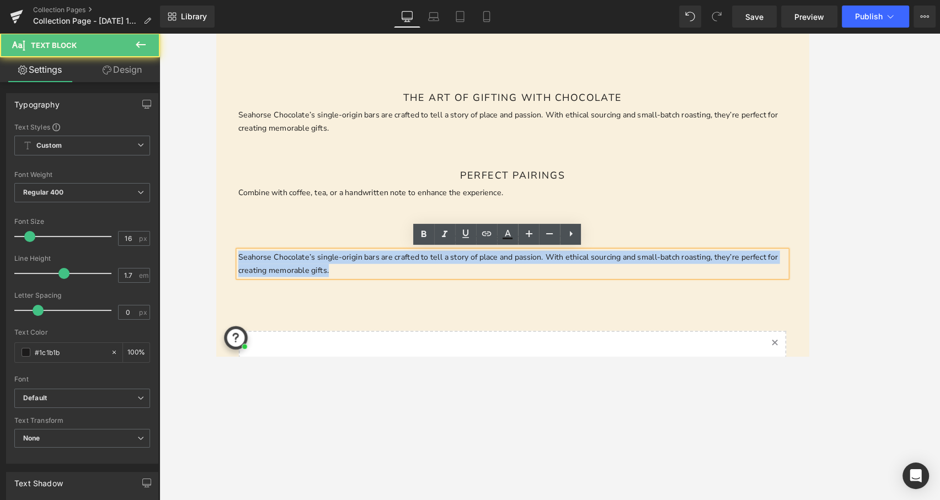
click at [364, 290] on p "Seahorse Chocolate’s single-origin bars are crafted to tell a story of place an…" at bounding box center [549, 293] width 618 height 30
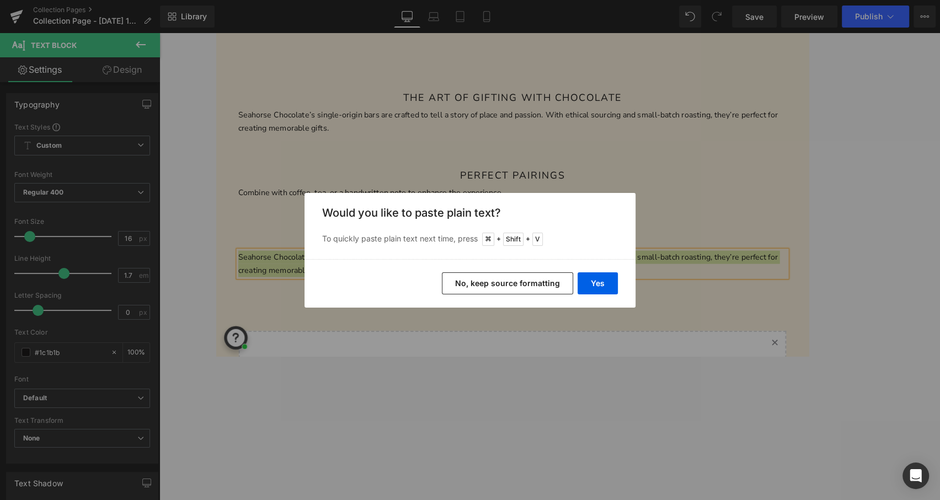
click at [618, 288] on div "Yes No, keep source formatting" at bounding box center [469, 283] width 331 height 49
click at [606, 283] on button "Yes" at bounding box center [597, 283] width 40 height 22
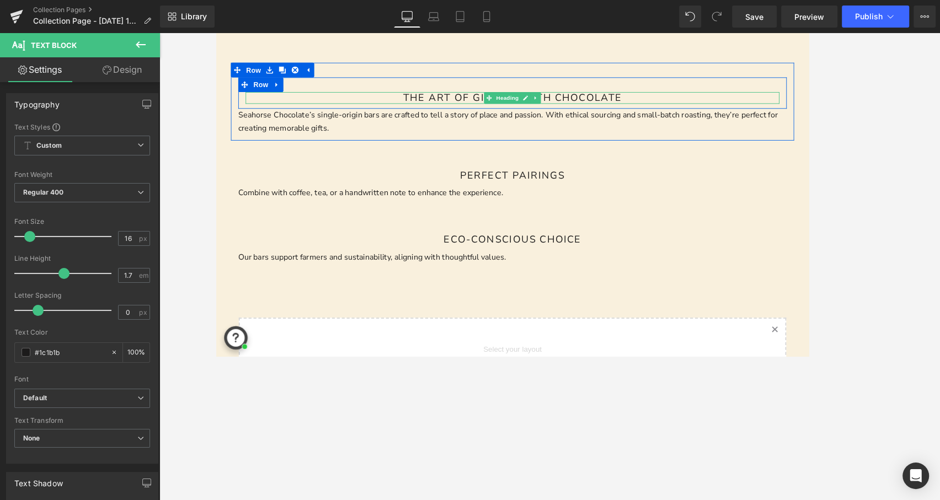
click at [495, 103] on h1 "The Art of Gifting with Chocolate" at bounding box center [549, 106] width 601 height 13
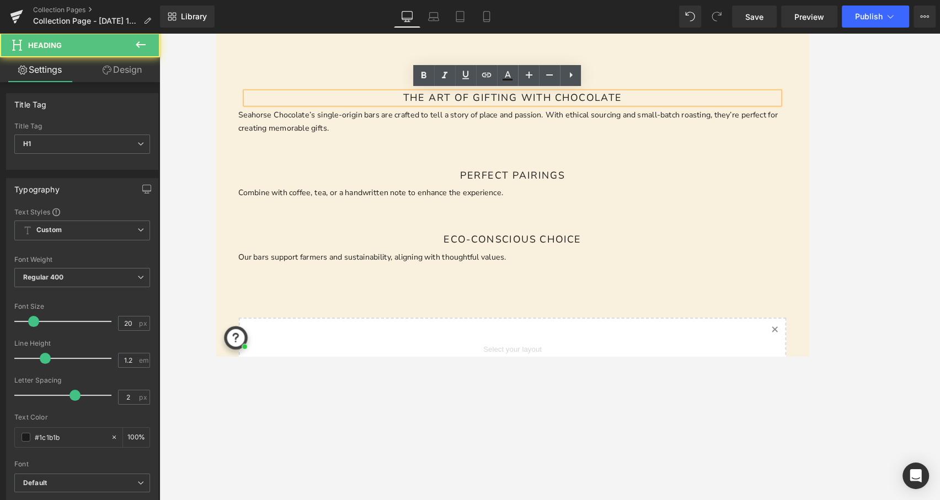
click at [495, 104] on h1 "The Art of Gifting with Chocolate" at bounding box center [549, 106] width 601 height 13
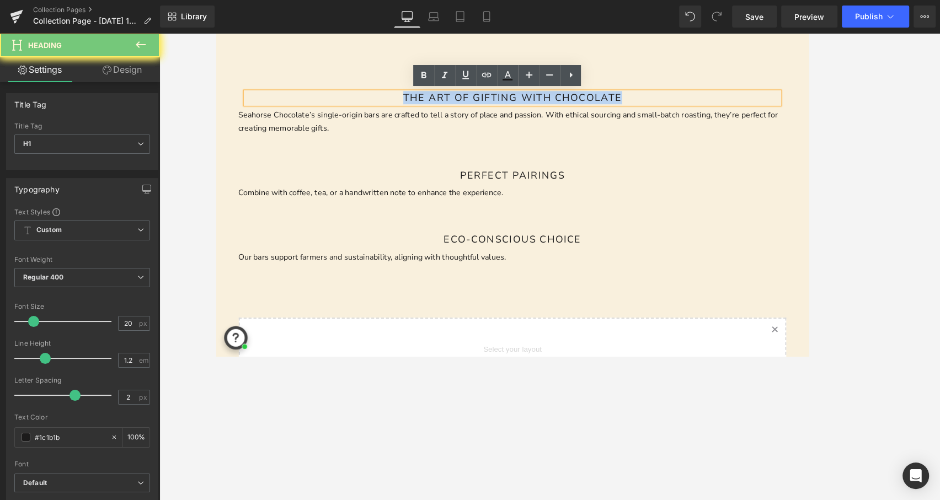
click at [495, 104] on h1 "The Art of Gifting with Chocolate" at bounding box center [549, 106] width 601 height 13
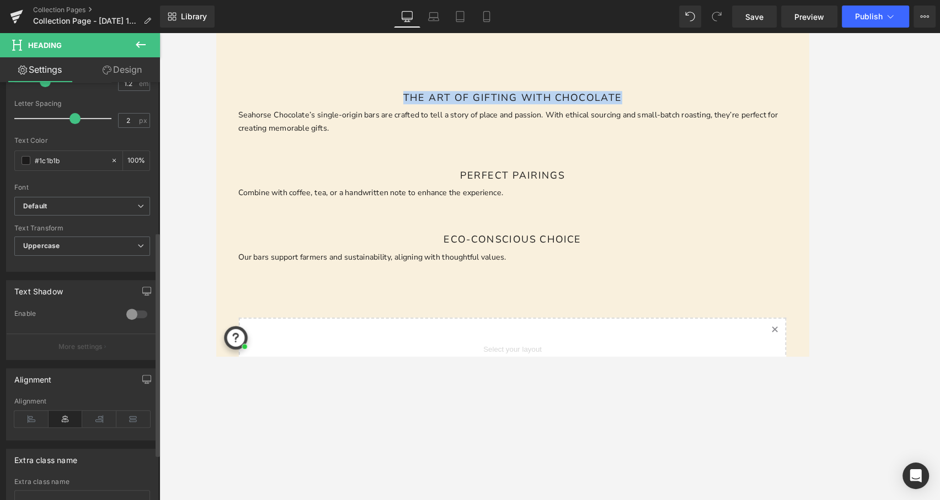
scroll to position [362, 0]
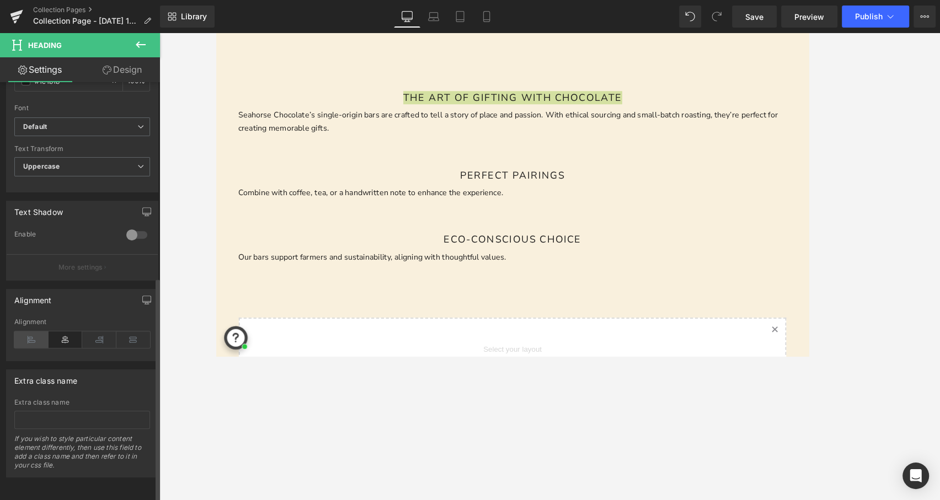
click at [29, 331] on icon at bounding box center [31, 339] width 34 height 17
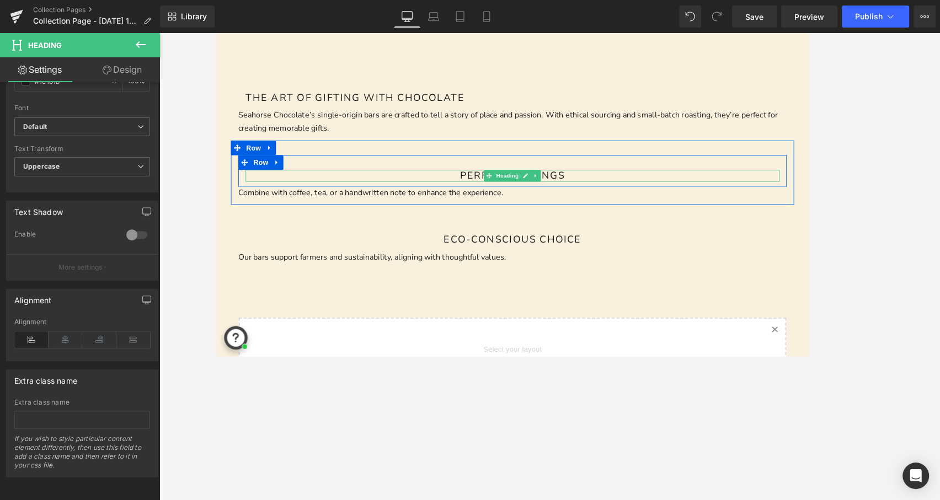
click at [607, 194] on h1 "Perfect Pairings" at bounding box center [549, 193] width 601 height 13
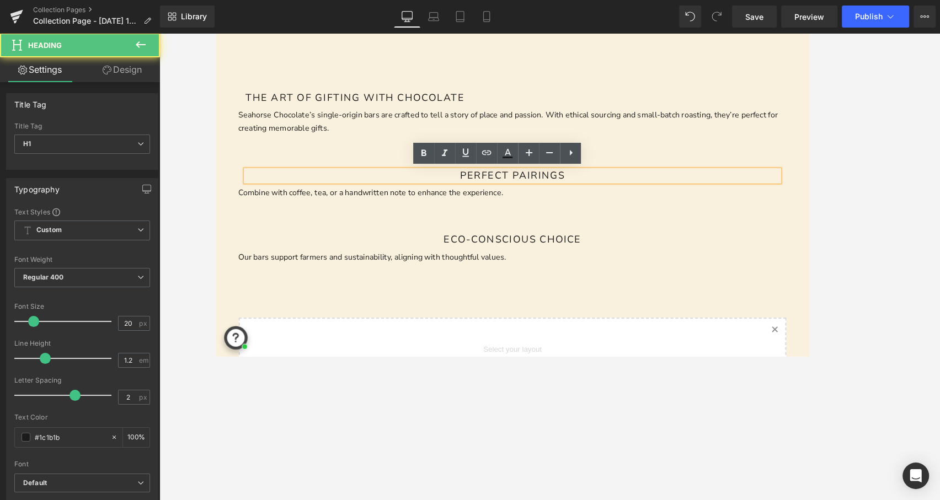
click at [607, 194] on h1 "Perfect Pairings" at bounding box center [549, 193] width 601 height 13
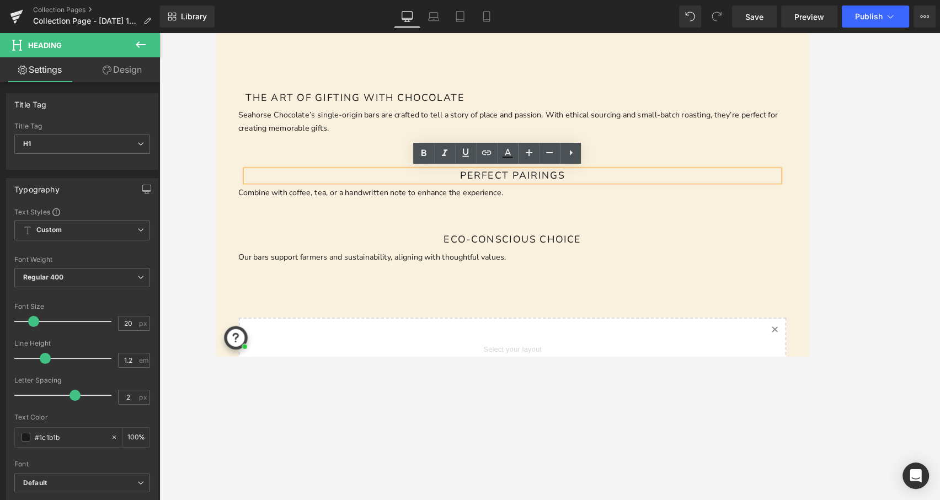
click at [490, 193] on h1 "Perfect Pairings" at bounding box center [549, 193] width 601 height 13
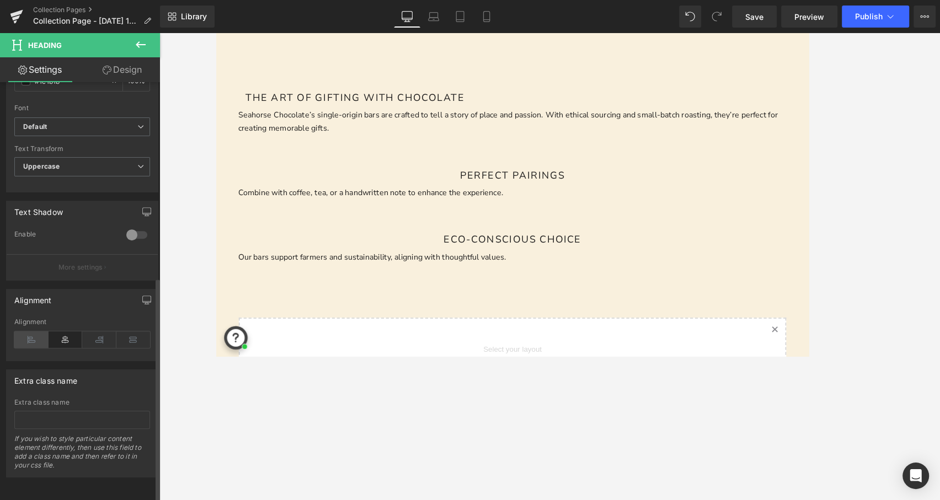
click at [28, 336] on icon at bounding box center [31, 339] width 34 height 17
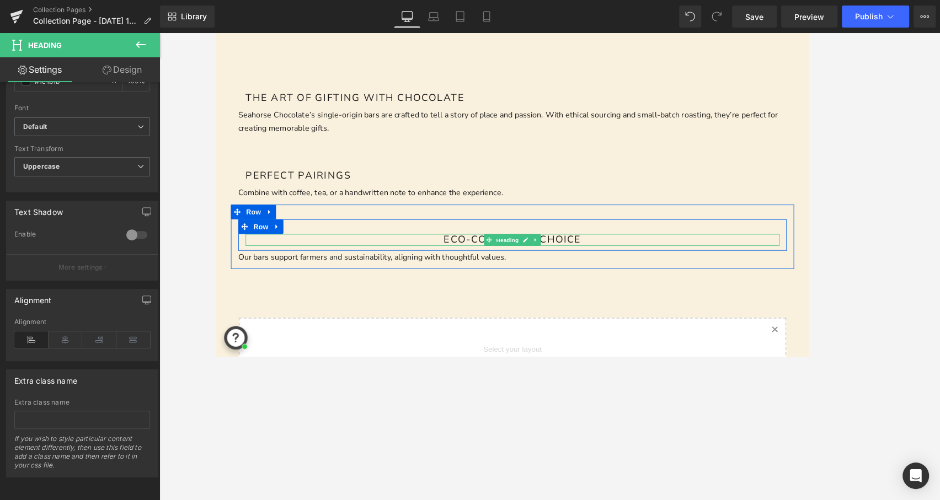
click at [469, 266] on h1 "Eco-Conscious Choice" at bounding box center [549, 266] width 601 height 13
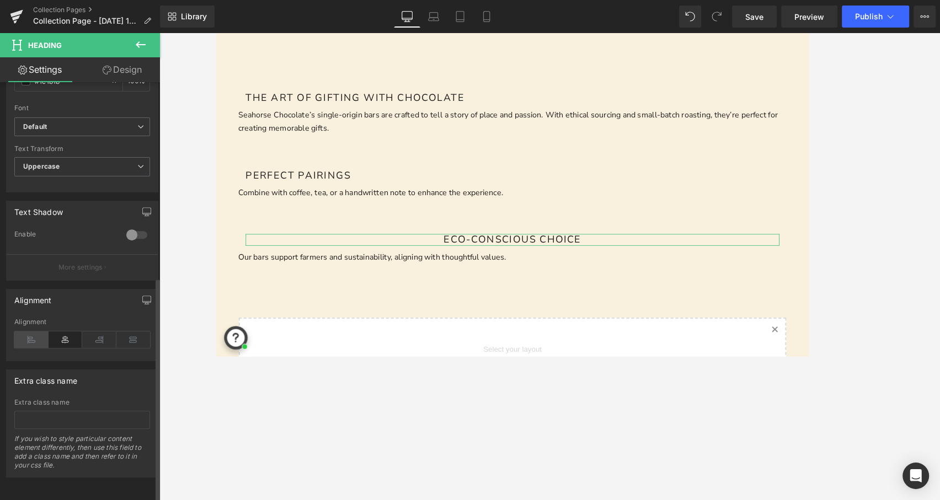
click at [26, 335] on icon at bounding box center [31, 339] width 34 height 17
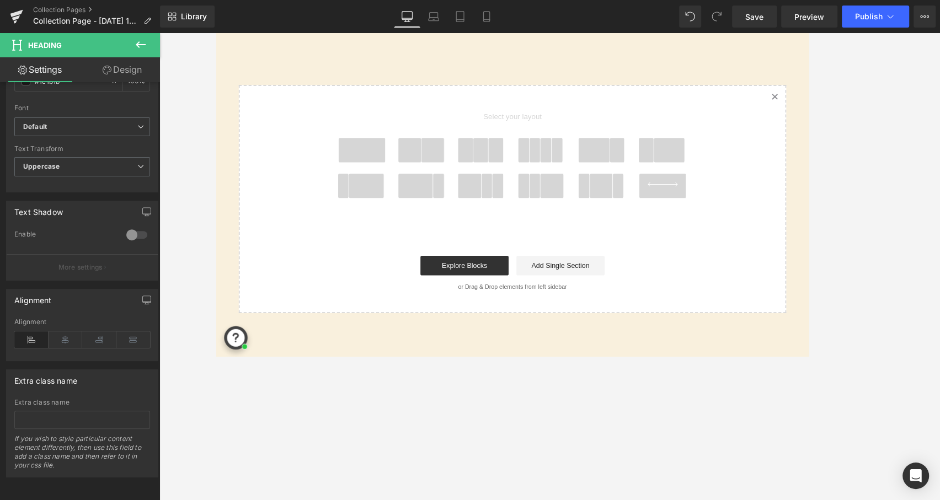
scroll to position [1344, 0]
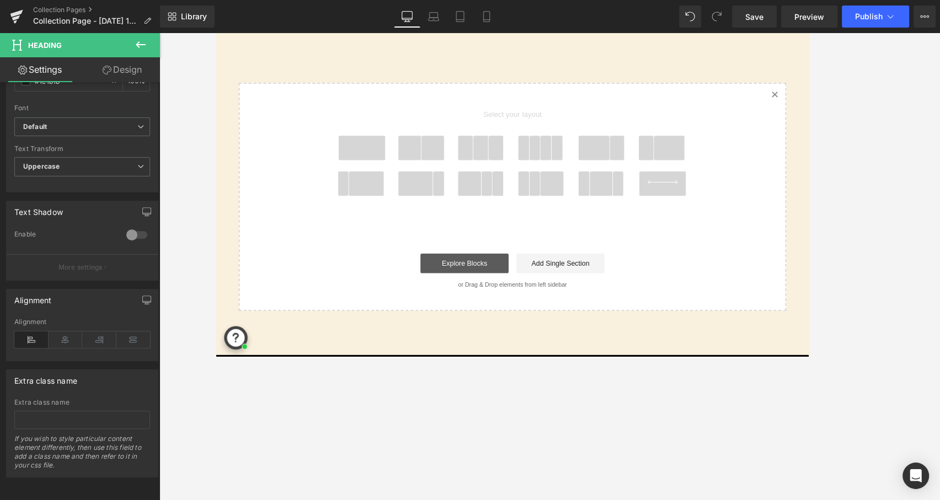
click at [505, 286] on link "Explore Blocks" at bounding box center [495, 293] width 99 height 22
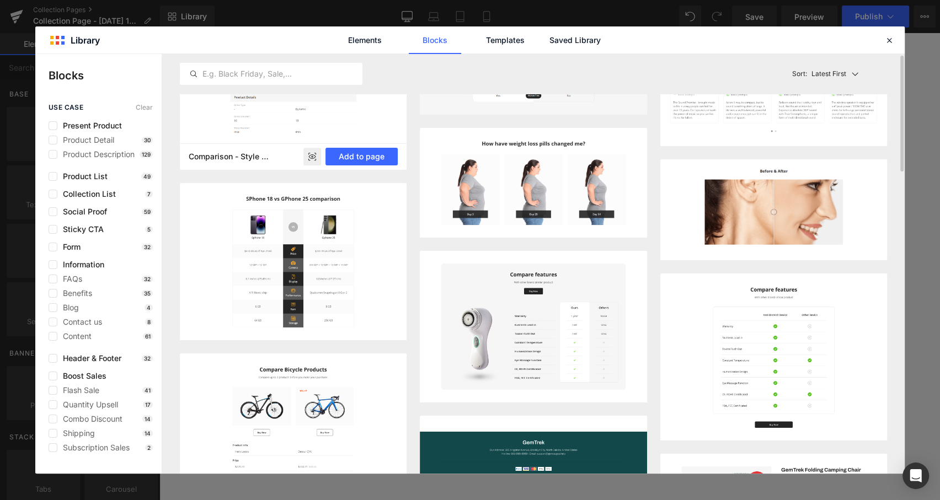
scroll to position [98, 0]
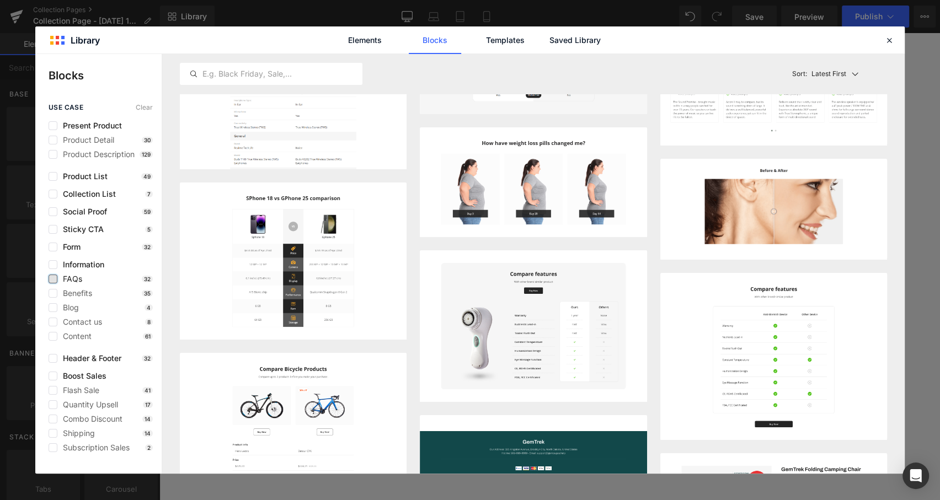
click at [56, 278] on label at bounding box center [53, 279] width 9 height 9
click at [53, 279] on input "checkbox" at bounding box center [53, 279] width 0 height 0
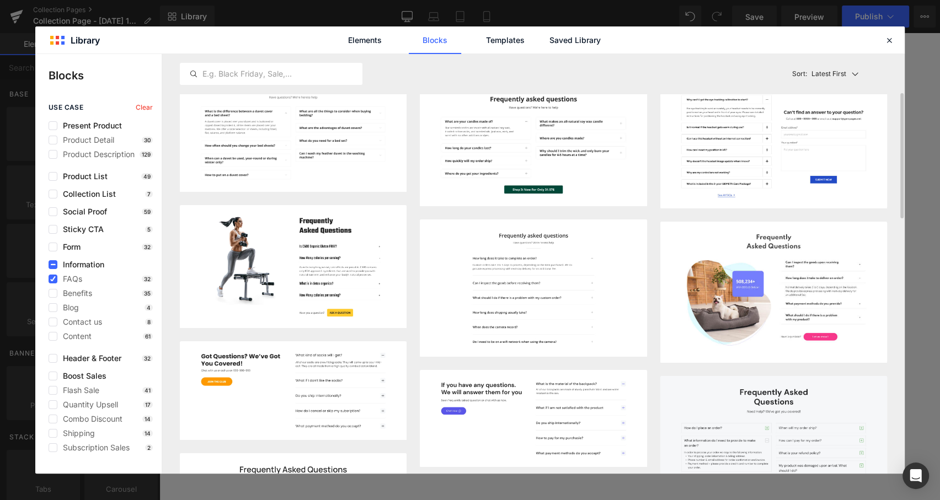
scroll to position [160, 0]
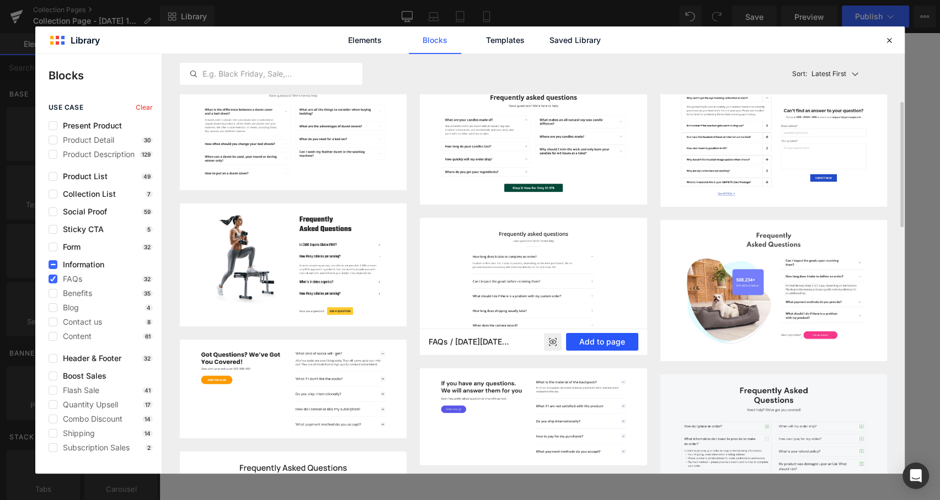
click at [599, 336] on button "Add to page" at bounding box center [602, 342] width 72 height 18
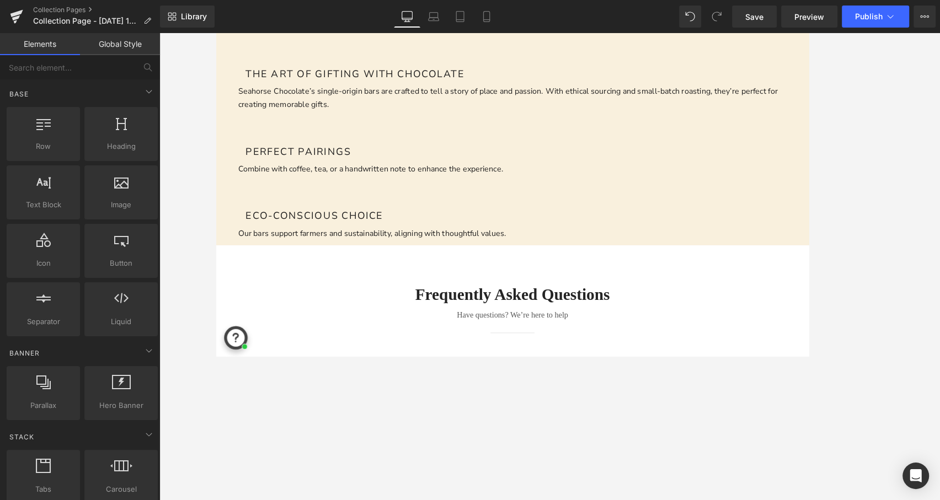
scroll to position [1269, 0]
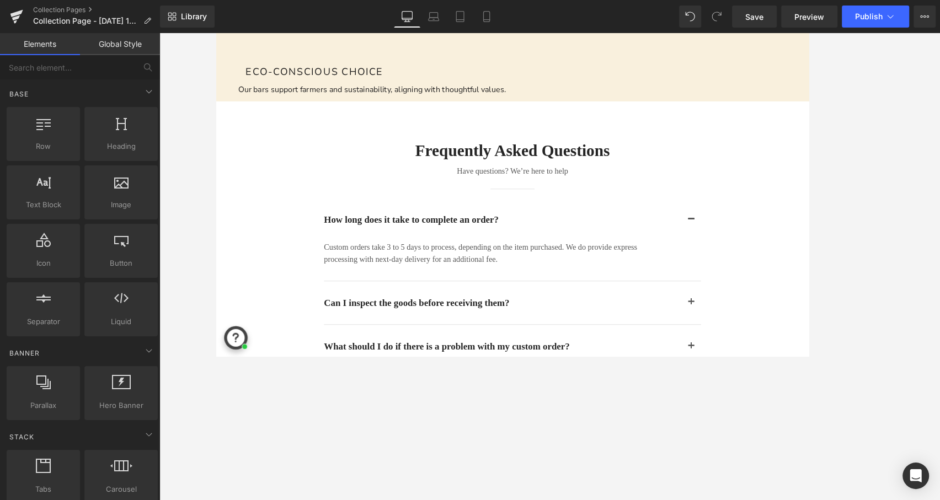
click at [748, 151] on div "Frequently asked questions Heading Have questions? We’re here to help Text Bloc…" at bounding box center [549, 168] width 662 height 63
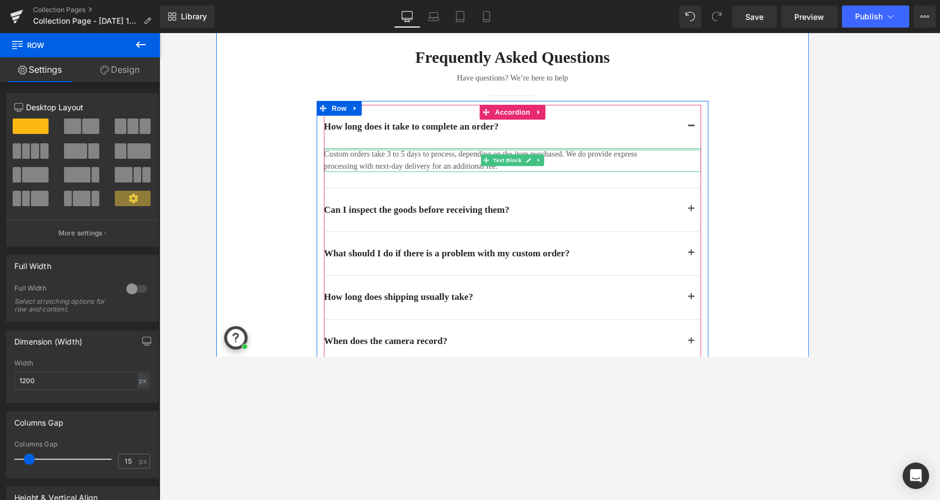
scroll to position [1377, 0]
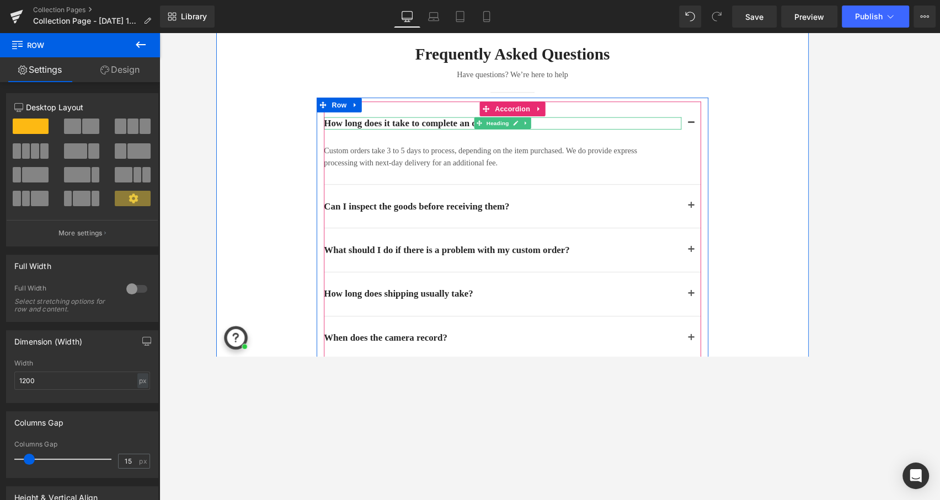
click at [431, 130] on h2 "How long does it take to complete an order?" at bounding box center [538, 135] width 402 height 14
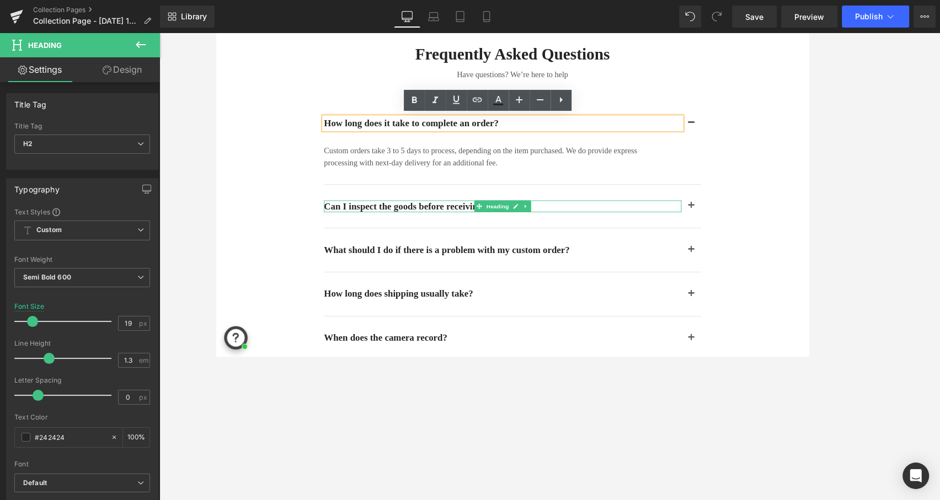
click at [471, 228] on h2 "Can I inspect the goods before receiving them?" at bounding box center [538, 229] width 402 height 14
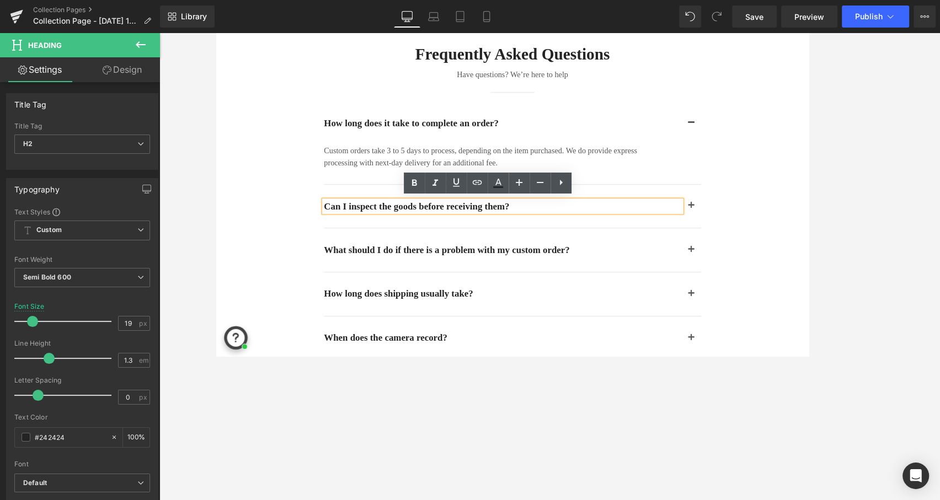
click at [471, 226] on h2 "Can I inspect the goods before receiving them?" at bounding box center [538, 229] width 402 height 14
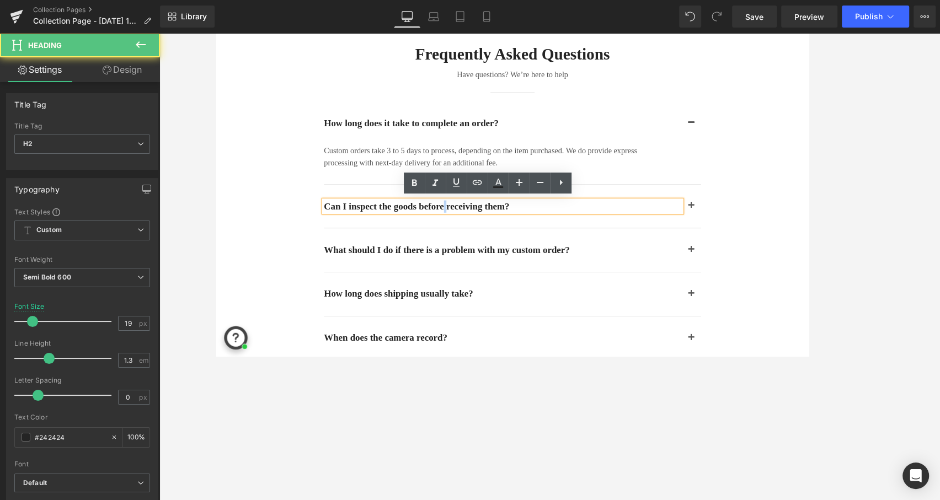
click at [471, 226] on h2 "Can I inspect the goods before receiving them?" at bounding box center [538, 229] width 402 height 14
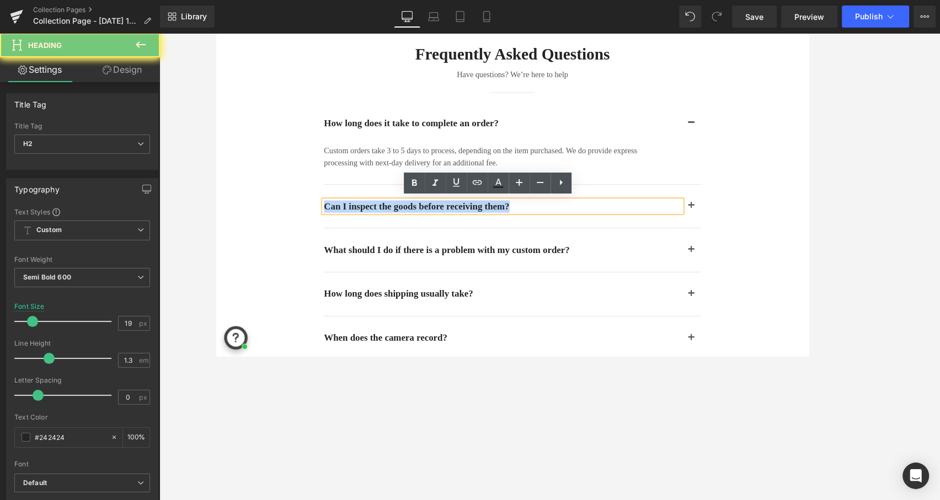
click at [471, 226] on h2 "Can I inspect the goods before receiving them?" at bounding box center [538, 229] width 402 height 14
paste div
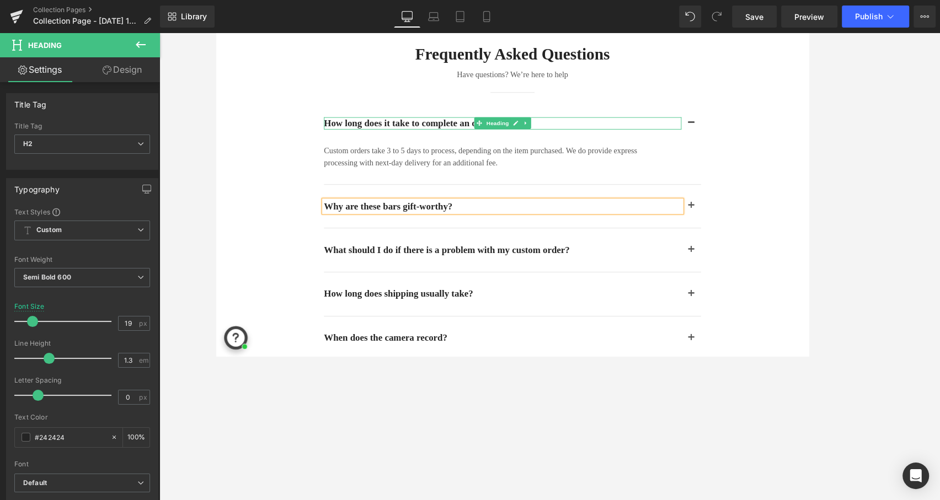
drag, startPoint x: 507, startPoint y: 131, endPoint x: 463, endPoint y: 139, distance: 44.4
click at [507, 131] on span at bounding box center [512, 134] width 12 height 13
click at [454, 131] on h2 "How long does it take to complete an order?" at bounding box center [538, 135] width 402 height 14
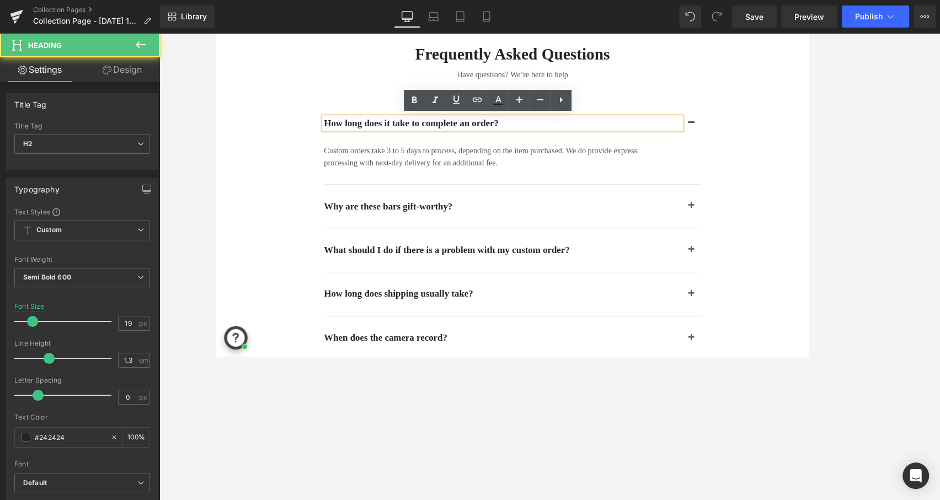
click at [454, 131] on h2 "How long does it take to complete an order?" at bounding box center [538, 135] width 402 height 14
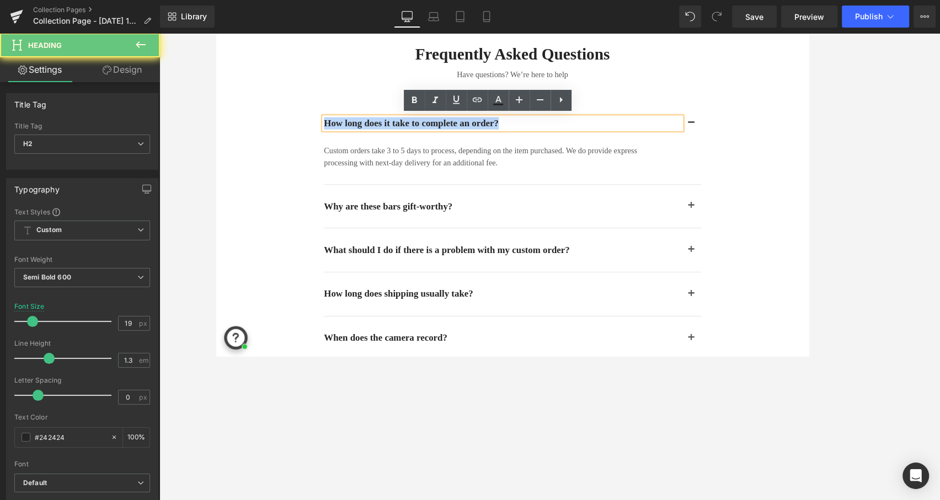
click at [454, 131] on h2 "How long does it take to complete an order?" at bounding box center [538, 135] width 402 height 14
paste div
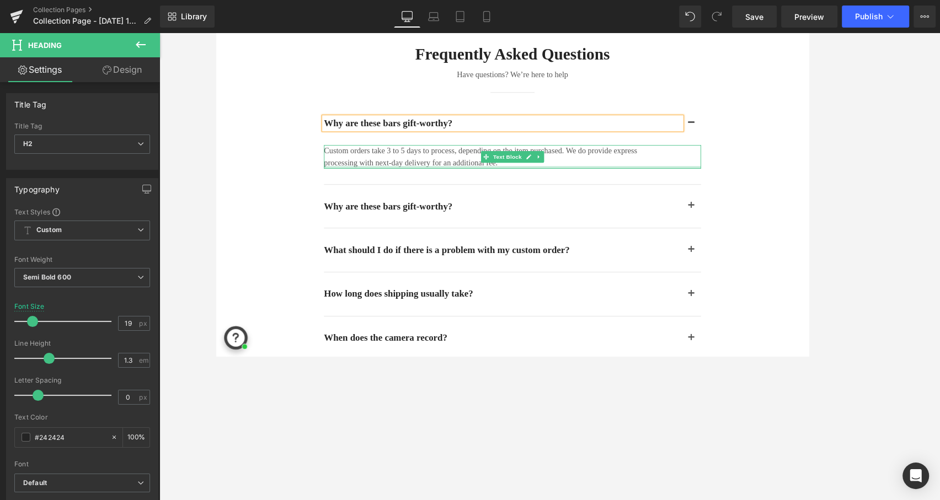
click at [429, 183] on div at bounding box center [549, 184] width 425 height 3
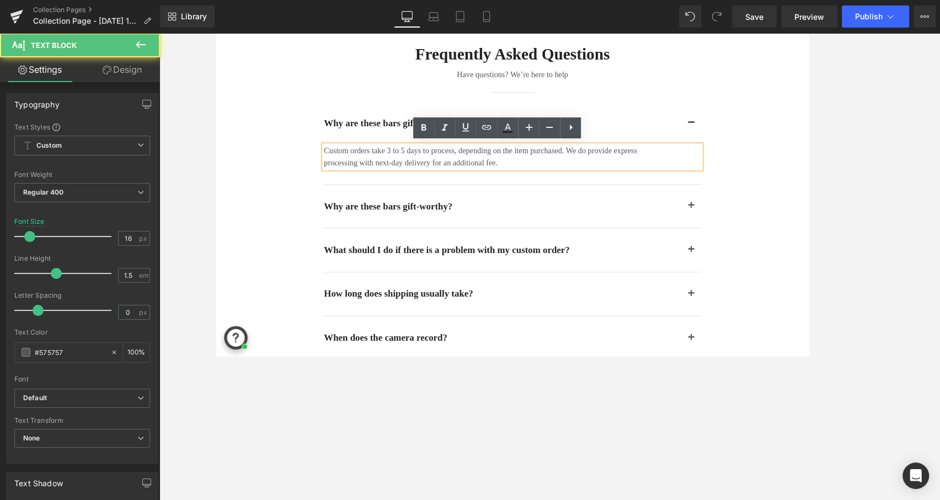
click at [423, 170] on p "Custom orders take 3 to 5 days to process, depending on the item purchased. We …" at bounding box center [521, 172] width 369 height 26
click at [559, 178] on p "Custom orders take 3 to 5 days to process, depending on the item purchased. We …" at bounding box center [521, 172] width 369 height 26
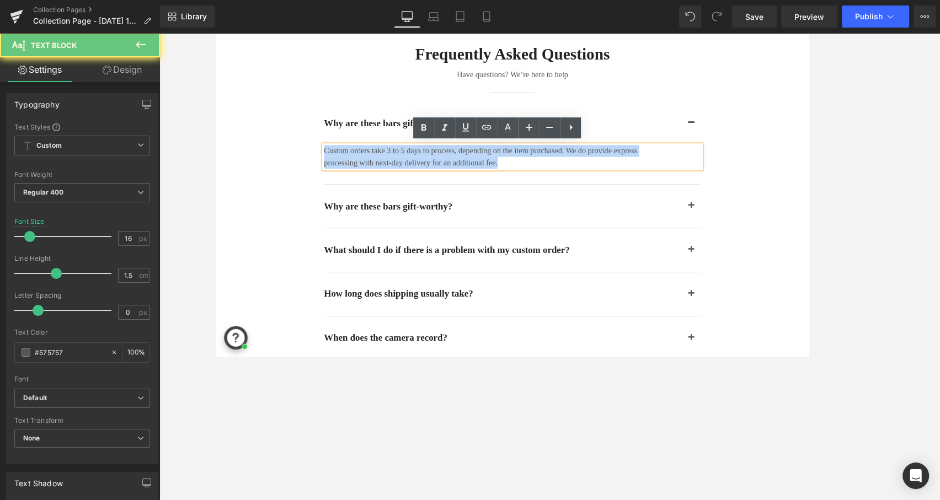
click at [559, 178] on p "Custom orders take 3 to 5 days to process, depending on the item purchased. We …" at bounding box center [521, 172] width 369 height 26
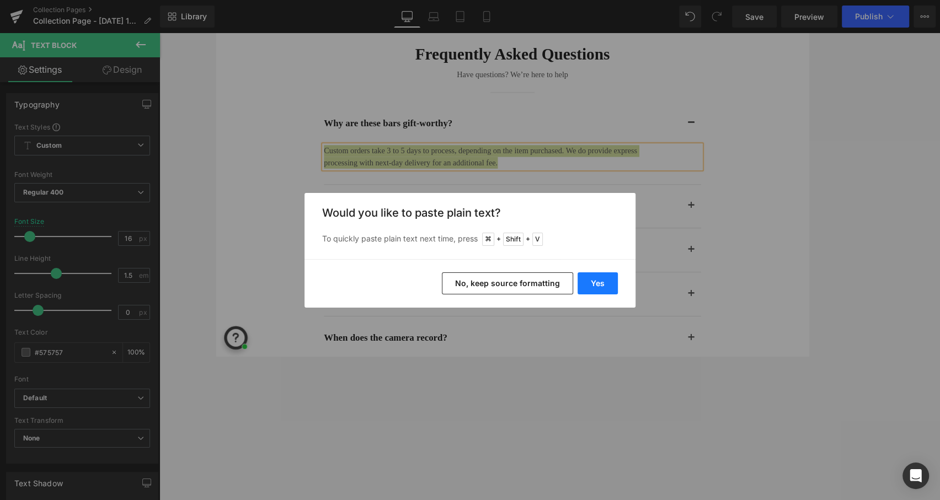
click at [604, 286] on button "Yes" at bounding box center [597, 283] width 40 height 22
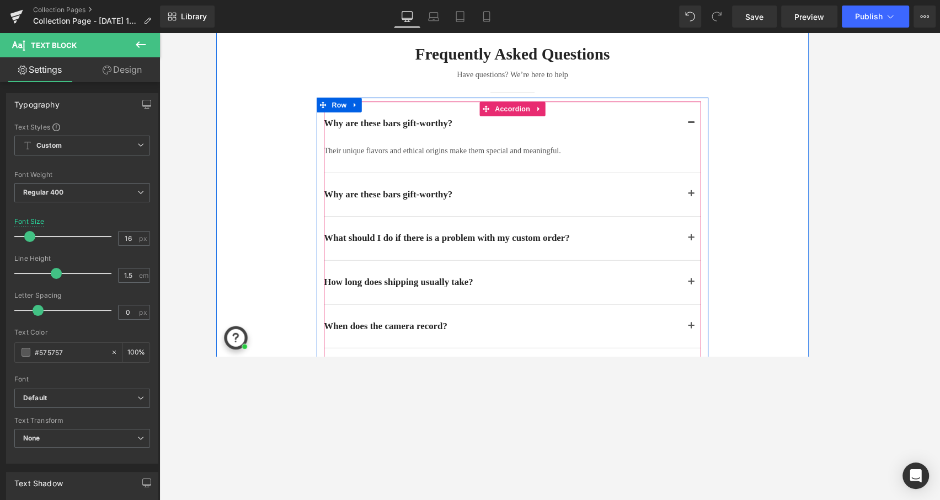
click at [571, 176] on article "Their unique flavors and ethical origins make them special and meaningful. Text…" at bounding box center [549, 174] width 425 height 31
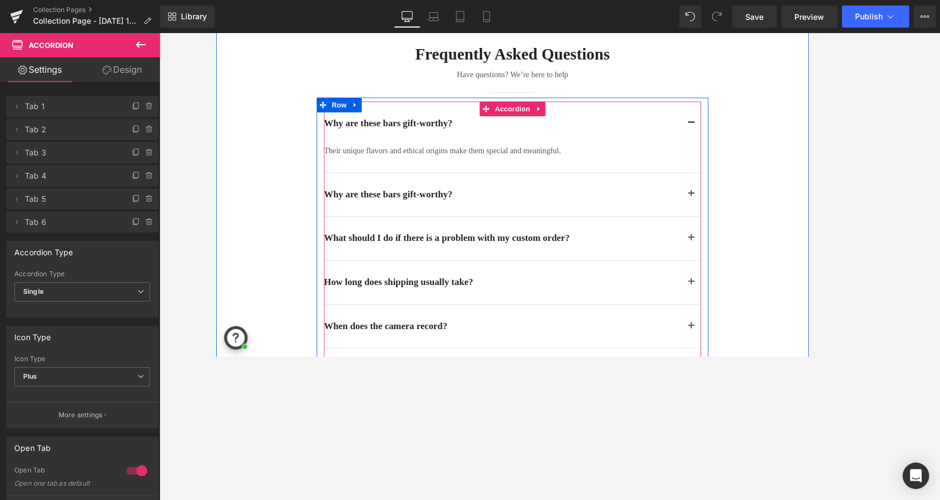
click at [750, 217] on span "button" at bounding box center [750, 217] width 0 height 0
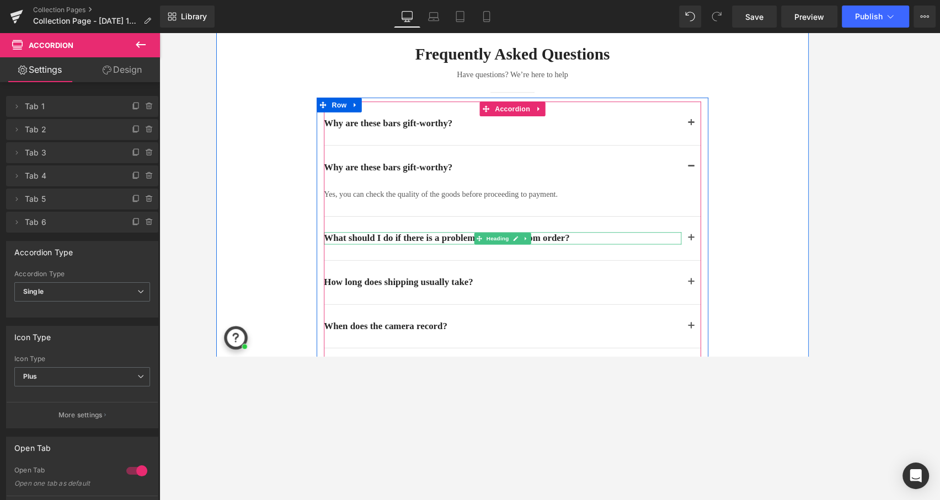
click at [622, 262] on h2 "What should I do if there is a problem with my custom order?" at bounding box center [538, 264] width 402 height 14
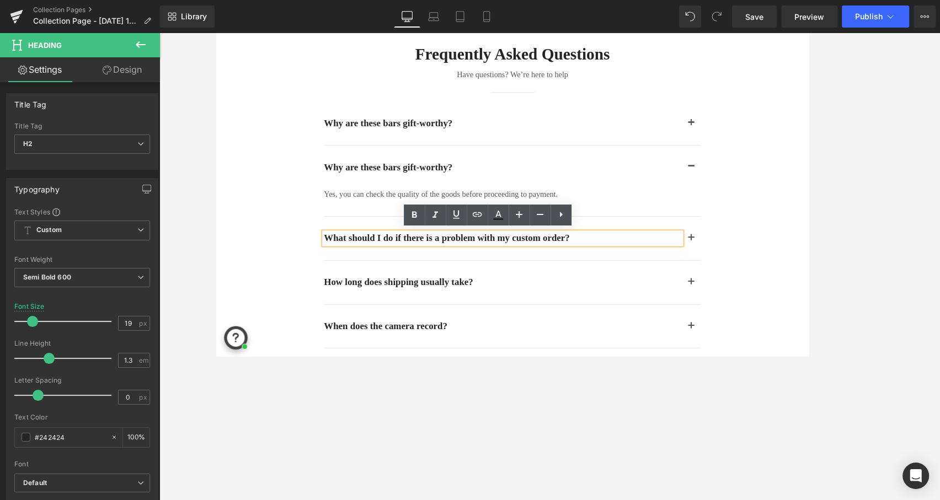
click at [620, 257] on h2 "What should I do if there is a problem with my custom order?" at bounding box center [538, 264] width 402 height 14
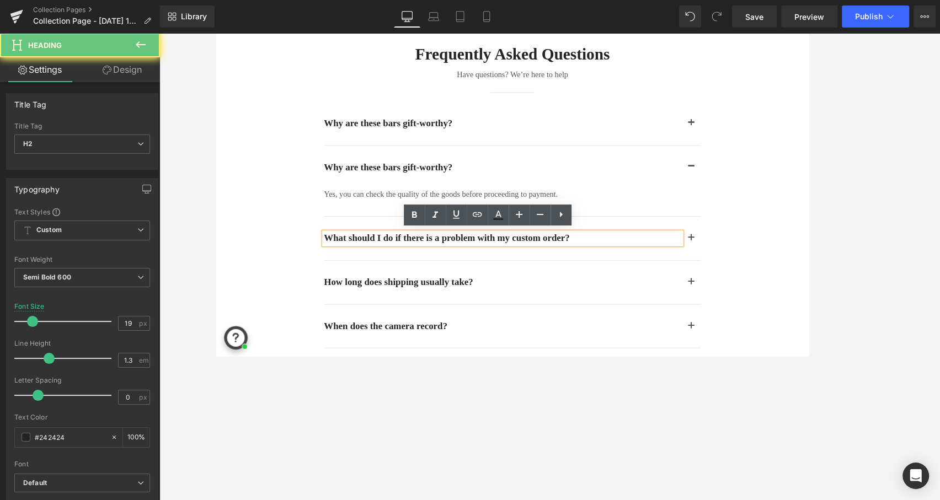
click at [620, 257] on h2 "What should I do if there is a problem with my custom order?" at bounding box center [538, 264] width 402 height 14
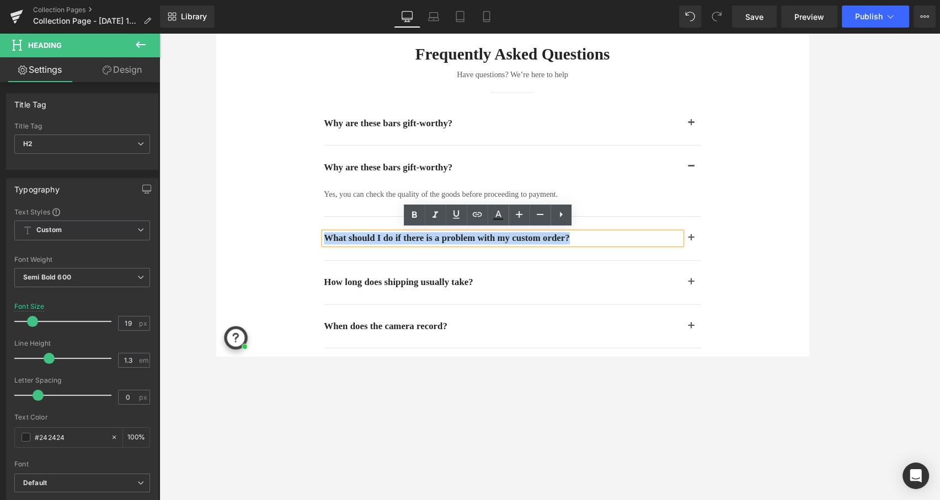
paste div
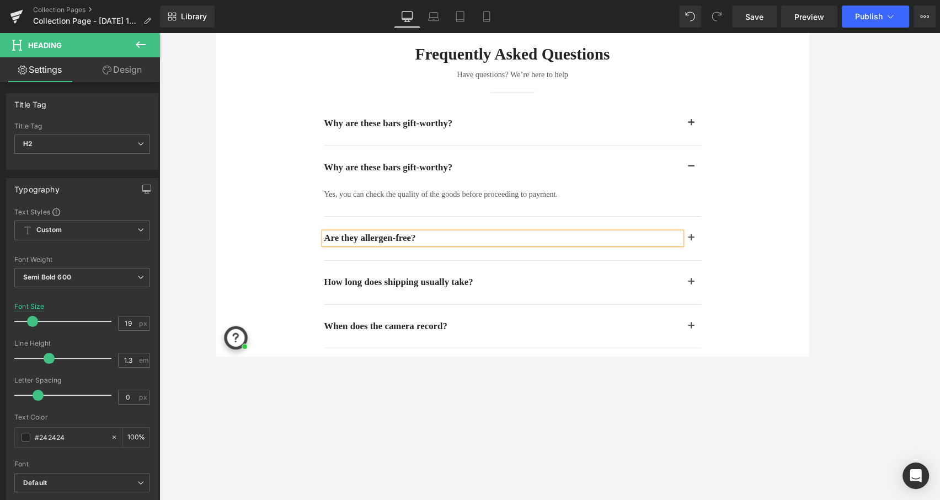
click at [755, 261] on button "button" at bounding box center [750, 264] width 22 height 49
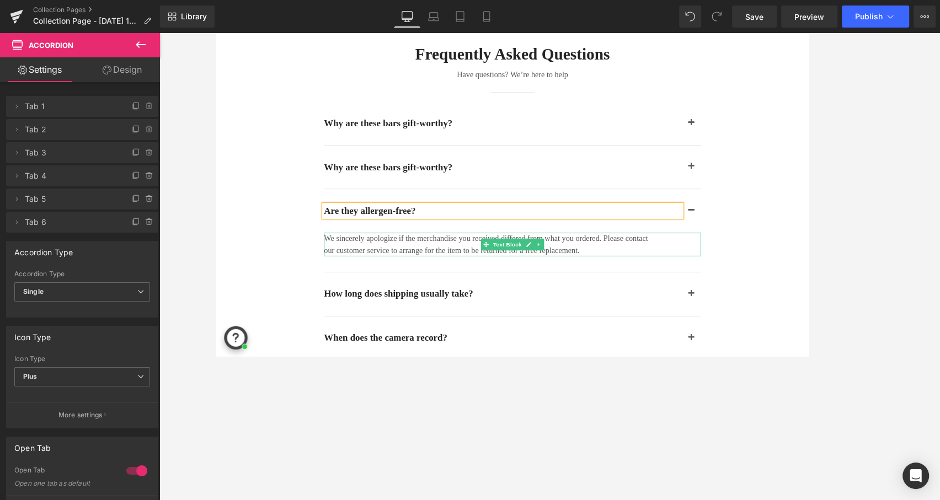
click at [677, 275] on p "We sincerely apologize if the merchandise you received differed from what you o…" at bounding box center [521, 271] width 369 height 26
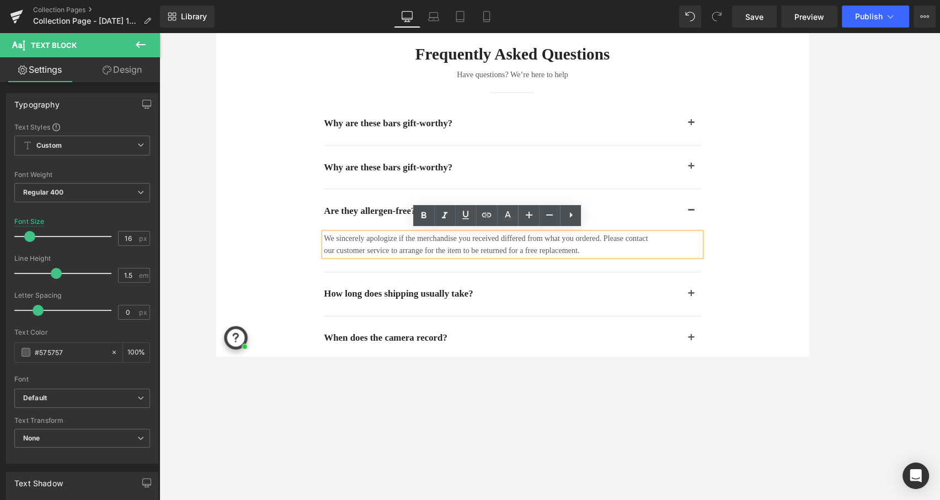
click at [624, 277] on p "We sincerely apologize if the merchandise you received differed from what you o…" at bounding box center [521, 271] width 369 height 26
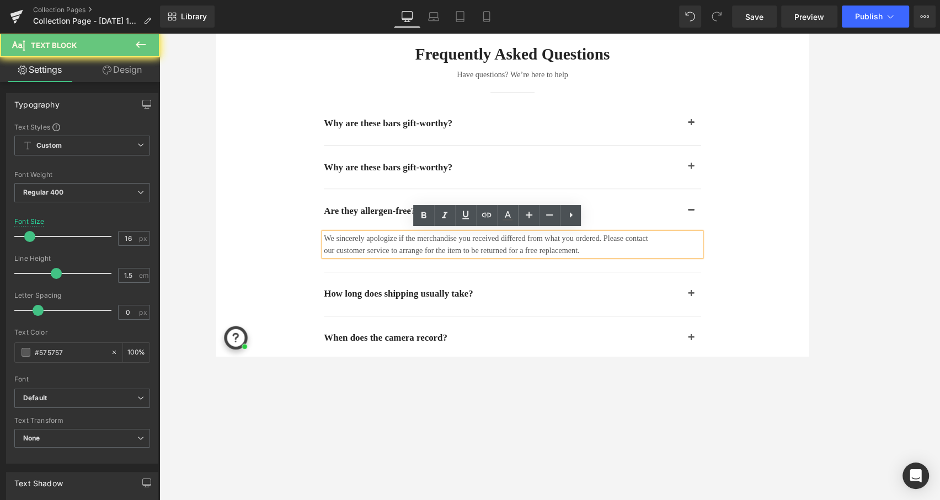
click at [624, 277] on p "We sincerely apologize if the merchandise you received differed from what you o…" at bounding box center [521, 271] width 369 height 26
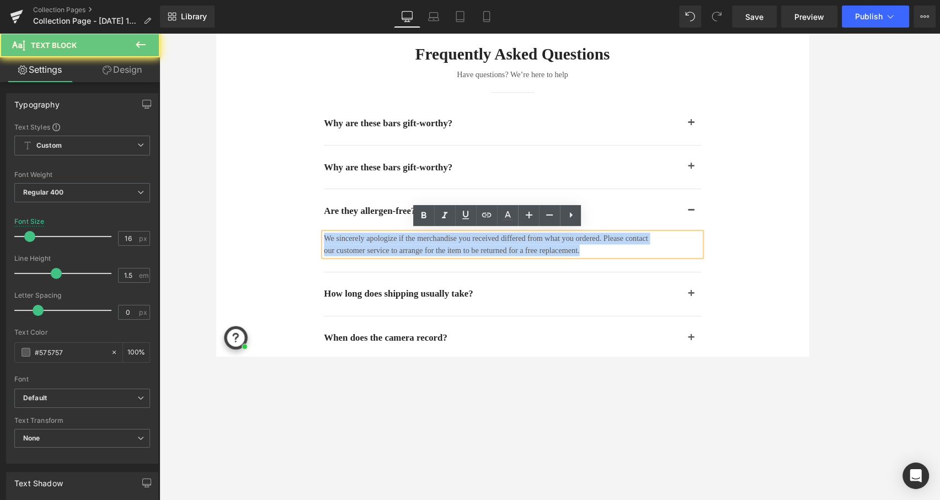
click at [624, 277] on p "We sincerely apologize if the merchandise you received differed from what you o…" at bounding box center [521, 271] width 369 height 26
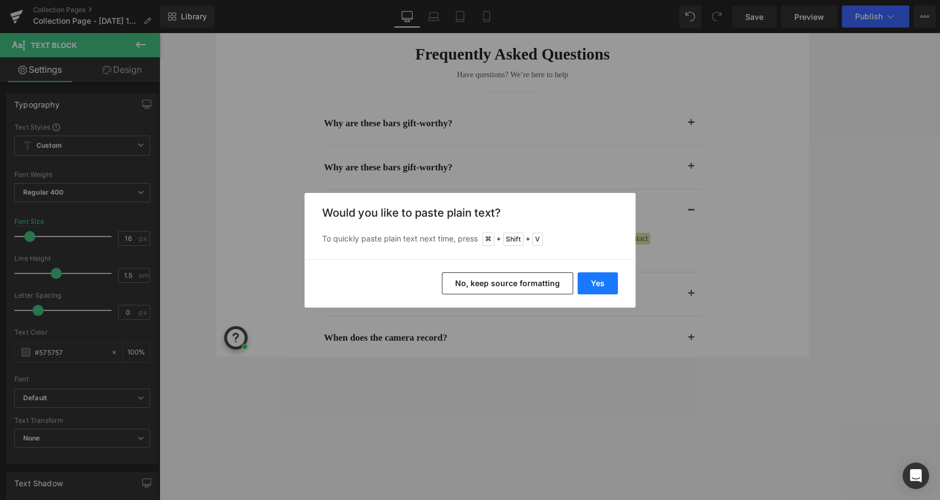
click at [609, 283] on button "Yes" at bounding box center [597, 283] width 40 height 22
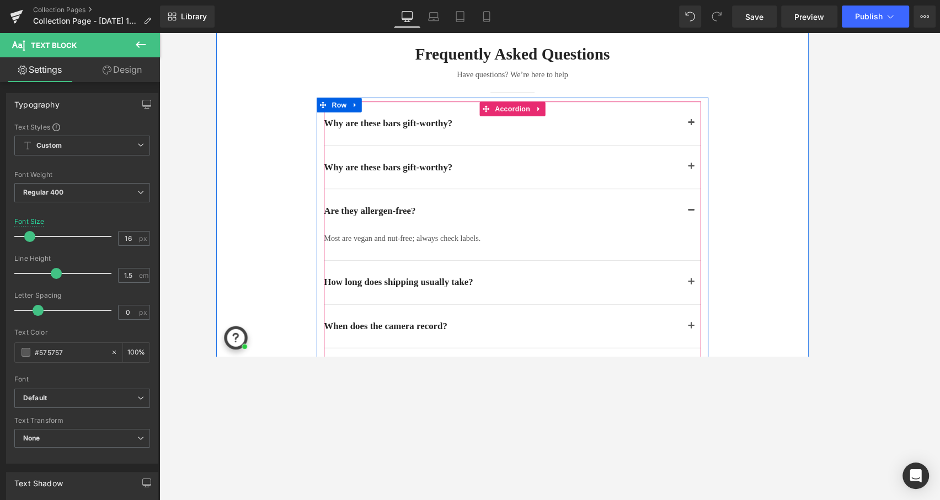
click at [749, 314] on button "button" at bounding box center [750, 313] width 22 height 49
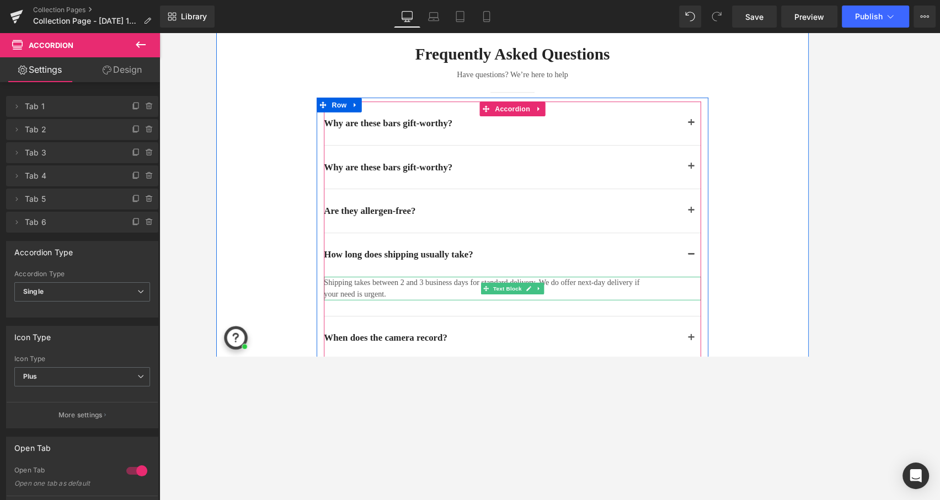
click at [647, 310] on p "Shipping takes between 2 and 3 business days for standard delivery. We do offer…" at bounding box center [521, 321] width 369 height 26
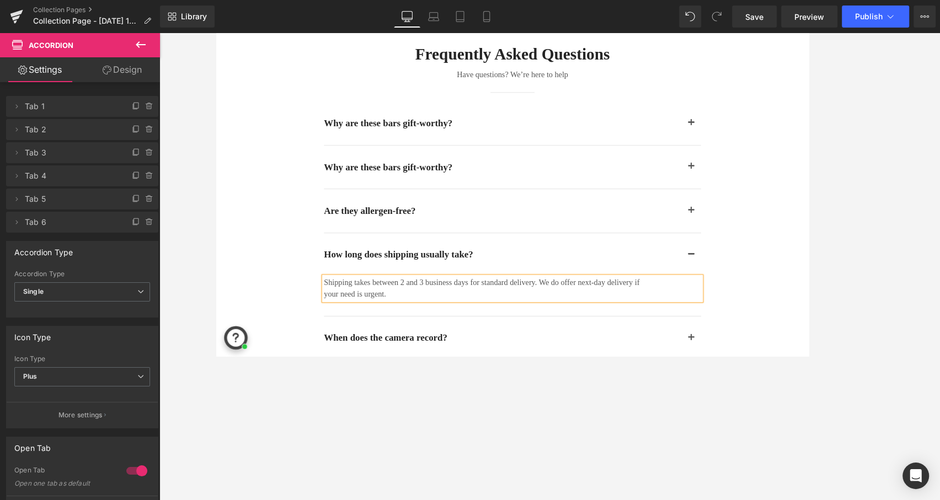
click at [647, 310] on p "Shipping takes between 2 and 3 business days for standard delivery. We do offer…" at bounding box center [521, 321] width 369 height 26
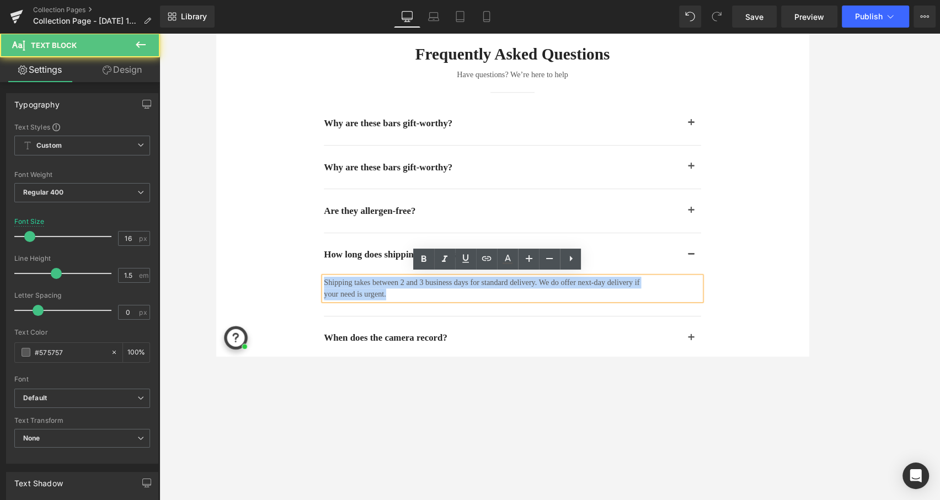
click at [440, 323] on p "Shipping takes between 2 and 3 business days for standard delivery. We do offer…" at bounding box center [521, 321] width 369 height 26
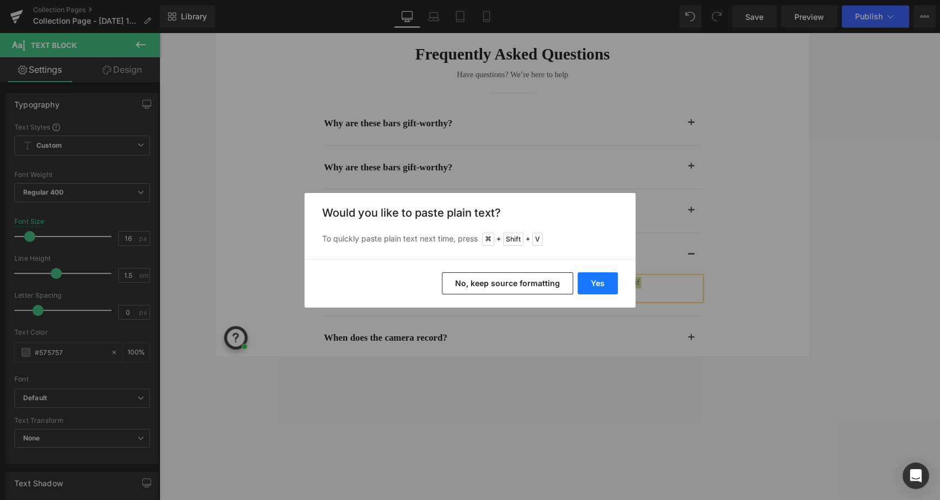
click at [597, 278] on button "Yes" at bounding box center [597, 283] width 40 height 22
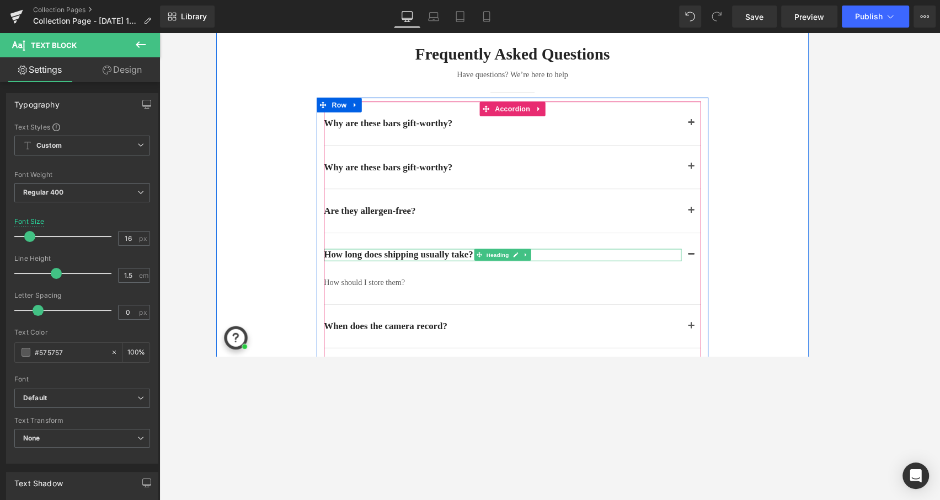
click at [622, 283] on h2 "How long does shipping usually take?" at bounding box center [538, 283] width 402 height 14
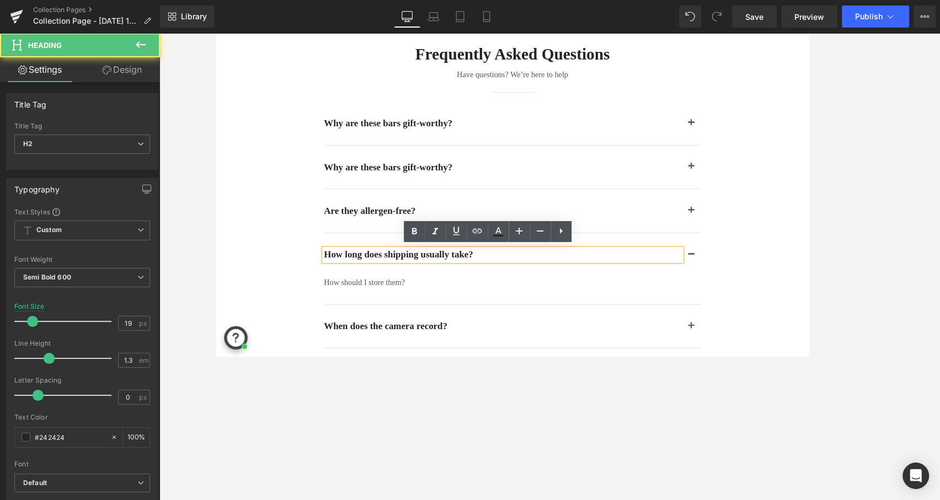
click at [624, 278] on h2 "How long does shipping usually take?" at bounding box center [538, 283] width 402 height 14
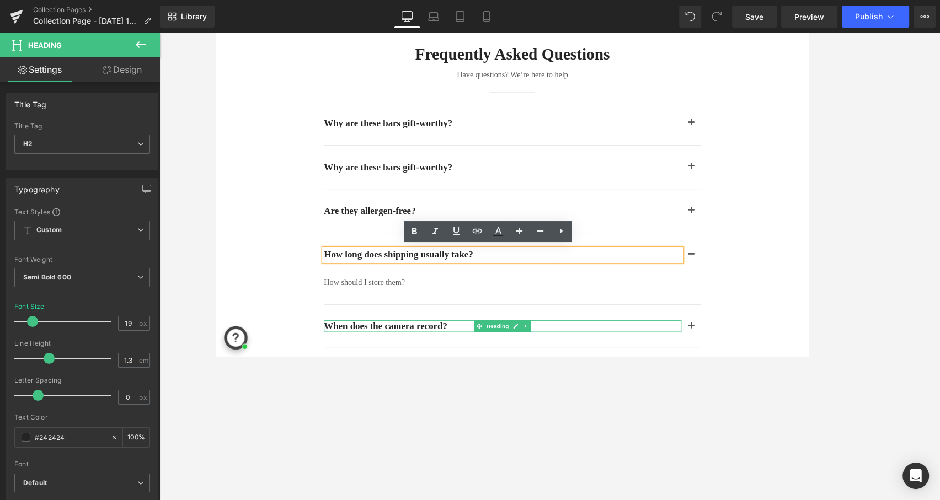
click at [484, 358] on h2 "When does the camera record?" at bounding box center [538, 364] width 402 height 14
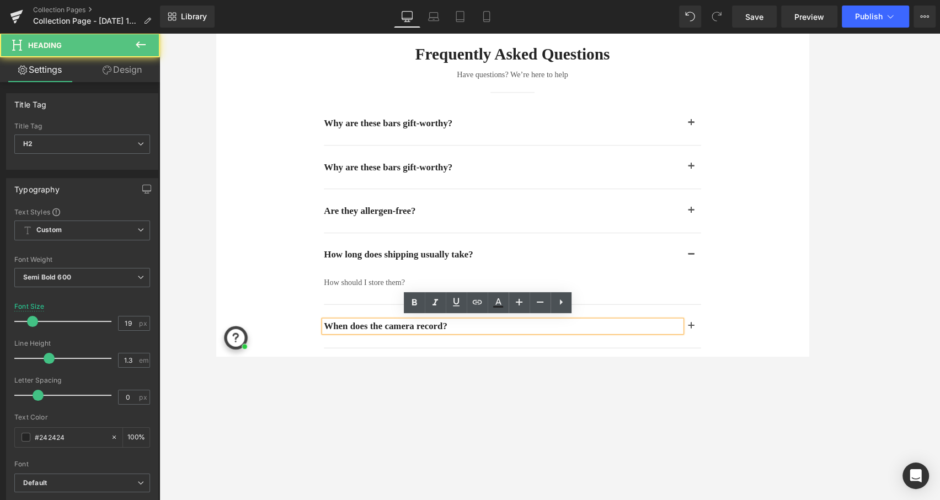
click at [484, 359] on h2 "When does the camera record?" at bounding box center [538, 364] width 402 height 14
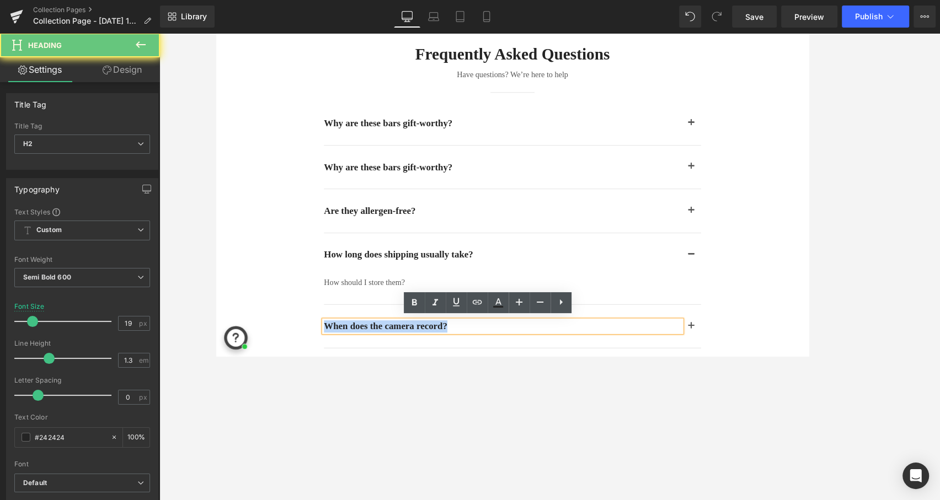
click at [484, 359] on h2 "When does the camera record?" at bounding box center [538, 364] width 402 height 14
paste div
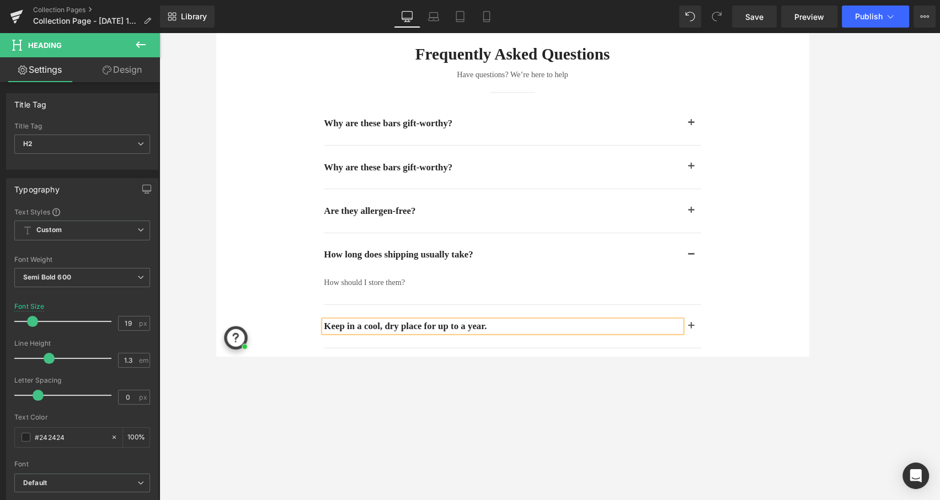
click at [755, 359] on button "button" at bounding box center [750, 363] width 22 height 49
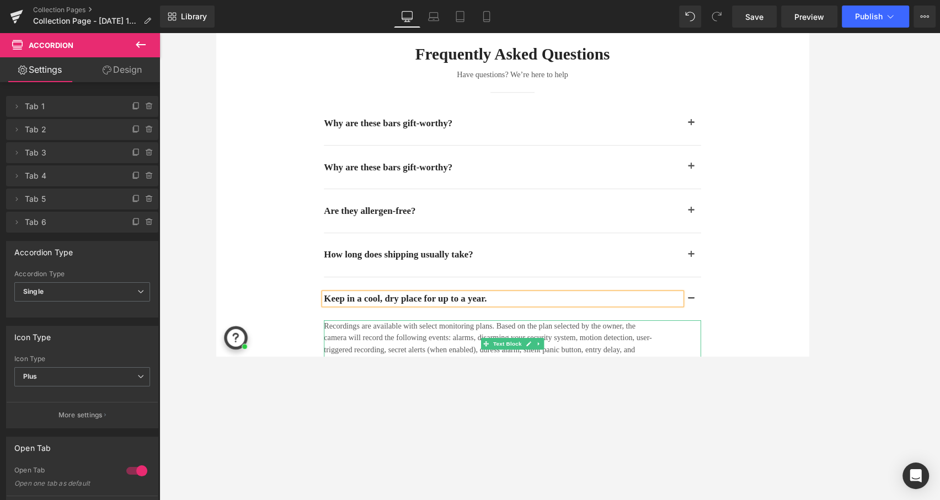
click at [632, 381] on p "Recordings are available with select monitoring plans. Based on the plan select…" at bounding box center [521, 383] width 369 height 53
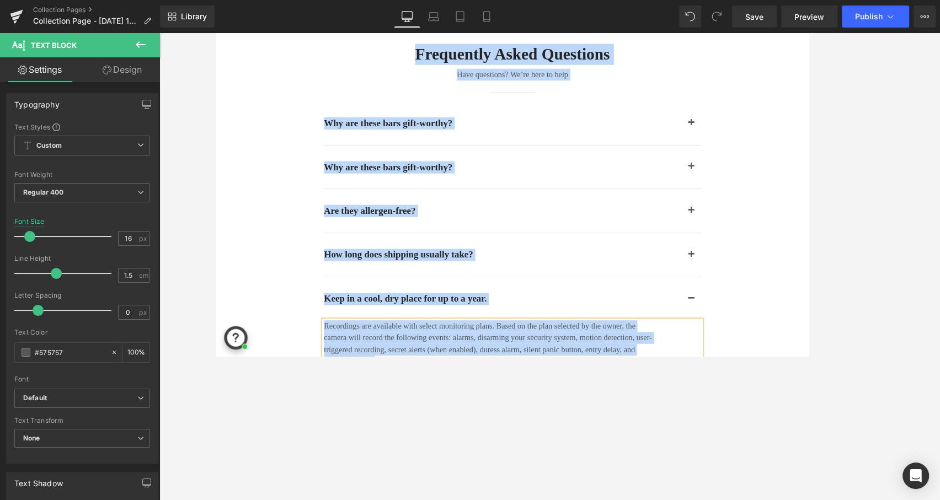
click at [650, 379] on p "Recordings are available with select monitoring plans. Based on the plan select…" at bounding box center [521, 383] width 369 height 53
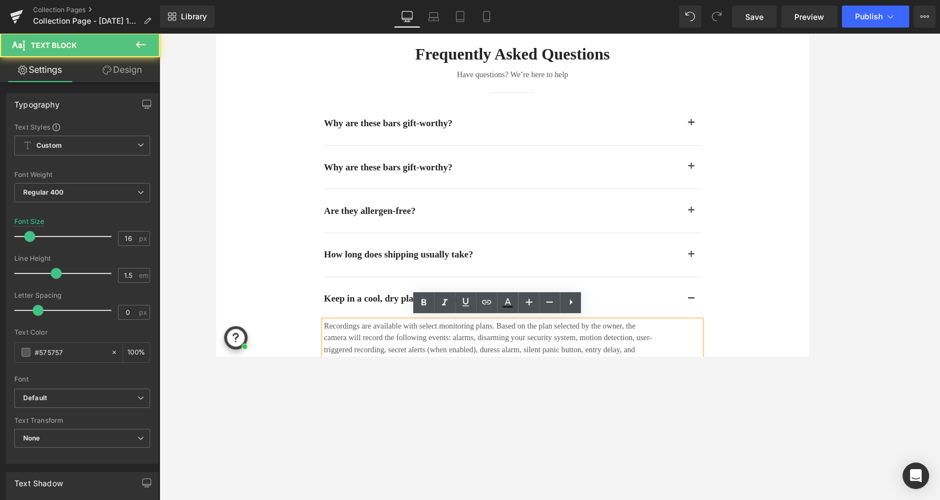
click at [650, 379] on p "Recordings are available with select monitoring plans. Based on the plan select…" at bounding box center [521, 383] width 369 height 53
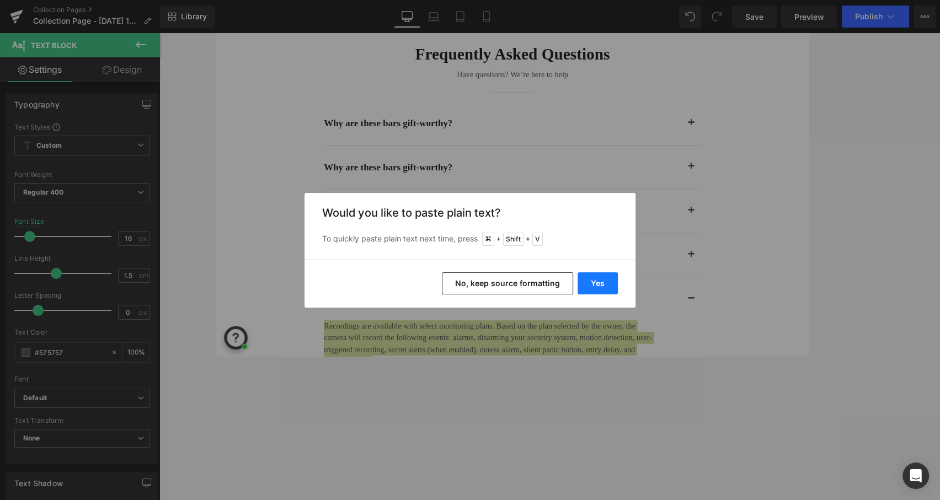
click at [598, 281] on button "Yes" at bounding box center [597, 283] width 40 height 22
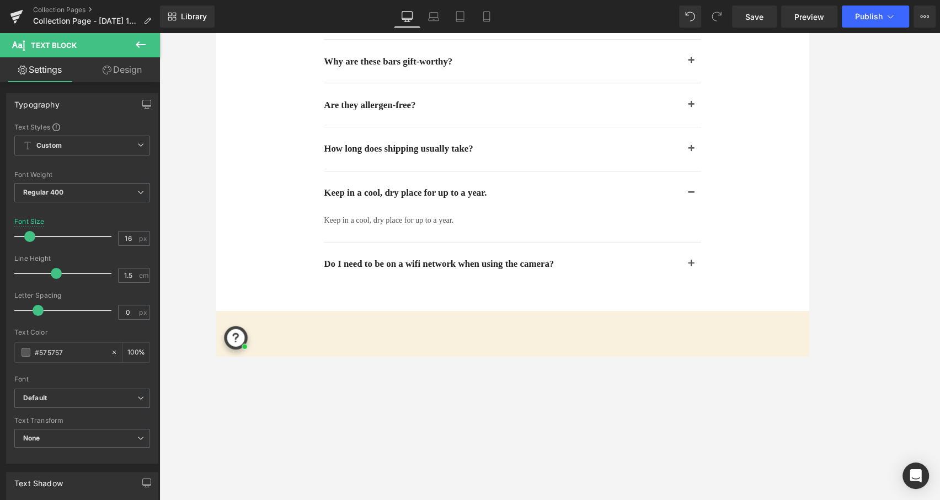
scroll to position [1493, 0]
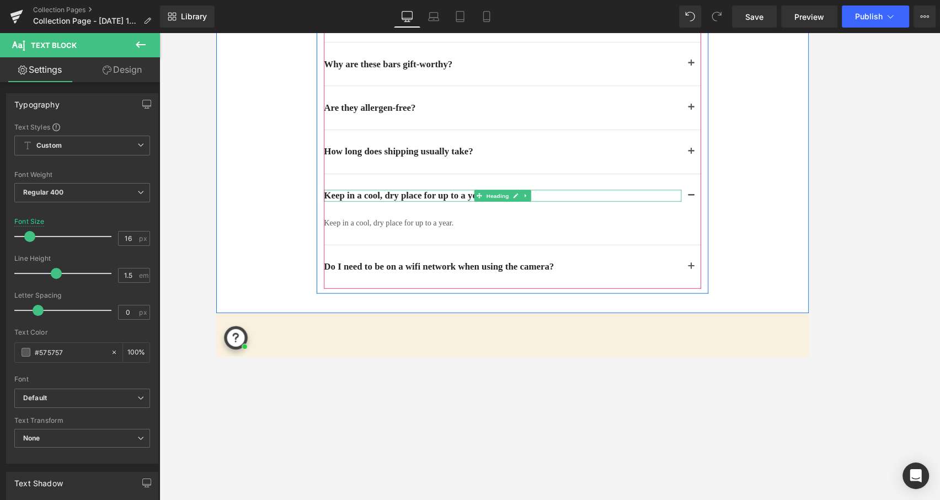
click at [613, 217] on h2 "Keep in a cool, dry place for up to a year." at bounding box center [538, 217] width 402 height 14
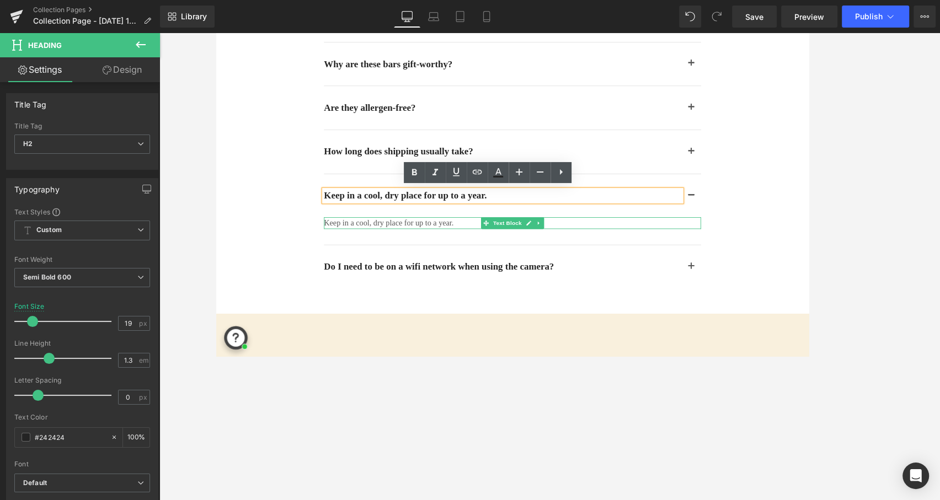
click at [475, 246] on p "Keep in a cool, dry place for up to a year." at bounding box center [521, 247] width 369 height 13
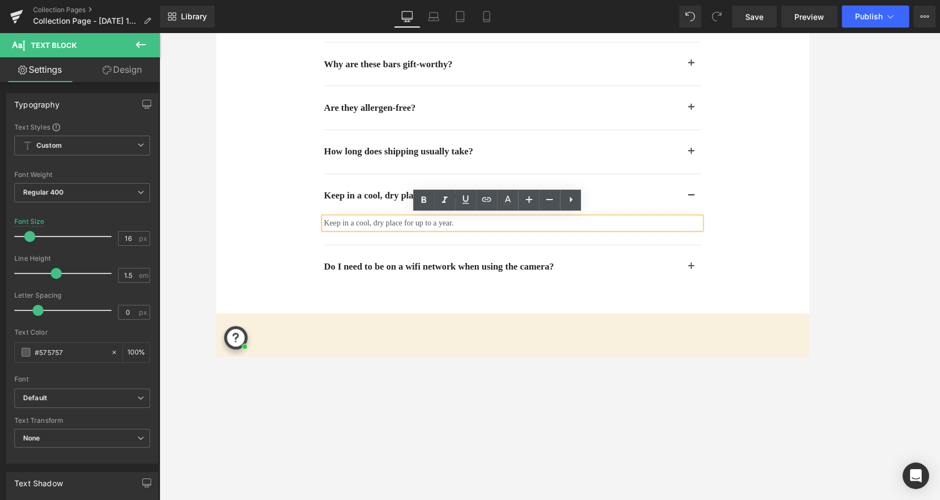
click at [216, 30] on div at bounding box center [216, 30] width 0 height 0
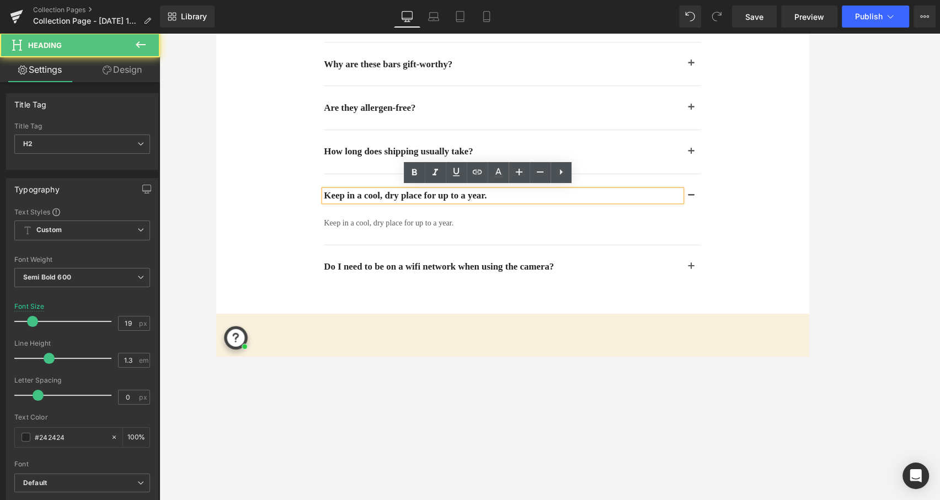
click at [421, 211] on h2 "Keep in a cool, dry place for up to a year." at bounding box center [538, 217] width 402 height 14
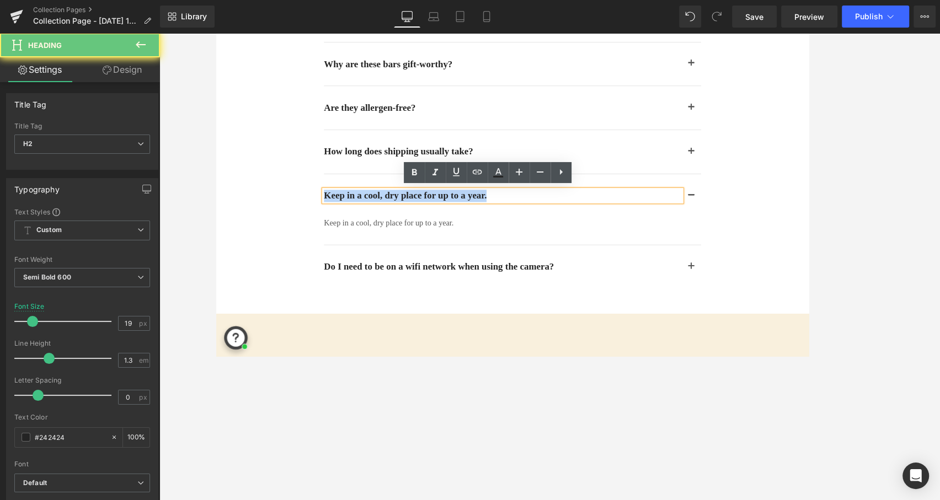
click at [421, 211] on h2 "Keep in a cool, dry place for up to a year." at bounding box center [538, 217] width 402 height 14
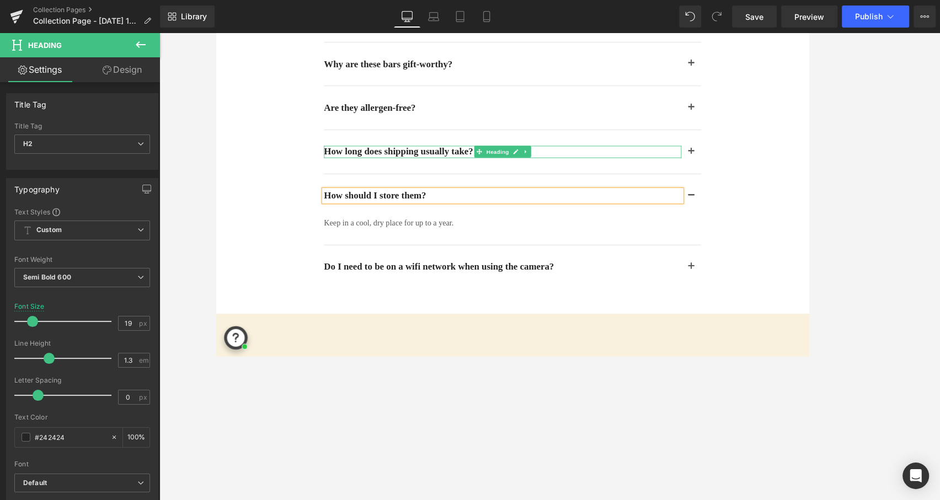
click at [594, 167] on h2 "How long does shipping usually take?" at bounding box center [538, 167] width 402 height 14
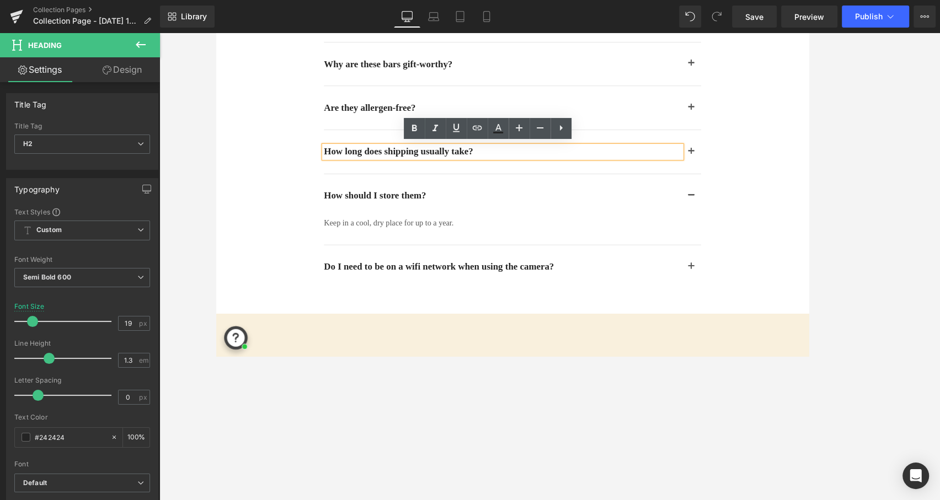
click at [750, 170] on span "button" at bounding box center [750, 170] width 0 height 0
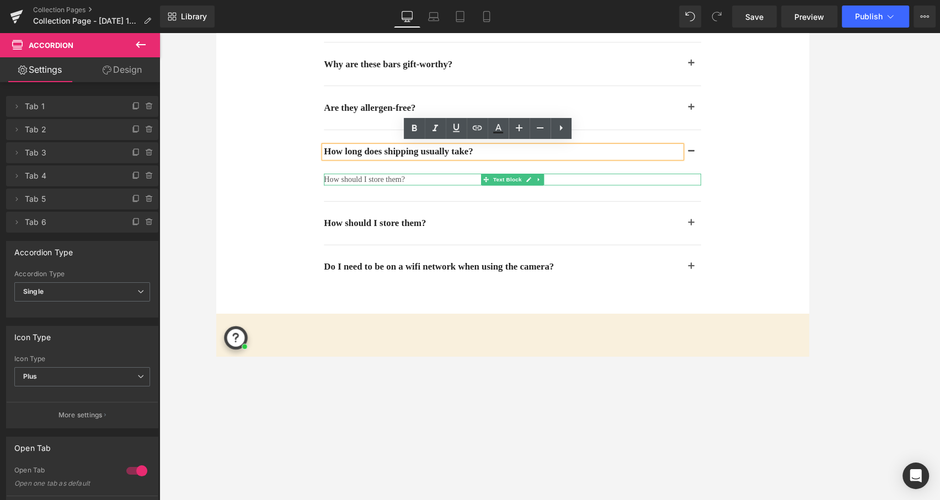
click at [425, 194] on p "How should I store them?" at bounding box center [521, 198] width 369 height 13
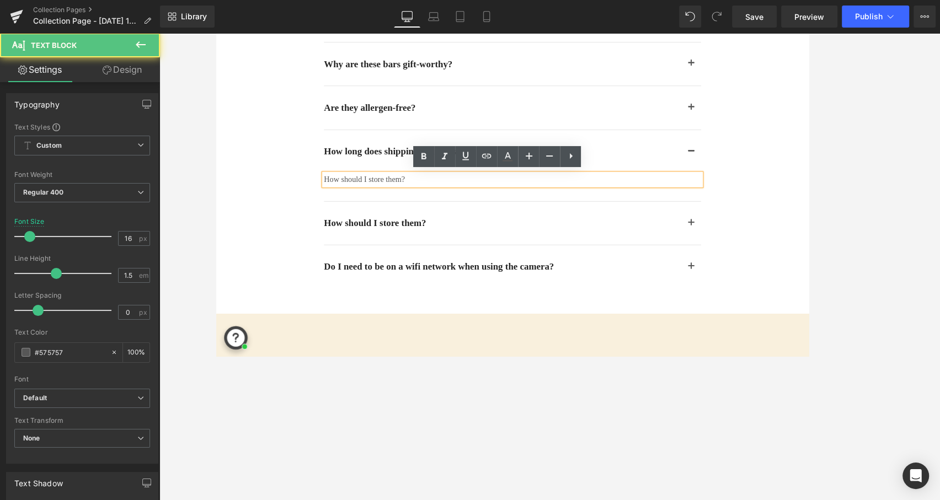
click at [434, 199] on p "How should I store them?" at bounding box center [521, 198] width 369 height 13
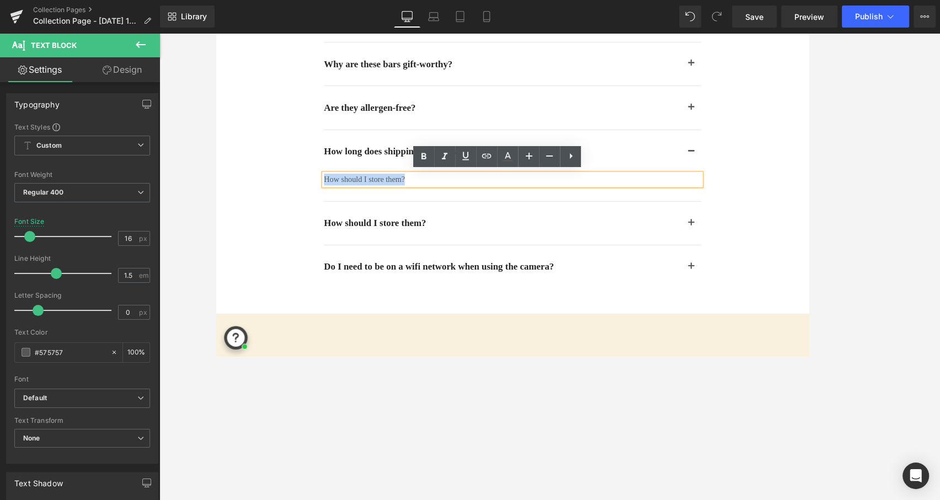
click at [434, 199] on p "How should I store them?" at bounding box center [521, 198] width 369 height 13
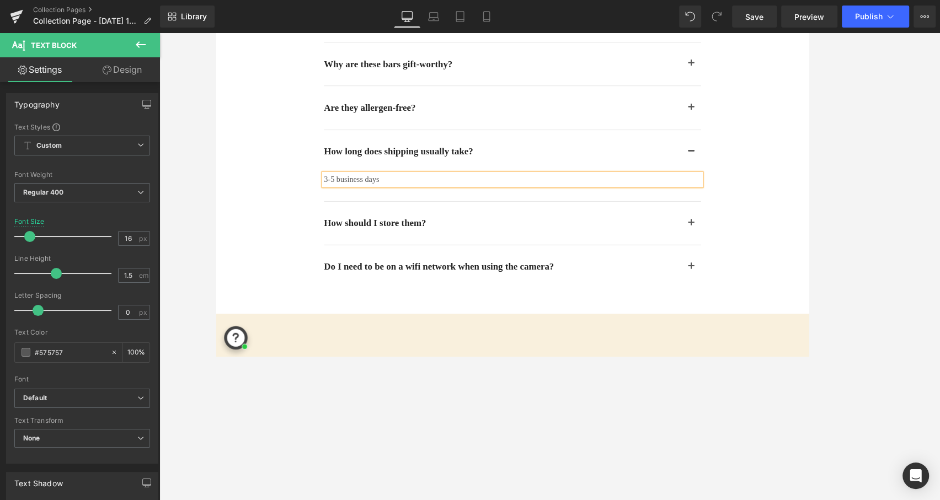
click at [568, 255] on div "How should I store them? Heading" at bounding box center [549, 248] width 425 height 50
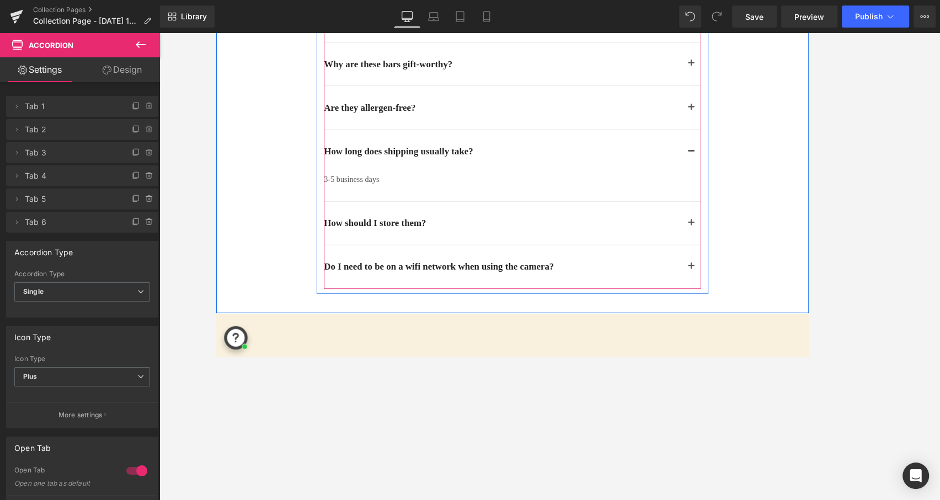
click at [750, 250] on span "button" at bounding box center [750, 250] width 0 height 0
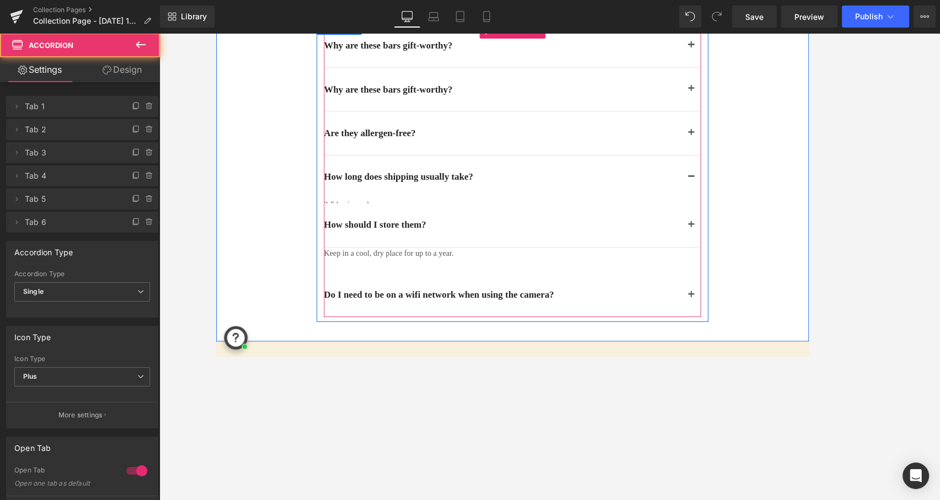
scroll to position [1462, 0]
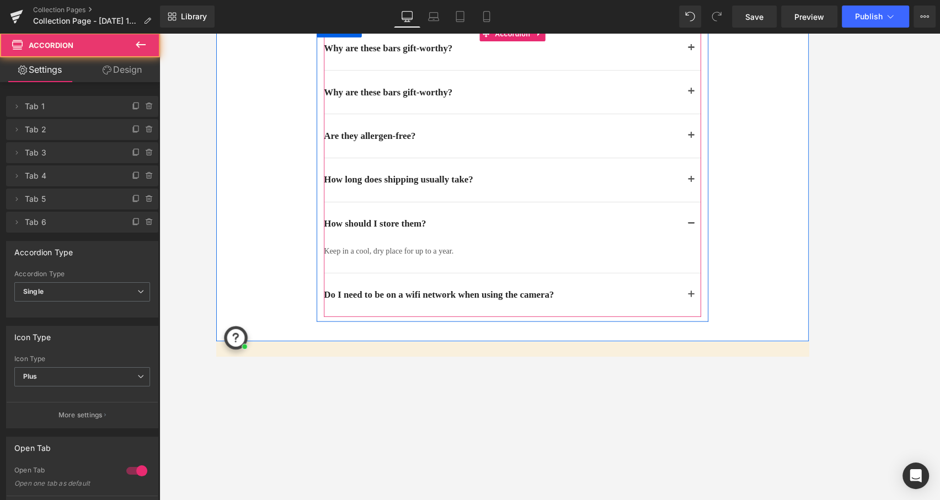
click at [753, 320] on button "button" at bounding box center [750, 328] width 22 height 49
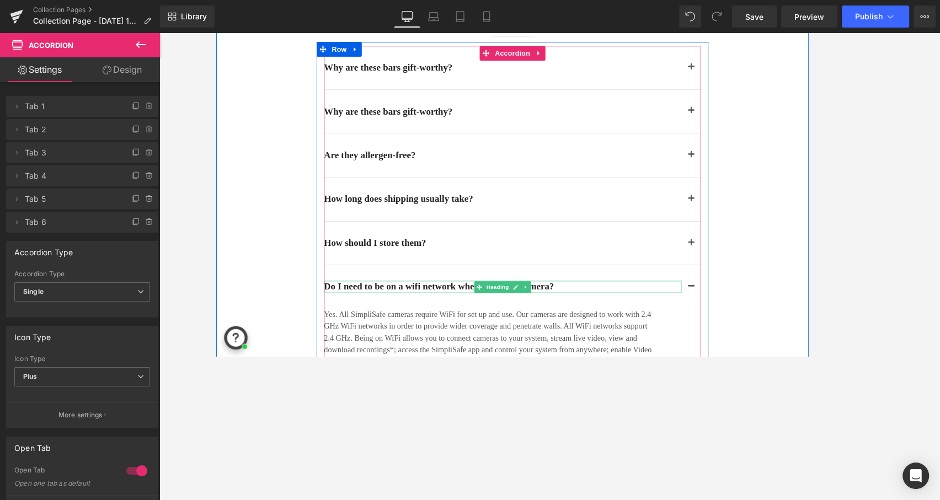
scroll to position [1549, 0]
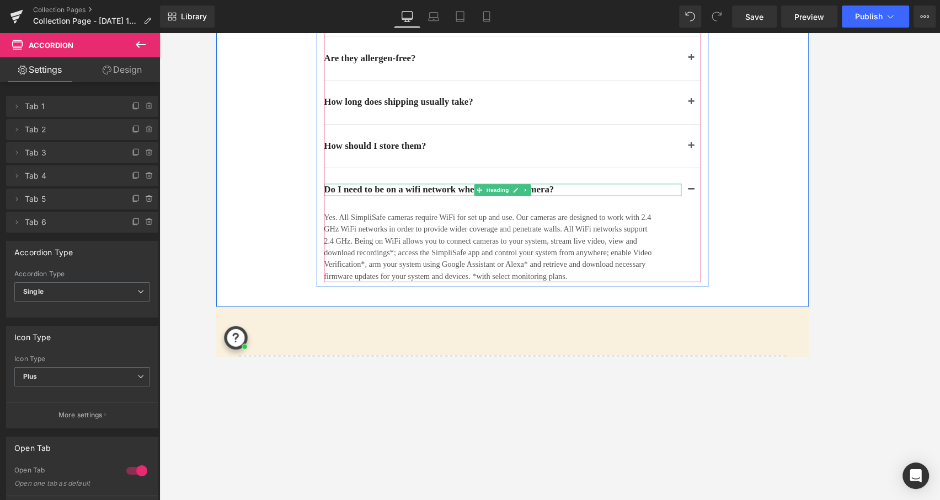
click at [443, 206] on h2 "Do I need to be on a wifi network when using the camera?" at bounding box center [538, 210] width 402 height 14
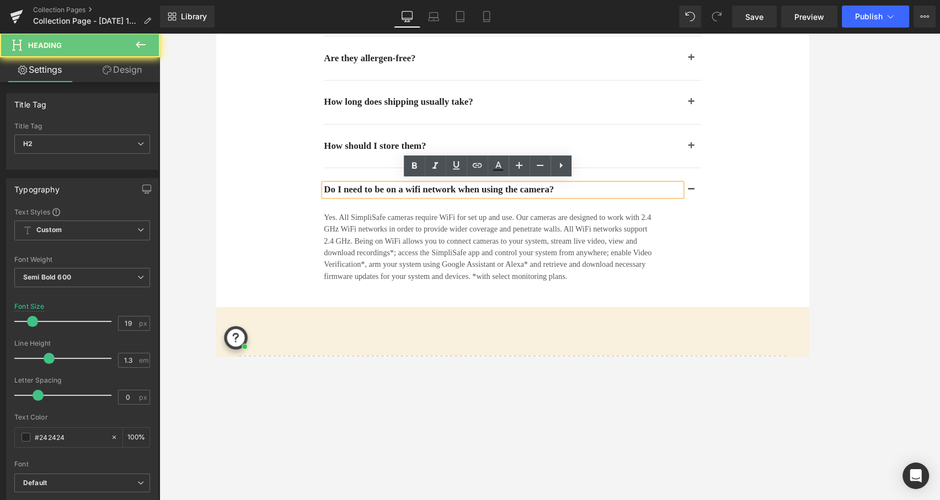
click at [443, 206] on h2 "Do I need to be on a wifi network when using the camera?" at bounding box center [538, 210] width 402 height 14
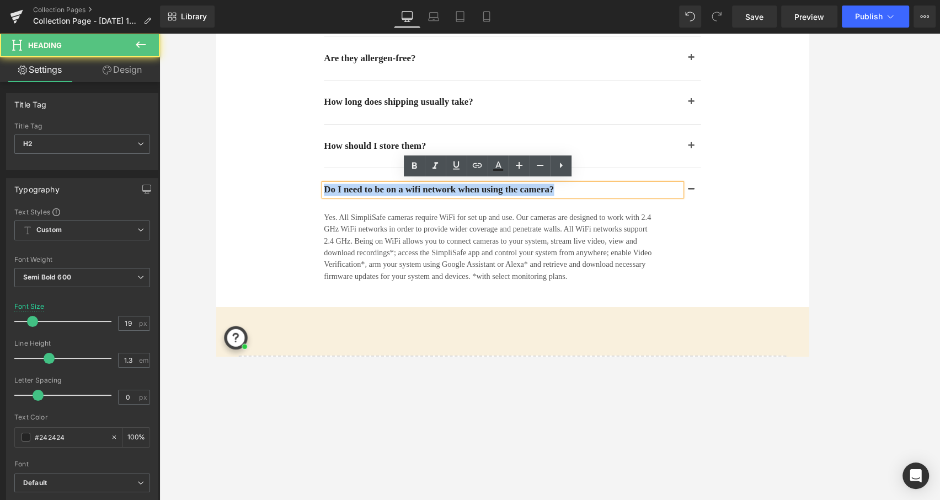
click at [443, 206] on h2 "Do I need to be on a wifi network when using the camera?" at bounding box center [538, 210] width 402 height 14
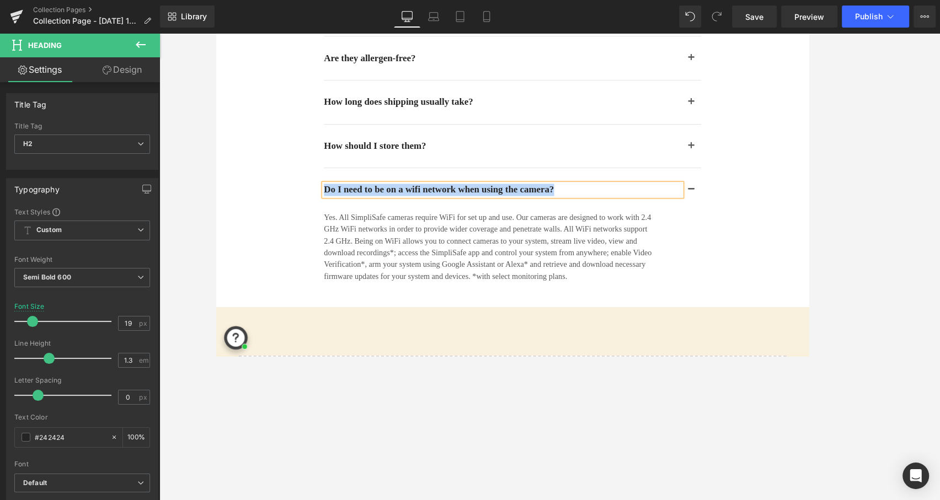
paste div
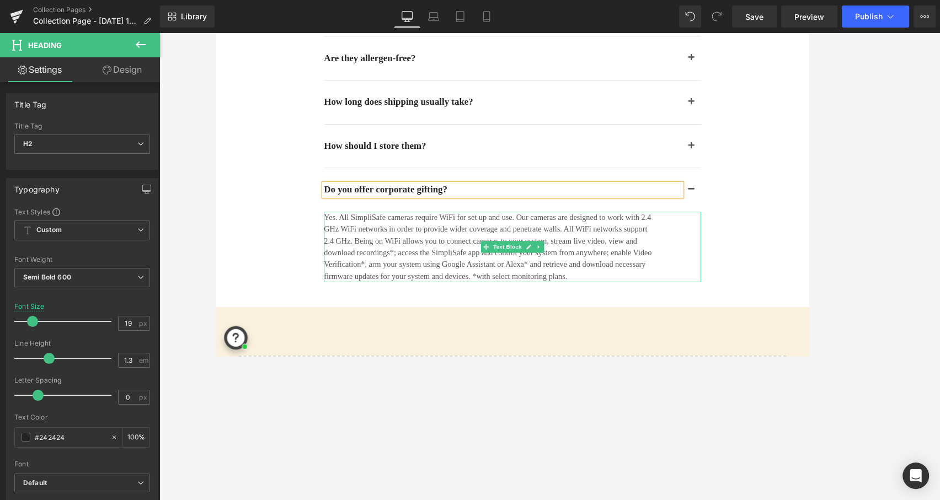
click at [500, 267] on p "Yes. All SimpliSafe cameras require WiFi for set up and use. Our cameras are de…" at bounding box center [521, 273] width 369 height 79
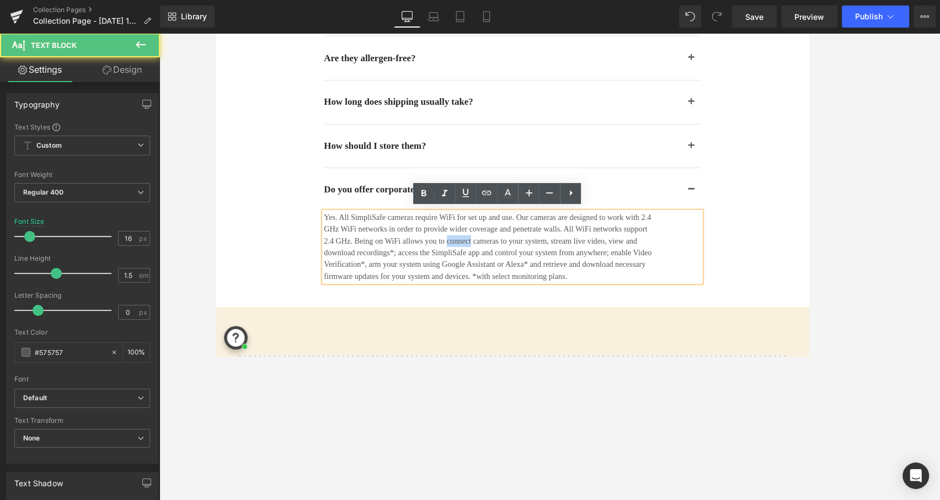
click at [500, 267] on p "Yes. All SimpliSafe cameras require WiFi for set up and use. Our cameras are de…" at bounding box center [521, 273] width 369 height 79
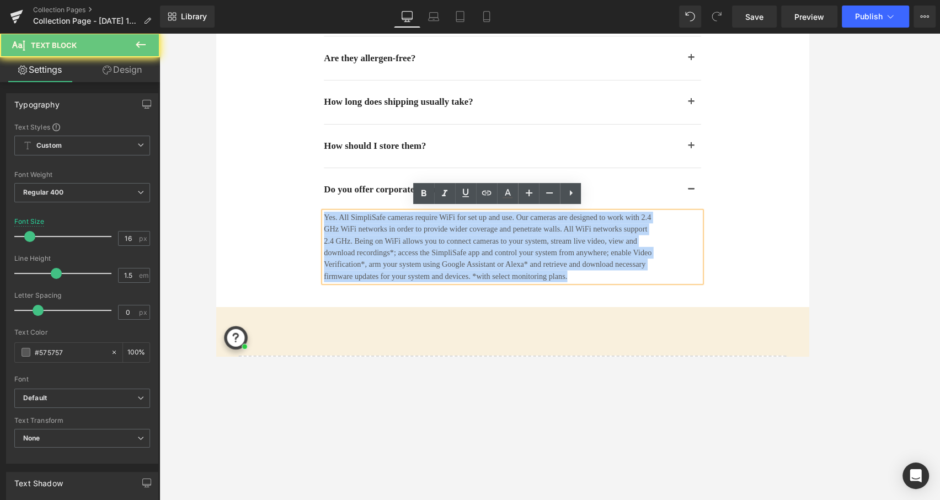
click at [500, 267] on p "Yes. All SimpliSafe cameras require WiFi for set up and use. Our cameras are de…" at bounding box center [521, 273] width 369 height 79
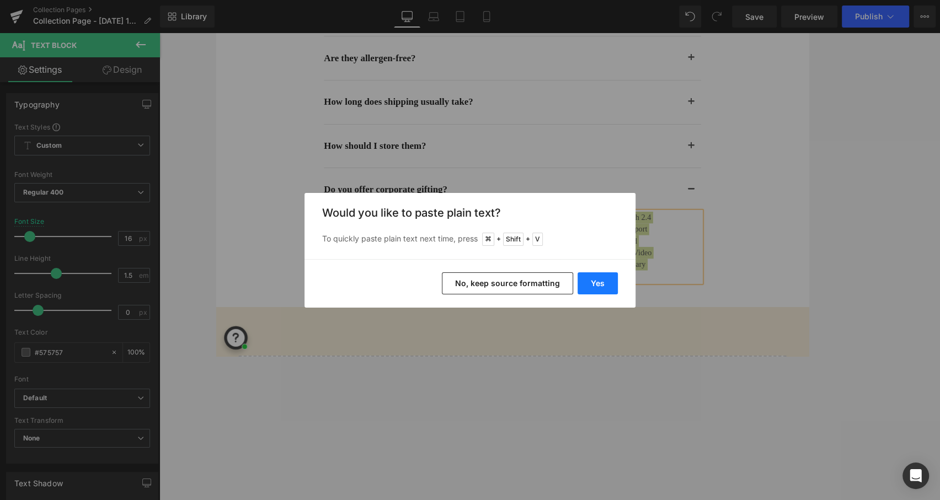
click at [597, 289] on button "Yes" at bounding box center [597, 283] width 40 height 22
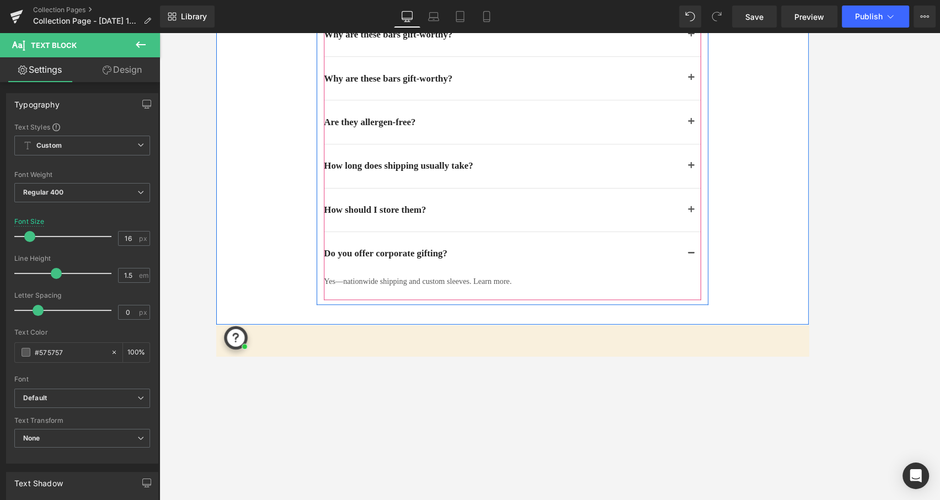
scroll to position [1475, 0]
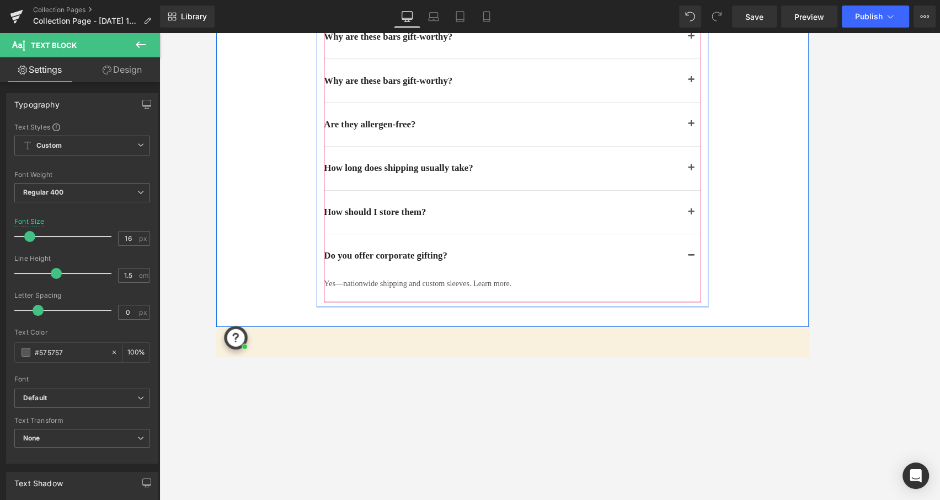
click at [748, 232] on button "button" at bounding box center [750, 235] width 22 height 49
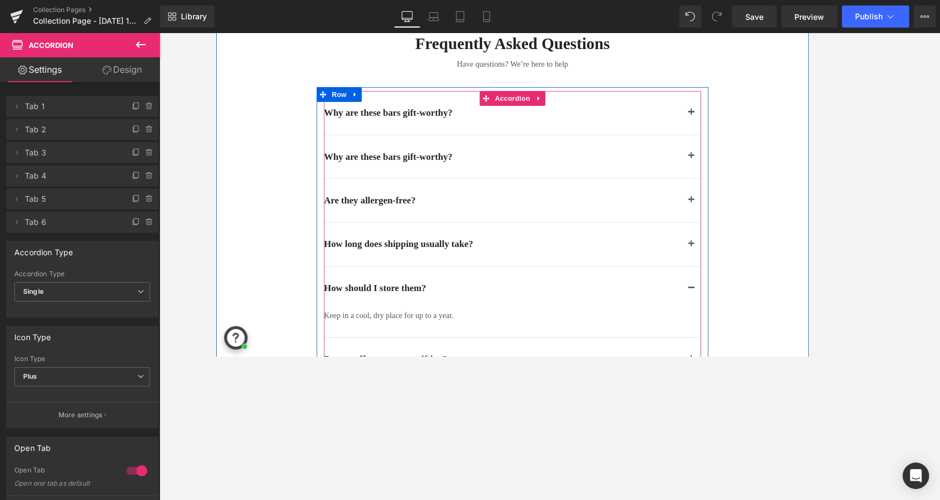
scroll to position [1387, 0]
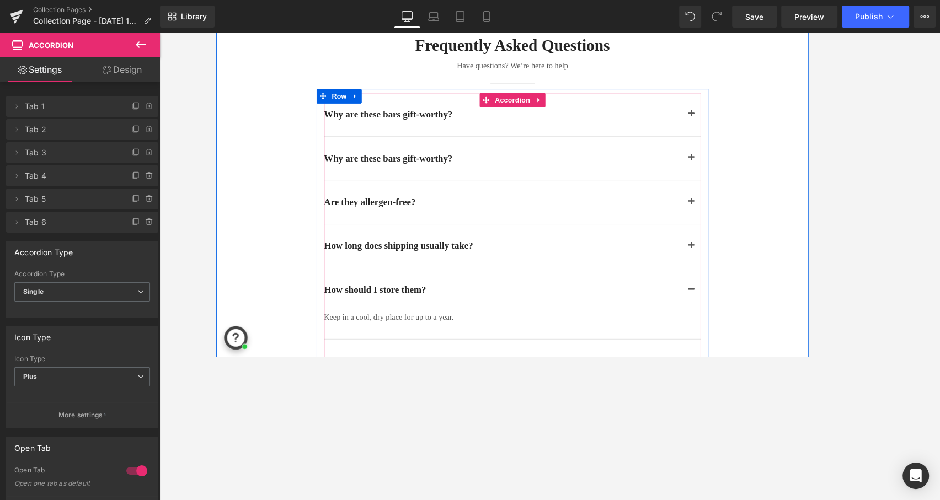
click at [750, 226] on span "button" at bounding box center [750, 226] width 0 height 0
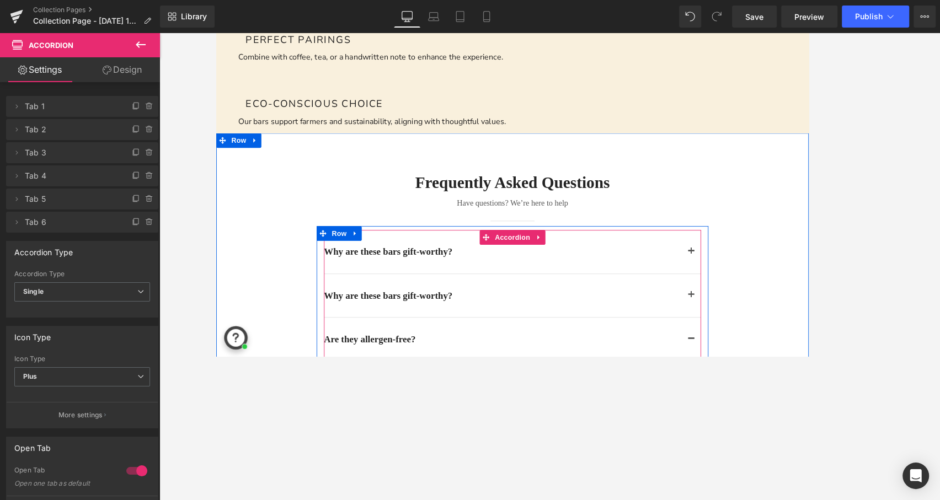
scroll to position [1202, 0]
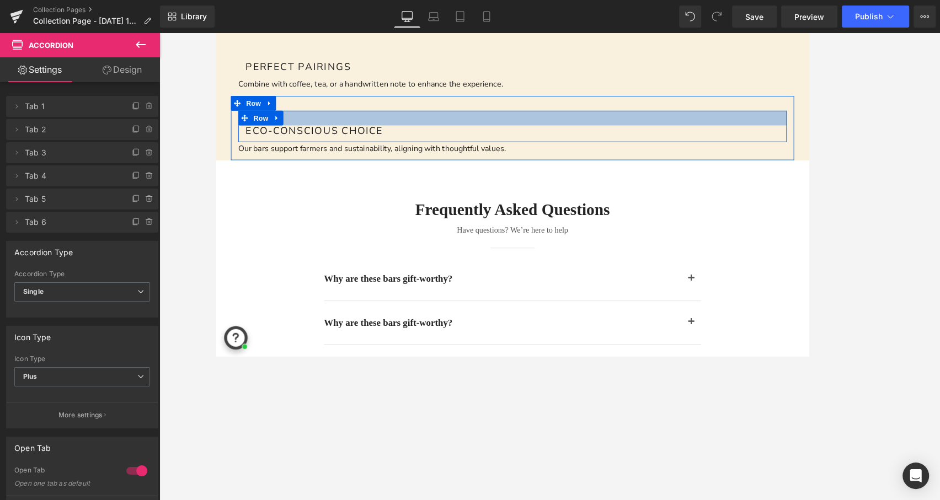
click at [782, 135] on div at bounding box center [549, 129] width 618 height 17
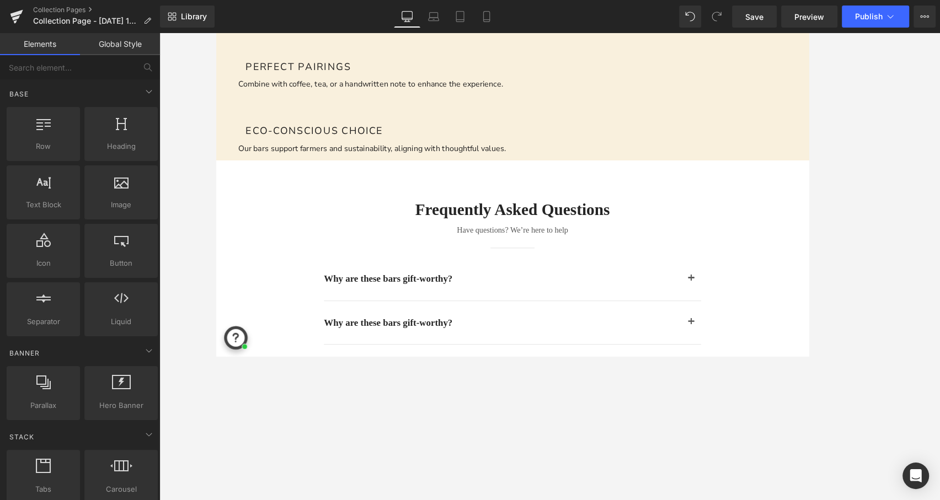
scroll to position [0, 0]
